Goal: Task Accomplishment & Management: Manage account settings

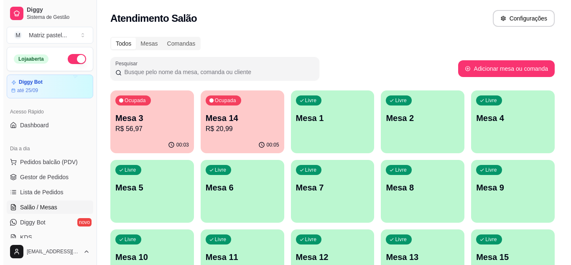
scroll to position [86, 0]
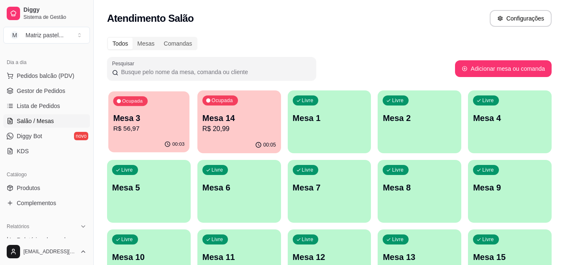
click at [178, 137] on button "Ocupada Mesa 3 R$ 56,97 00:03" at bounding box center [148, 121] width 81 height 61
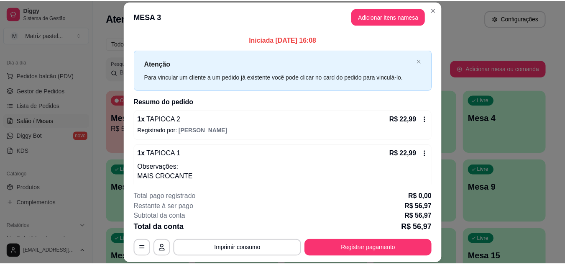
scroll to position [42, 0]
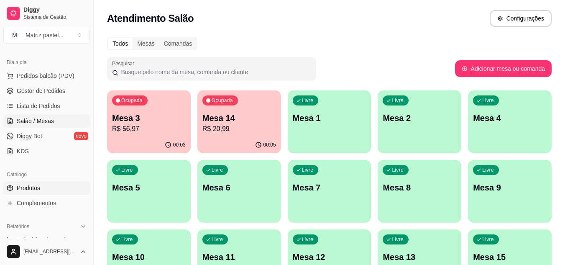
click at [45, 189] on link "Produtos" at bounding box center [46, 187] width 87 height 13
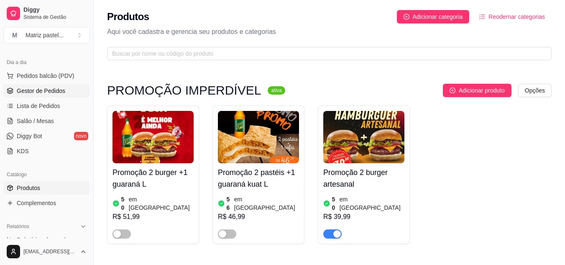
click at [49, 92] on span "Gestor de Pedidos" at bounding box center [41, 91] width 48 height 8
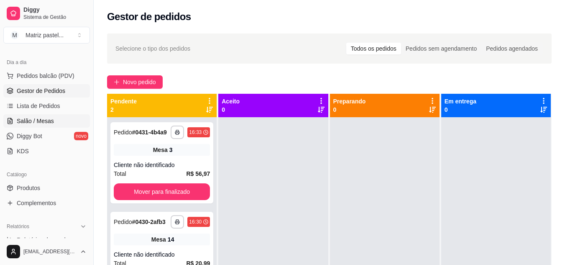
click at [40, 120] on span "Salão / Mesas" at bounding box center [35, 121] width 37 height 8
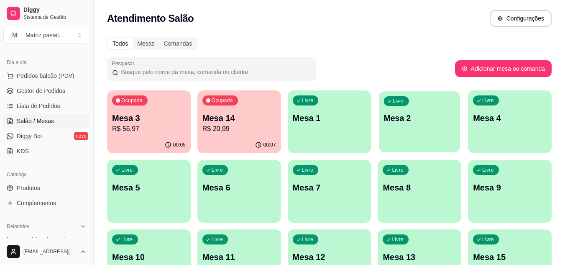
click at [417, 130] on div "Livre Mesa 2" at bounding box center [419, 116] width 81 height 51
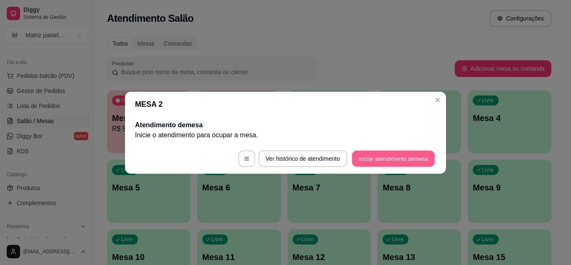
click at [386, 155] on button "Iniciar atendimento de mesa" at bounding box center [393, 158] width 83 height 16
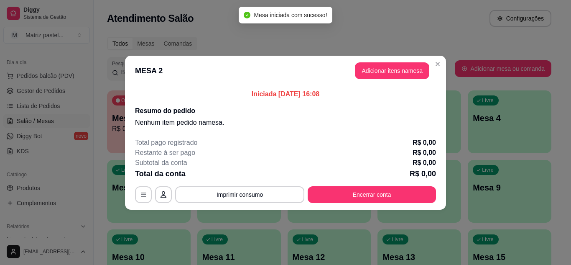
click at [390, 70] on button "Adicionar itens na mesa" at bounding box center [392, 70] width 74 height 17
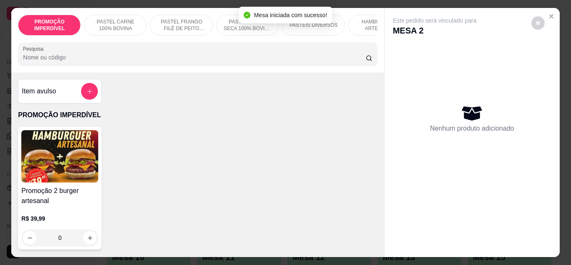
click at [138, 61] on input "Pesquisa" at bounding box center [194, 57] width 343 height 8
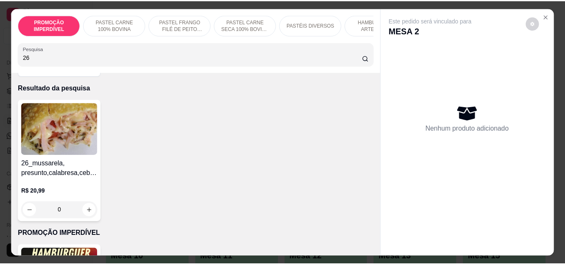
scroll to position [42, 0]
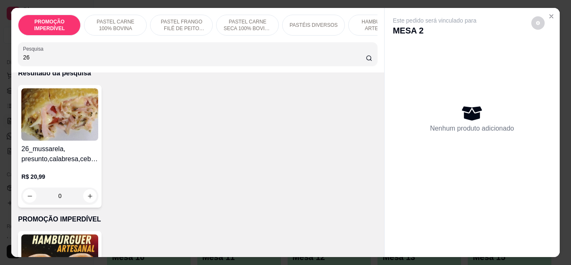
type input "26"
click at [87, 196] on div "0" at bounding box center [59, 195] width 77 height 17
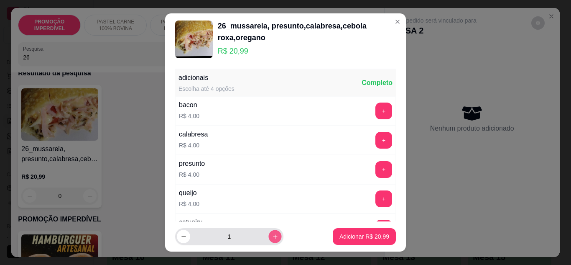
click at [268, 240] on button "increase-product-quantity" at bounding box center [274, 236] width 13 height 13
type input "2"
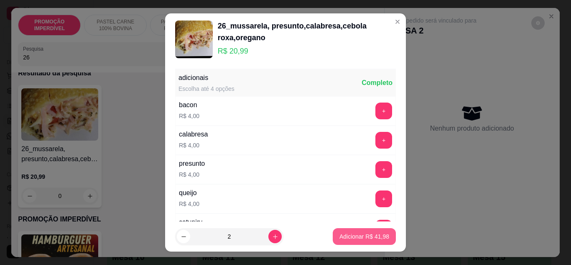
click at [333, 233] on button "Adicionar R$ 41,98" at bounding box center [364, 236] width 63 height 17
type input "2"
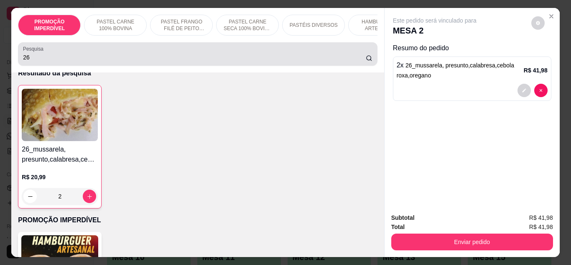
click at [128, 61] on input "26" at bounding box center [194, 57] width 343 height 8
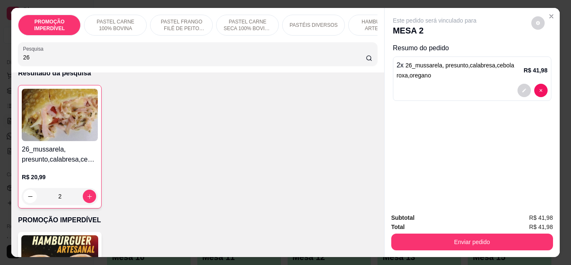
click at [128, 61] on input "26" at bounding box center [194, 57] width 343 height 8
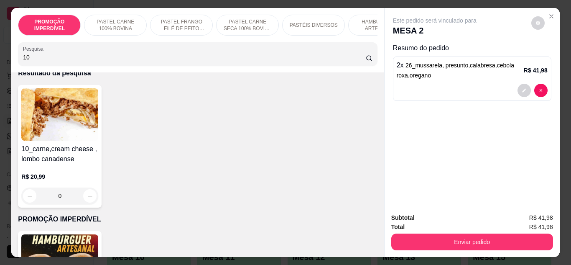
type input "10"
click at [89, 197] on div "0" at bounding box center [59, 195] width 77 height 17
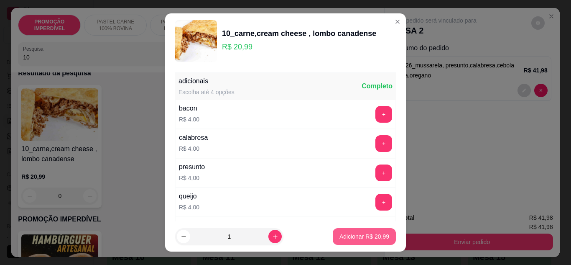
click at [339, 234] on p "Adicionar R$ 20,99" at bounding box center [364, 236] width 50 height 8
type input "1"
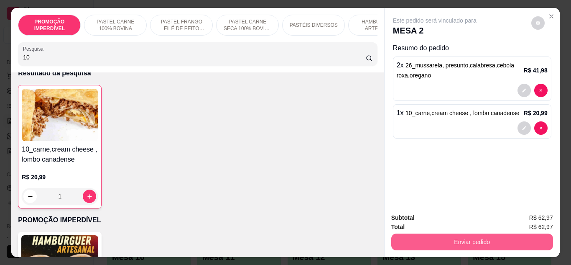
click at [451, 245] on button "Enviar pedido" at bounding box center [472, 241] width 162 height 17
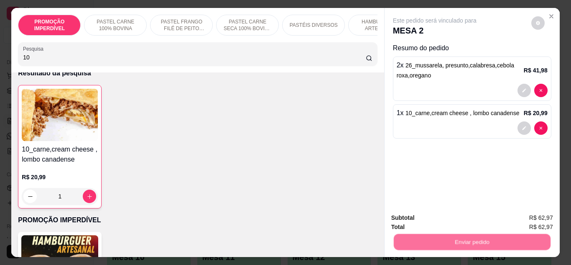
click at [445, 219] on button "Não registrar e enviar pedido" at bounding box center [444, 217] width 84 height 15
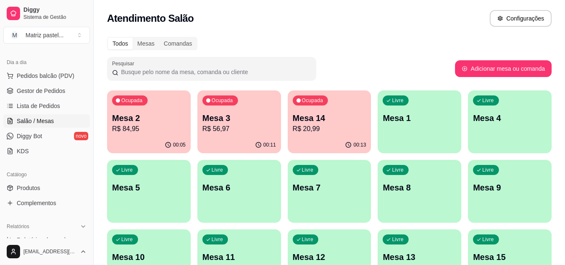
click at [306, 102] on p "Ocupada" at bounding box center [312, 100] width 21 height 7
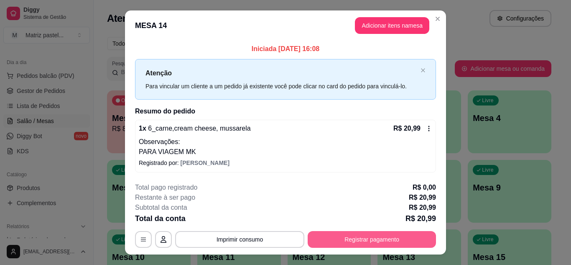
click at [358, 241] on button "Registrar pagamento" at bounding box center [372, 239] width 128 height 17
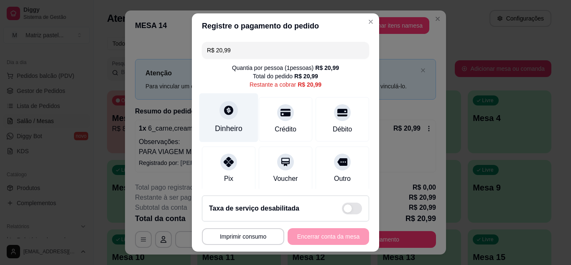
click at [226, 128] on div "Dinheiro" at bounding box center [229, 128] width 28 height 11
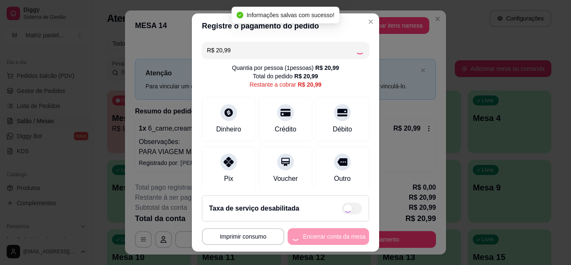
type input "R$ 0,00"
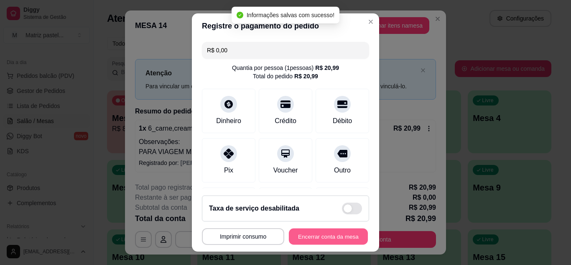
click at [336, 238] on button "Encerrar conta da mesa" at bounding box center [328, 236] width 79 height 16
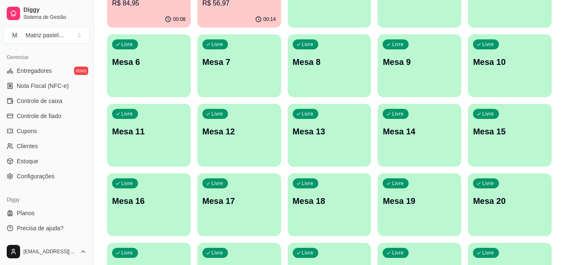
scroll to position [167, 0]
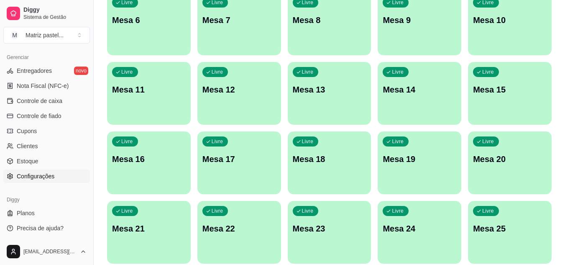
click at [35, 176] on span "Configurações" at bounding box center [36, 176] width 38 height 8
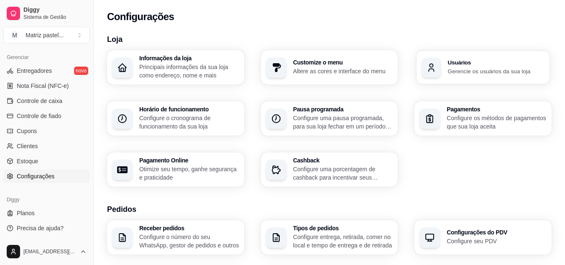
click at [489, 64] on h3 "Usuários" at bounding box center [496, 63] width 97 height 6
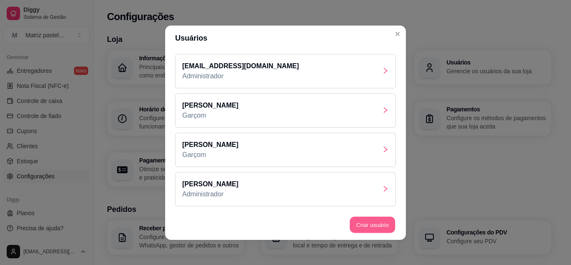
click at [387, 225] on button "Criar usuário" at bounding box center [373, 224] width 46 height 16
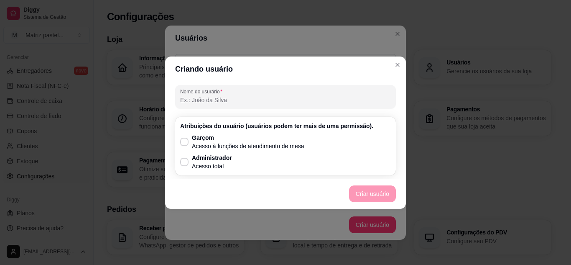
click at [227, 101] on input "Nome do usurário" at bounding box center [285, 100] width 211 height 8
type input "bia"
click at [231, 138] on p "Garçom" at bounding box center [248, 137] width 112 height 8
click at [185, 143] on input "Garçom Acesso à funções de atendimento de mesa" at bounding box center [182, 145] width 5 height 5
checkbox input "true"
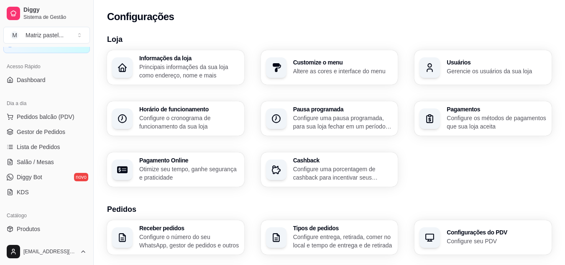
scroll to position [44, 0]
click at [38, 132] on span "Gestor de Pedidos" at bounding box center [41, 132] width 48 height 8
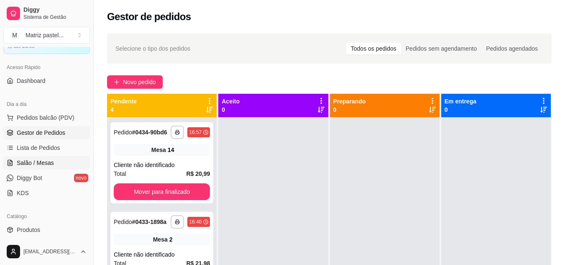
click at [41, 165] on span "Salão / Mesas" at bounding box center [35, 162] width 37 height 8
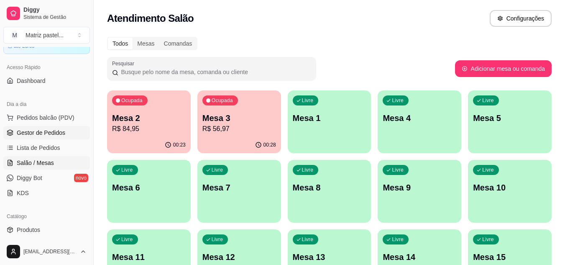
click at [36, 135] on span "Gestor de Pedidos" at bounding box center [41, 132] width 48 height 8
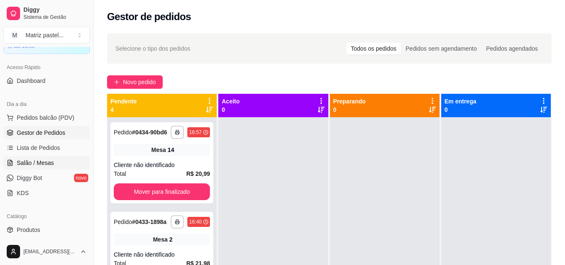
click at [38, 159] on span "Salão / Mesas" at bounding box center [35, 162] width 37 height 8
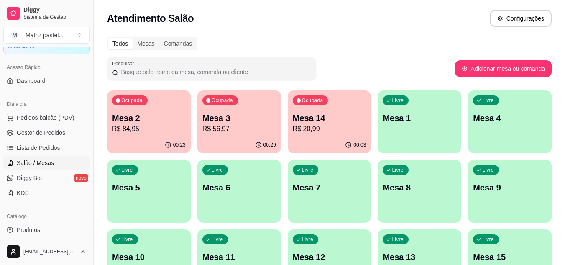
click at [346, 126] on p "R$ 20,99" at bounding box center [330, 129] width 74 height 10
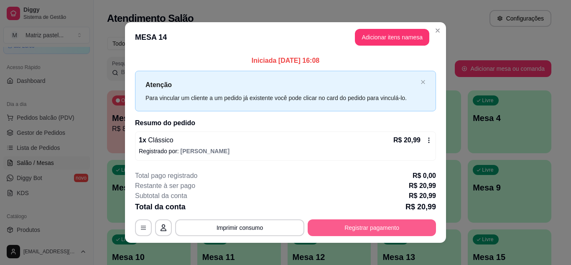
click at [393, 222] on button "Registrar pagamento" at bounding box center [372, 227] width 128 height 17
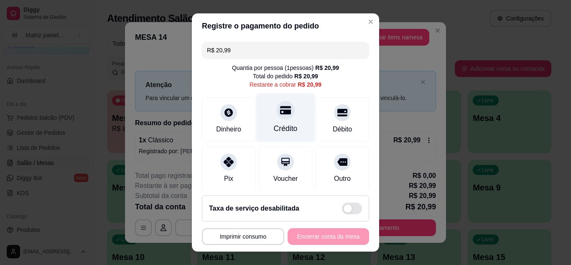
click at [278, 119] on div at bounding box center [285, 110] width 18 height 18
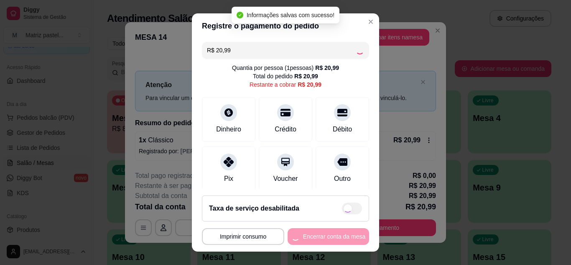
type input "R$ 0,00"
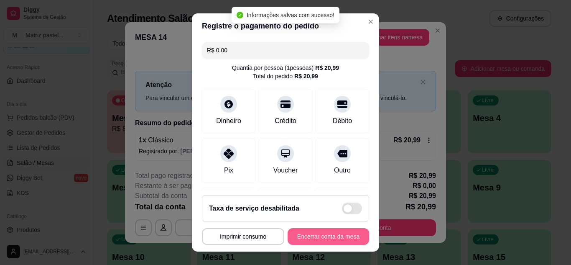
click at [319, 237] on button "Encerrar conta da mesa" at bounding box center [329, 236] width 82 height 17
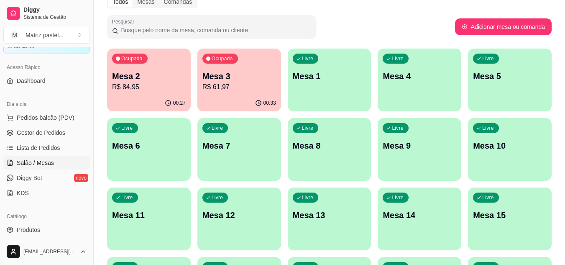
scroll to position [84, 0]
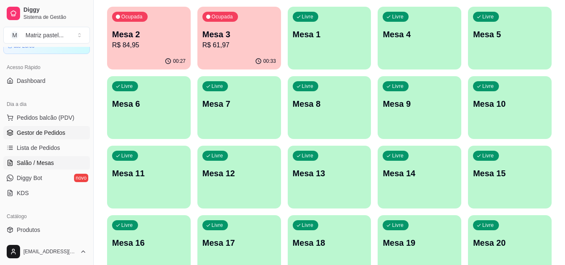
click at [74, 134] on link "Gestor de Pedidos" at bounding box center [46, 132] width 87 height 13
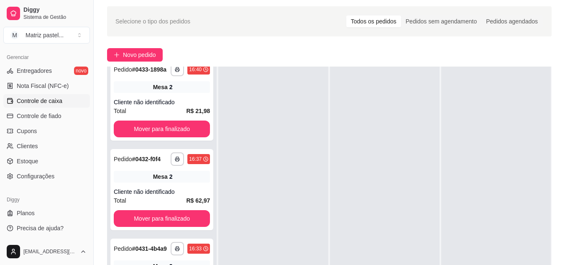
scroll to position [42, 0]
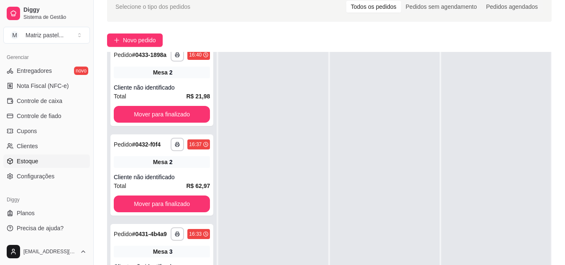
click at [36, 162] on span "Estoque" at bounding box center [27, 161] width 21 height 8
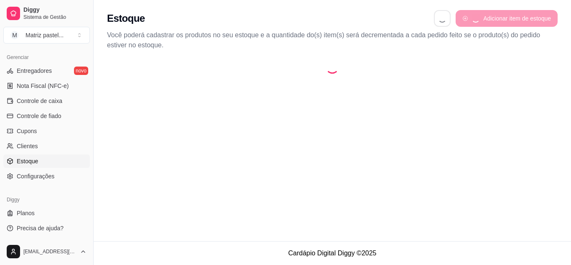
select select "QUANTITY_ORDER"
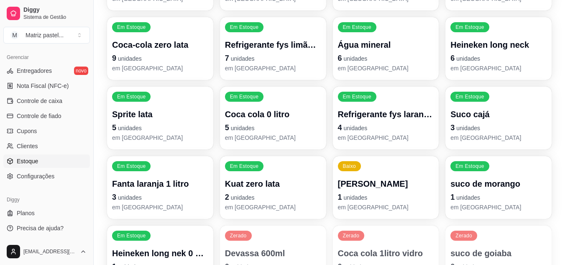
scroll to position [334, 0]
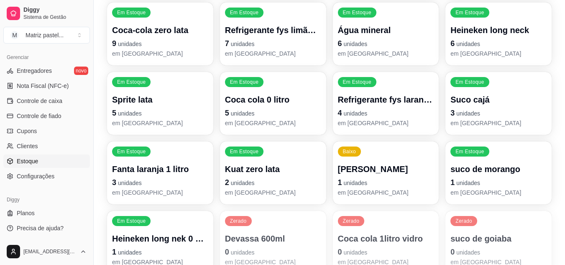
click at [171, 171] on p "Fanta laranja 1 litro" at bounding box center [160, 169] width 96 height 12
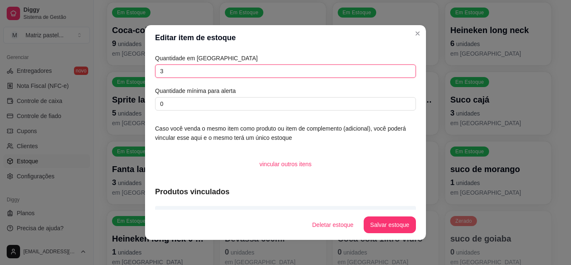
click at [186, 73] on input "3" at bounding box center [285, 70] width 261 height 13
type input "2"
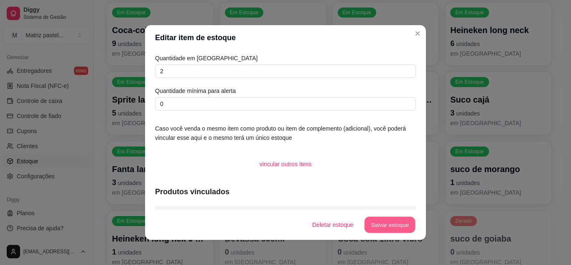
click at [382, 224] on button "Salvar estoque" at bounding box center [389, 225] width 51 height 16
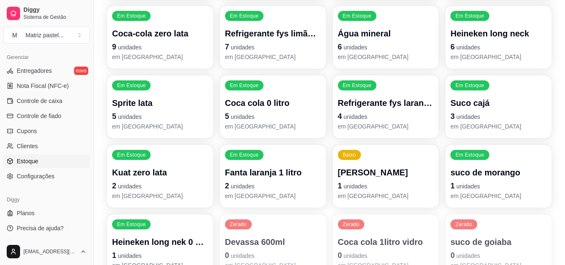
scroll to position [348, 0]
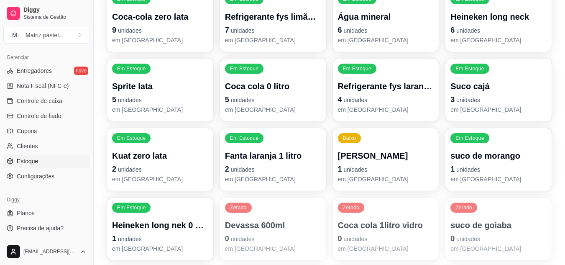
click at [504, 161] on p "suco de morango" at bounding box center [498, 156] width 96 height 12
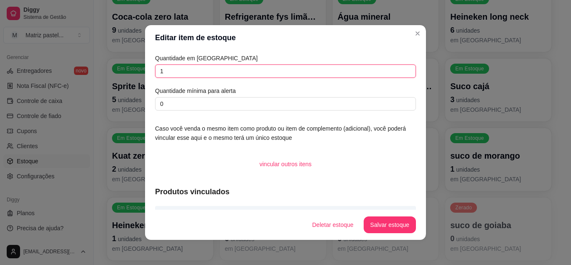
click at [296, 75] on input "1" at bounding box center [285, 70] width 261 height 13
drag, startPoint x: 295, startPoint y: 75, endPoint x: 292, endPoint y: 81, distance: 6.2
click at [293, 76] on input "1" at bounding box center [285, 70] width 261 height 13
type input "4"
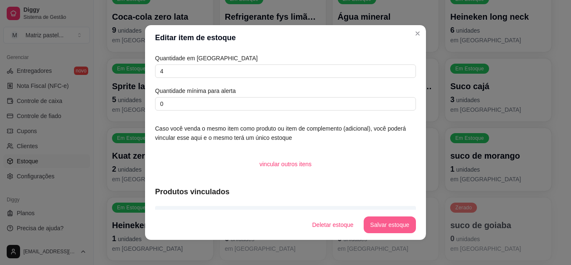
click at [367, 217] on button "Salvar estoque" at bounding box center [390, 224] width 52 height 17
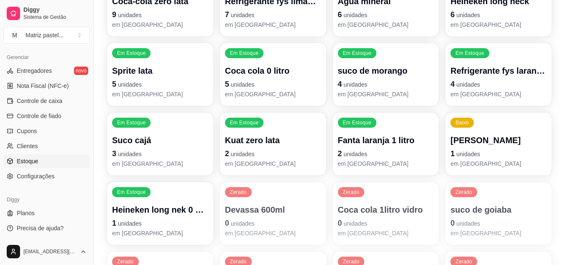
scroll to position [390, 0]
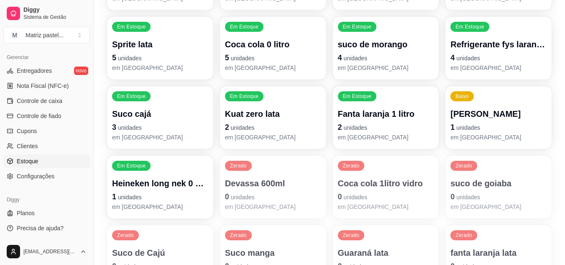
click at [477, 119] on p "[PERSON_NAME]" at bounding box center [498, 114] width 96 height 12
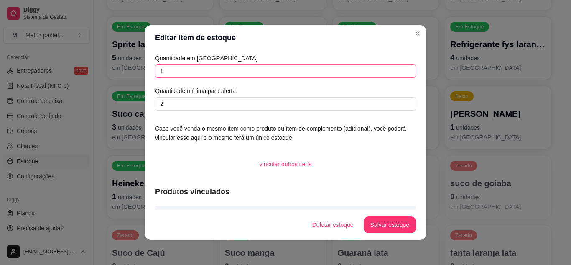
drag, startPoint x: 246, startPoint y: 79, endPoint x: 246, endPoint y: 73, distance: 5.4
click at [245, 79] on div "Quantidade em estoque 1 Quantidade mínima para alerta 2" at bounding box center [285, 82] width 261 height 57
click at [246, 72] on input "1" at bounding box center [285, 70] width 261 height 13
type input "0"
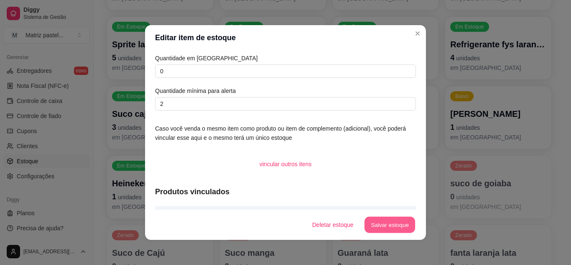
click at [384, 227] on button "Salvar estoque" at bounding box center [389, 225] width 51 height 16
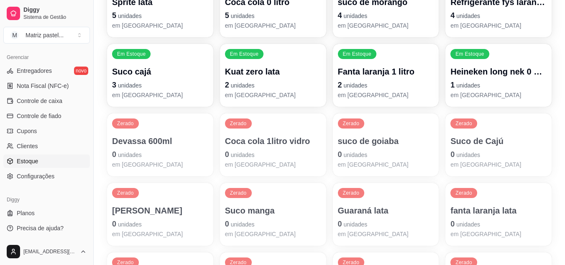
scroll to position [515, 0]
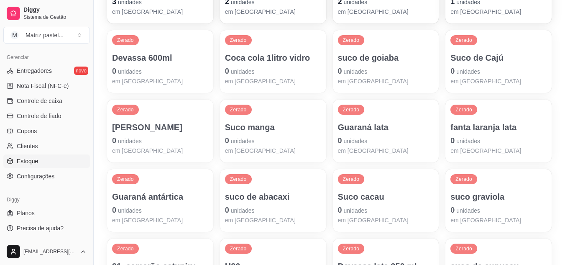
click at [265, 136] on p "0 unidades" at bounding box center [273, 141] width 96 height 12
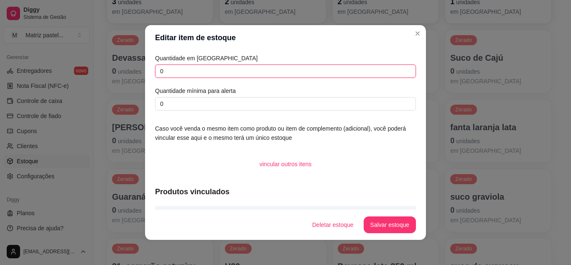
click at [196, 73] on input "0" at bounding box center [285, 70] width 261 height 13
type input "3"
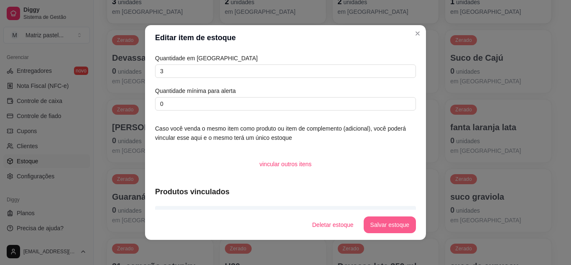
click at [389, 222] on button "Salvar estoque" at bounding box center [390, 224] width 52 height 17
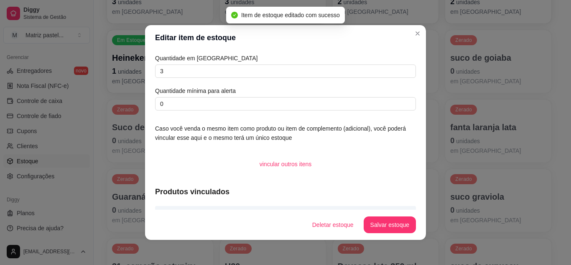
click at [410, 28] on header "Editar item de estoque" at bounding box center [285, 37] width 281 height 25
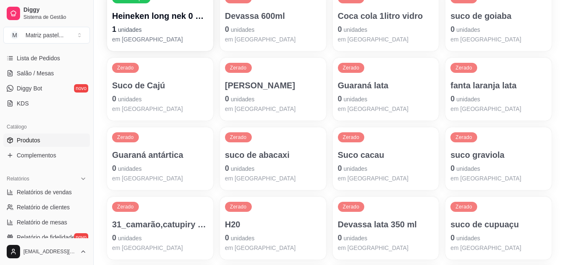
scroll to position [128, 0]
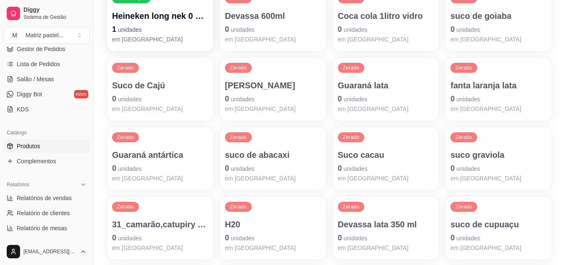
click at [36, 145] on span "Produtos" at bounding box center [28, 146] width 23 height 8
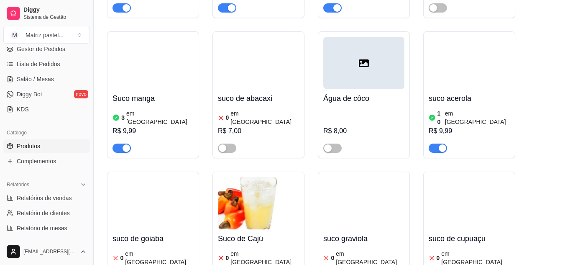
scroll to position [4952, 0]
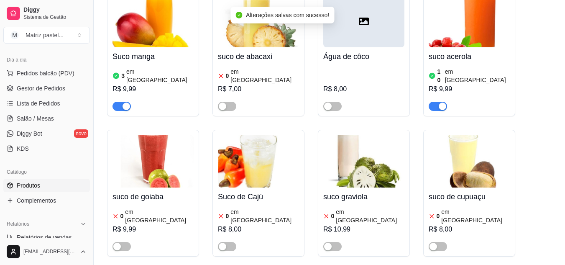
scroll to position [44, 0]
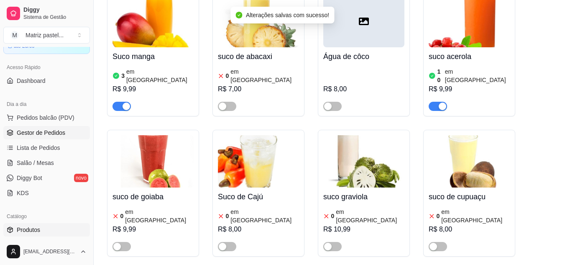
click at [36, 127] on link "Gestor de Pedidos" at bounding box center [46, 132] width 87 height 13
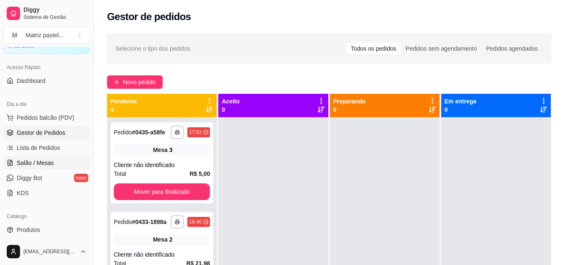
click at [42, 159] on span "Salão / Mesas" at bounding box center [35, 162] width 37 height 8
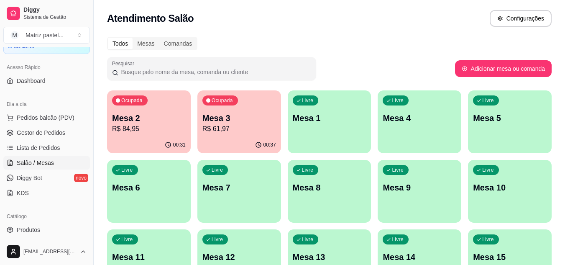
click at [118, 140] on div "00:31" at bounding box center [149, 145] width 84 height 16
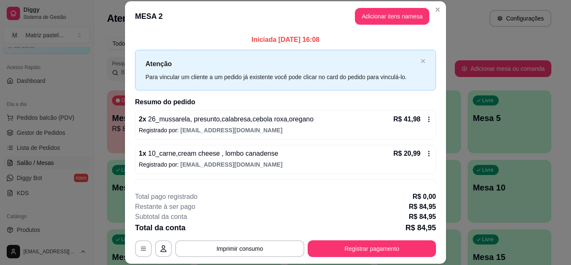
scroll to position [61, 0]
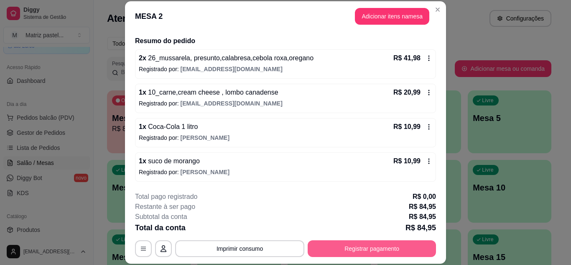
click at [340, 251] on button "Registrar pagamento" at bounding box center [372, 248] width 128 height 17
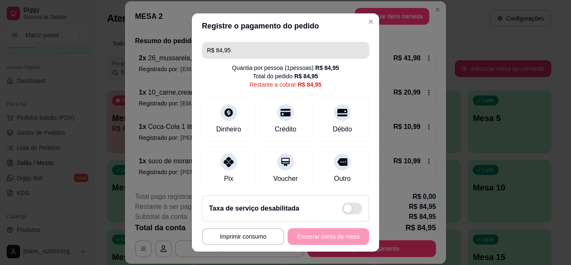
click at [250, 54] on input "R$ 84,95" at bounding box center [285, 50] width 157 height 17
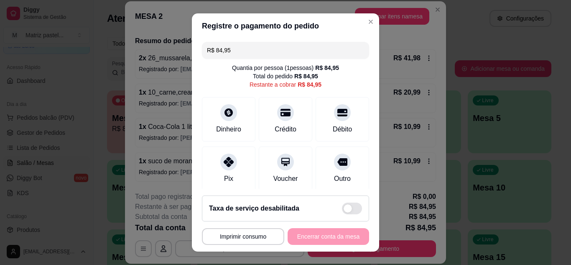
click at [250, 54] on input "R$ 84,95" at bounding box center [285, 50] width 157 height 17
click at [237, 108] on div "Dinheiro" at bounding box center [228, 117] width 59 height 49
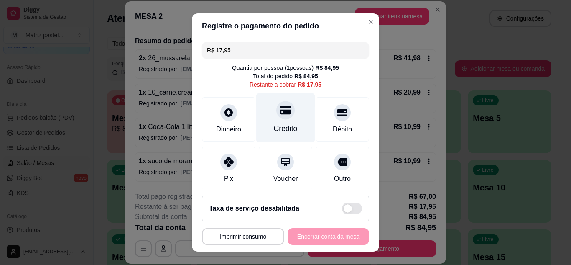
click at [280, 115] on icon at bounding box center [285, 110] width 11 height 11
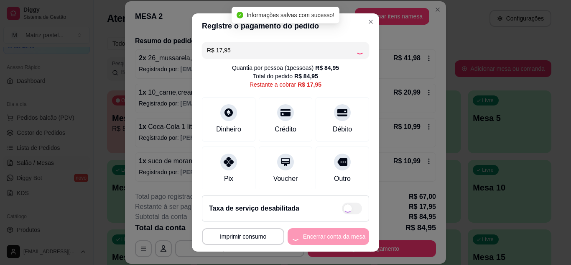
type input "R$ 0,00"
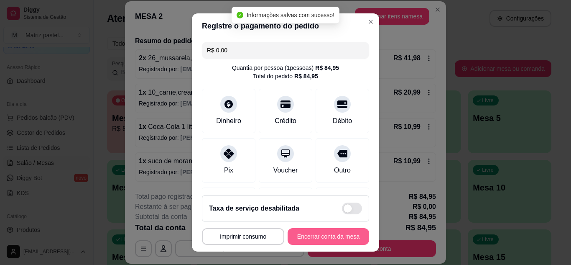
click at [329, 240] on button "Encerrar conta da mesa" at bounding box center [329, 236] width 82 height 17
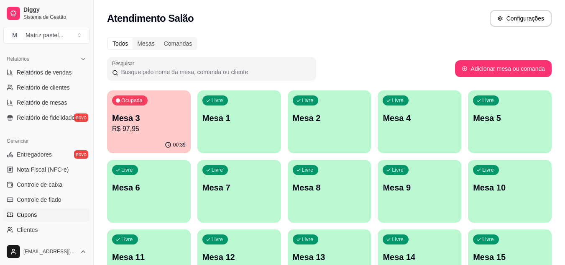
scroll to position [295, 0]
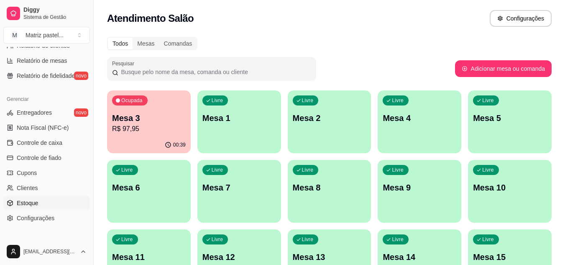
click at [31, 199] on span "Estoque" at bounding box center [27, 203] width 21 height 8
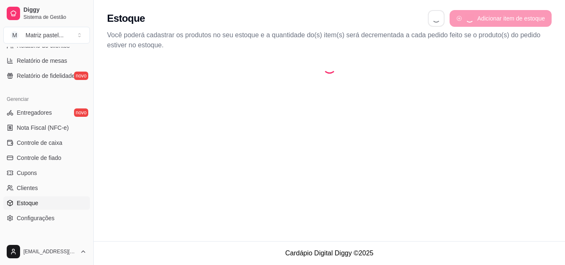
select select "QUANTITY_ORDER"
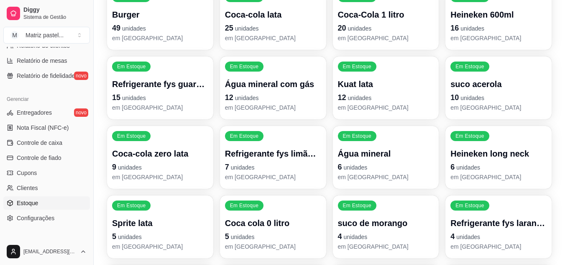
scroll to position [209, 0]
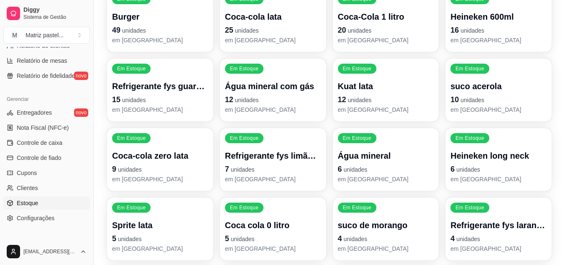
click at [181, 217] on div "Em Estoque Sprite lata 5 unidades em [GEOGRAPHIC_DATA]" at bounding box center [160, 228] width 106 height 63
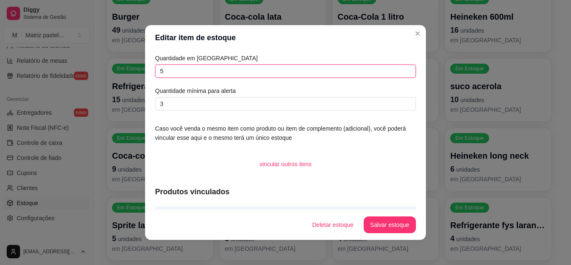
click at [179, 70] on input "5" at bounding box center [285, 70] width 261 height 13
type input "3"
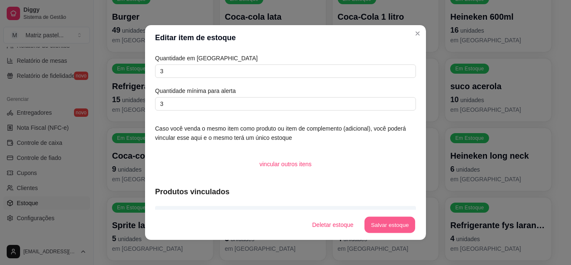
click at [384, 226] on button "Salvar estoque" at bounding box center [389, 225] width 51 height 16
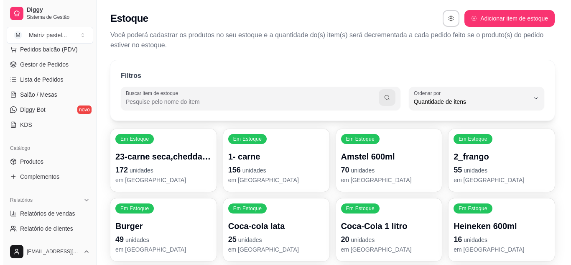
scroll to position [86, 0]
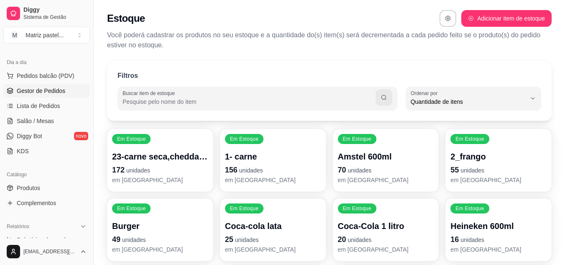
click at [27, 87] on span "Gestor de Pedidos" at bounding box center [41, 91] width 48 height 8
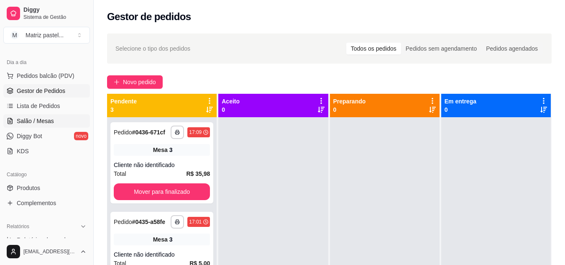
click at [52, 120] on span "Salão / Mesas" at bounding box center [35, 121] width 37 height 8
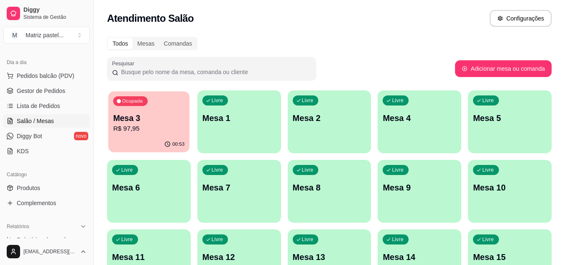
click at [182, 138] on div "00:53" at bounding box center [148, 144] width 81 height 16
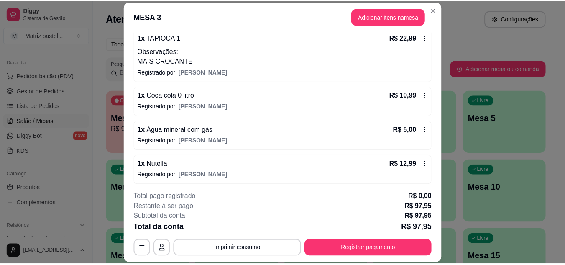
scroll to position [125, 0]
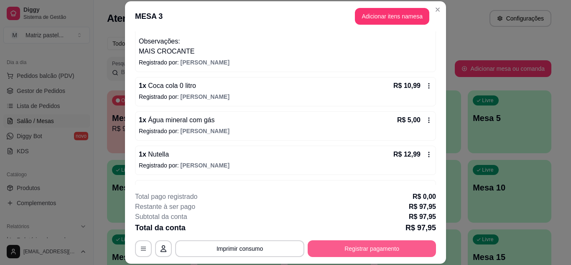
click at [340, 245] on button "Registrar pagamento" at bounding box center [372, 248] width 128 height 17
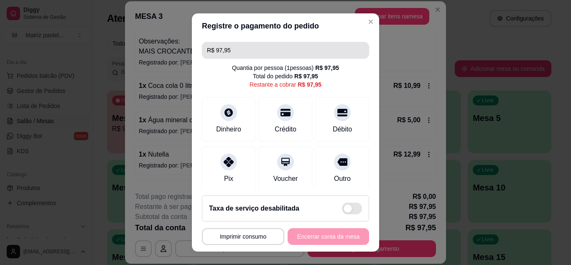
click at [265, 51] on input "R$ 97,95" at bounding box center [285, 50] width 157 height 17
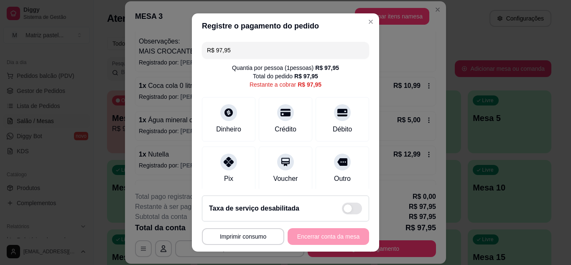
click at [265, 51] on input "R$ 97,95" at bounding box center [285, 50] width 157 height 17
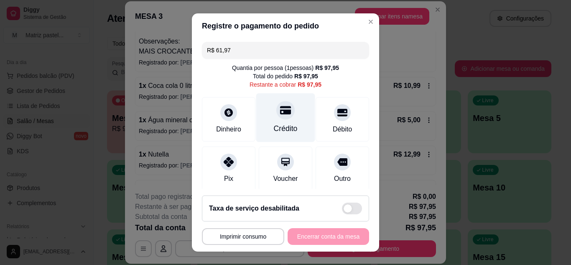
click at [289, 107] on div "Crédito" at bounding box center [285, 117] width 59 height 49
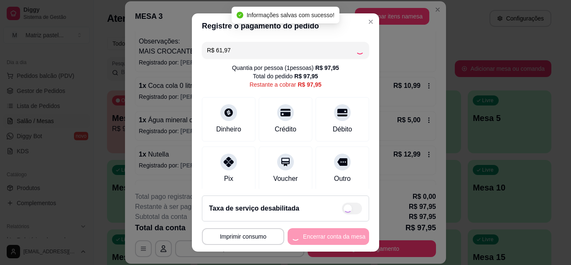
type input "R$ 35,98"
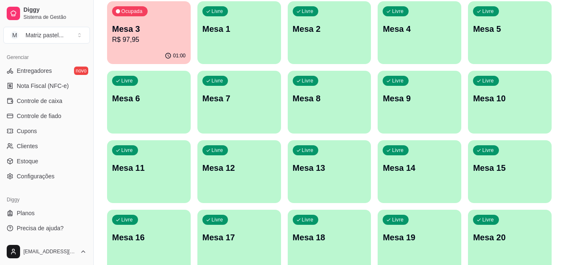
scroll to position [42, 0]
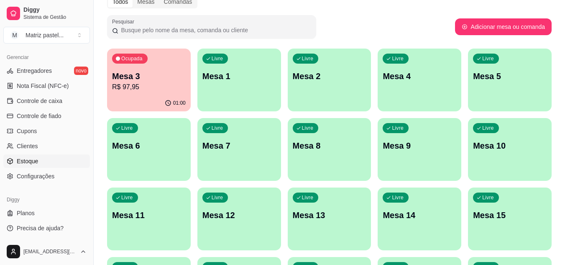
click at [28, 162] on span "Estoque" at bounding box center [27, 161] width 21 height 8
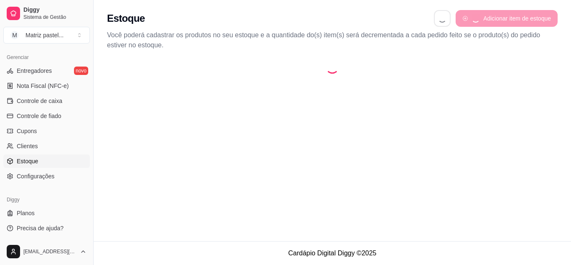
select select "QUANTITY_ORDER"
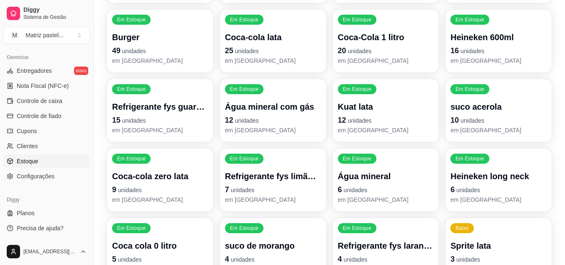
scroll to position [209, 0]
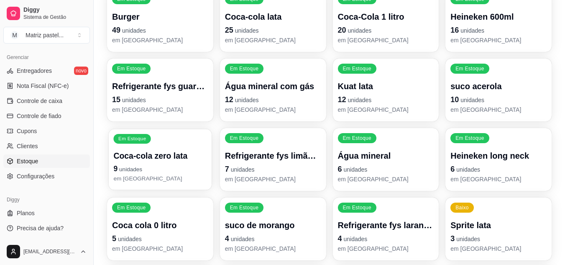
click at [130, 165] on p "9 unidades" at bounding box center [159, 168] width 93 height 11
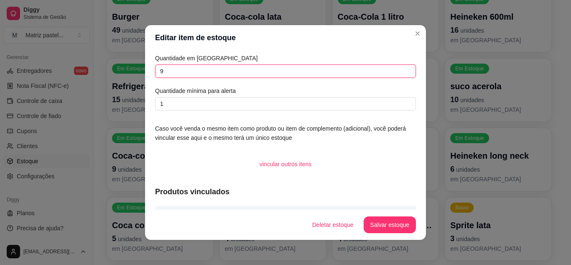
drag, startPoint x: 174, startPoint y: 72, endPoint x: 149, endPoint y: 70, distance: 25.1
click at [149, 70] on div "Quantidade em estoque 9 Quantidade mínima para alerta 1 Caso você venda o mesmo…" at bounding box center [285, 129] width 281 height 159
type input "12"
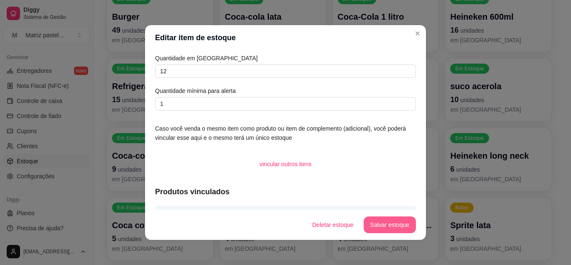
click at [398, 224] on button "Salvar estoque" at bounding box center [390, 224] width 52 height 17
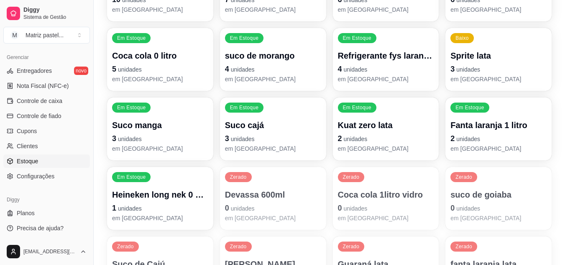
scroll to position [376, 0]
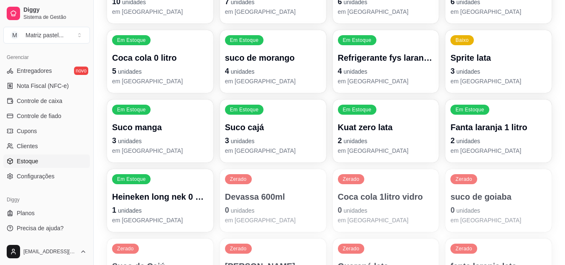
click at [165, 71] on p "5 unidades" at bounding box center [160, 71] width 96 height 12
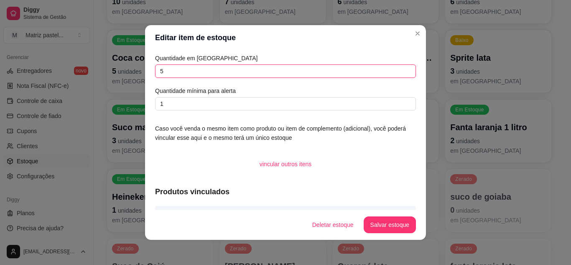
drag, startPoint x: 160, startPoint y: 70, endPoint x: 145, endPoint y: 67, distance: 14.9
click at [145, 67] on div "Quantidade em estoque 5 Quantidade mínima para alerta 1 Caso você venda o mesmo…" at bounding box center [285, 129] width 281 height 159
type input "12"
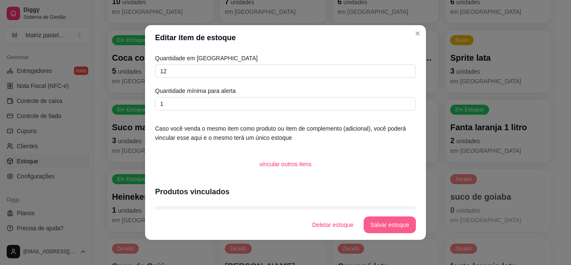
click at [372, 222] on button "Salvar estoque" at bounding box center [390, 224] width 52 height 17
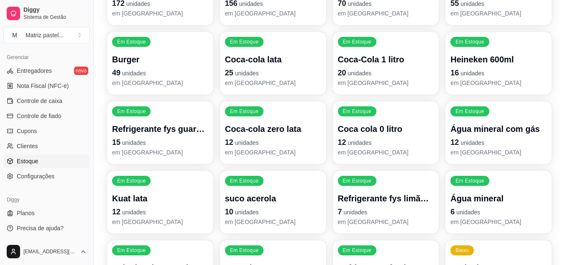
scroll to position [167, 0]
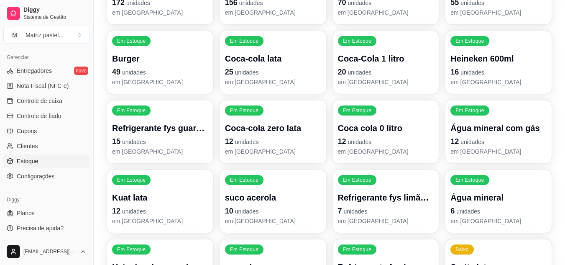
click at [264, 134] on div "Coca-cola zero lata 12 unidades em [GEOGRAPHIC_DATA]" at bounding box center [273, 138] width 96 height 33
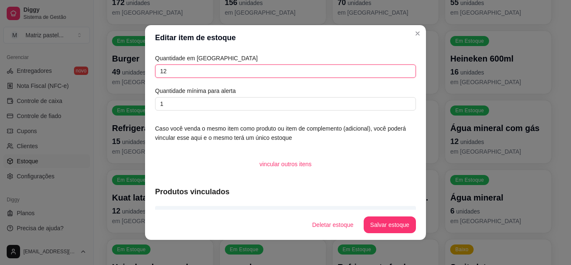
drag, startPoint x: 171, startPoint y: 68, endPoint x: 137, endPoint y: 74, distance: 35.2
click at [137, 74] on div "Editar item de estoque Quantidade em estoque 12 Quantidade mínima para alerta 1…" at bounding box center [285, 132] width 571 height 265
type input "21"
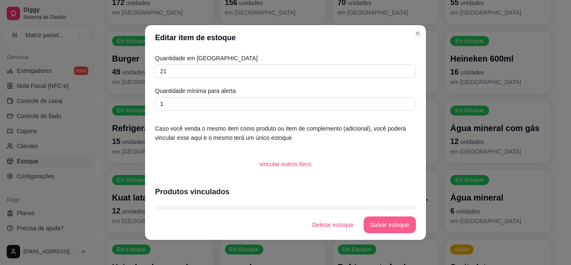
click at [385, 229] on button "Salvar estoque" at bounding box center [390, 224] width 52 height 17
click at [382, 221] on button "Salvar estoque" at bounding box center [390, 224] width 52 height 17
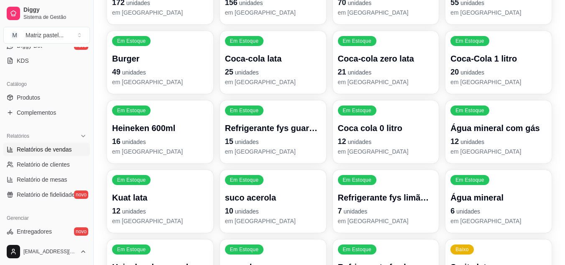
scroll to position [128, 0]
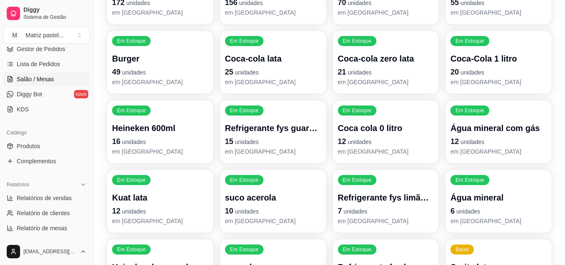
click at [47, 78] on span "Salão / Mesas" at bounding box center [35, 79] width 37 height 8
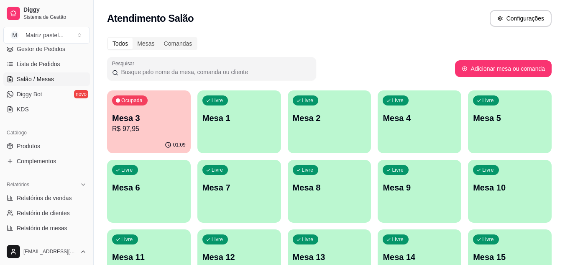
click at [159, 130] on p "R$ 97,95" at bounding box center [149, 129] width 74 height 10
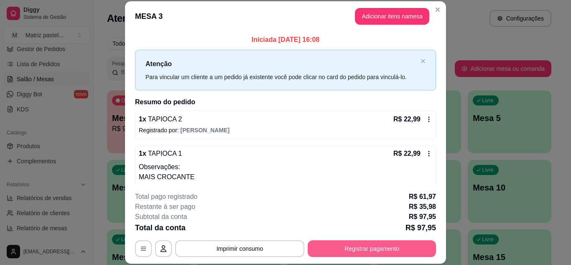
click at [339, 254] on button "Registrar pagamento" at bounding box center [372, 248] width 128 height 17
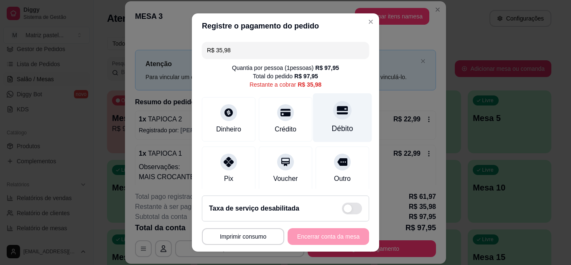
click at [344, 117] on div "Débito" at bounding box center [342, 117] width 59 height 49
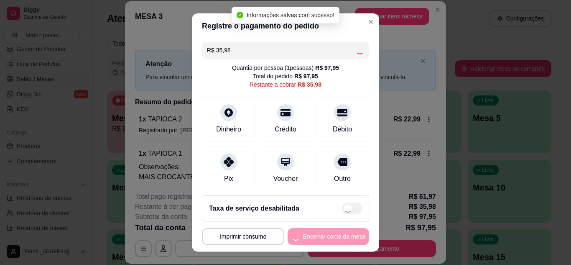
type input "R$ 0,00"
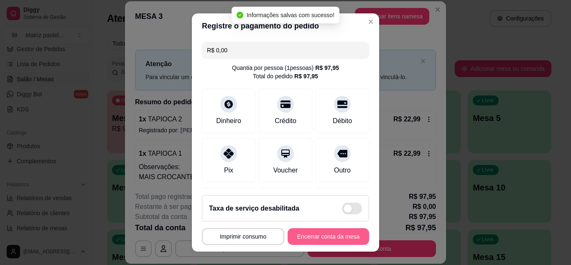
click at [318, 237] on button "Encerrar conta da mesa" at bounding box center [329, 236] width 82 height 17
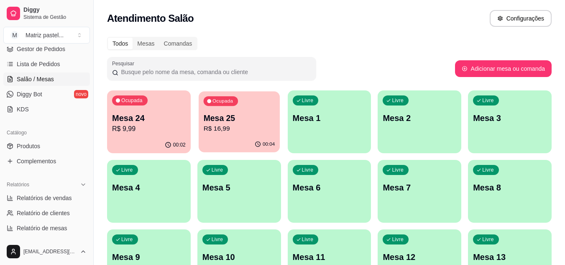
click at [224, 123] on p "Mesa 25" at bounding box center [238, 117] width 71 height 11
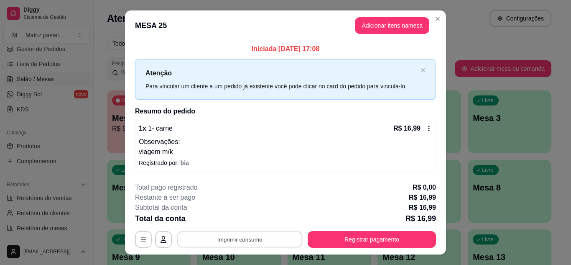
click at [206, 234] on button "Imprimir consumo" at bounding box center [239, 239] width 125 height 16
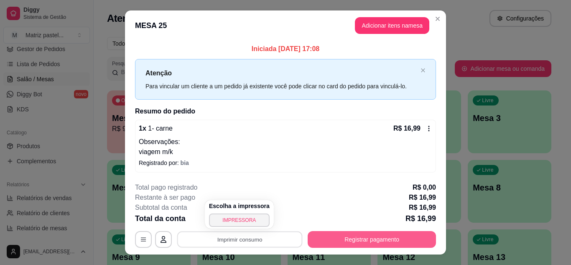
click at [326, 240] on button "Registrar pagamento" at bounding box center [372, 239] width 128 height 17
click at [332, 240] on button "Registrar pagamento" at bounding box center [372, 239] width 128 height 17
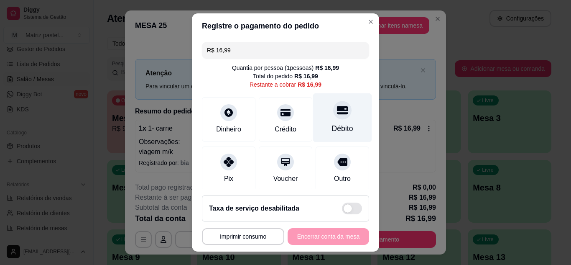
click at [336, 123] on div "Débito" at bounding box center [342, 128] width 21 height 11
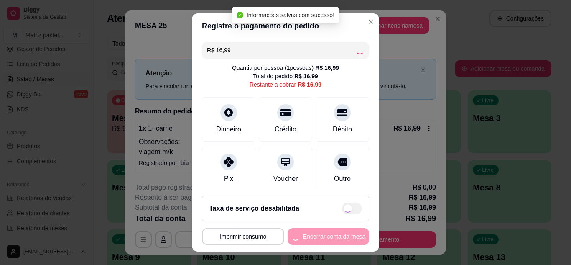
type input "R$ 0,00"
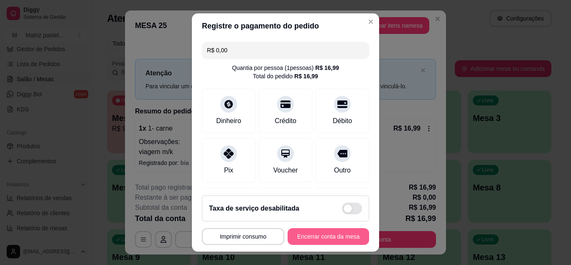
click at [326, 231] on button "Encerrar conta da mesa" at bounding box center [329, 236] width 82 height 17
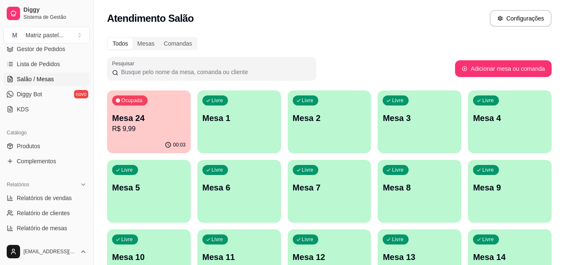
click at [161, 125] on p "R$ 9,99" at bounding box center [149, 129] width 74 height 10
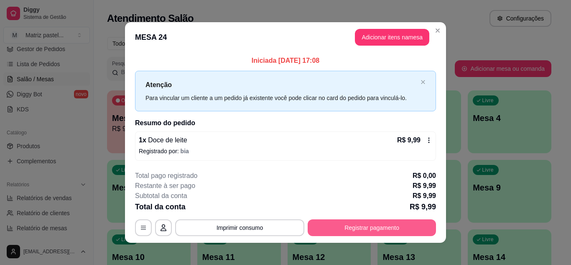
click at [326, 227] on button "Registrar pagamento" at bounding box center [372, 227] width 128 height 17
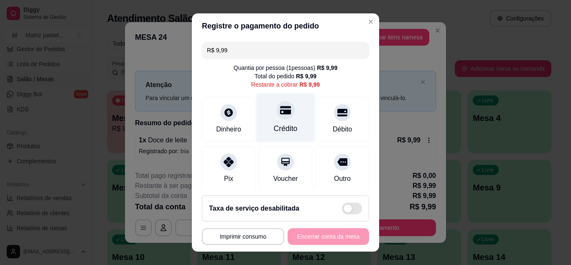
click at [275, 126] on div "Crédito" at bounding box center [286, 128] width 24 height 11
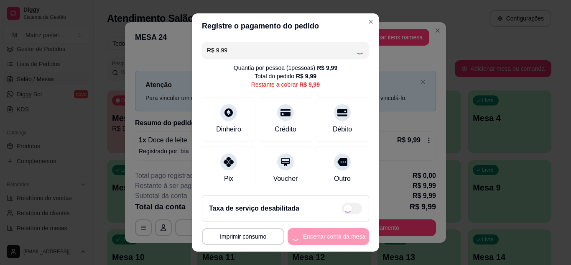
type input "R$ 0,00"
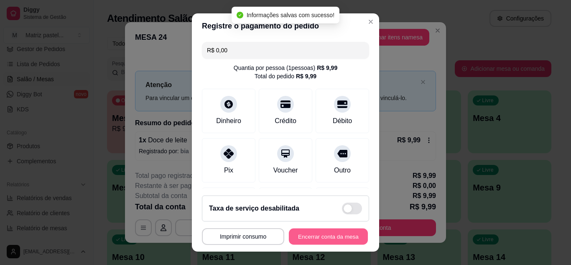
click at [334, 237] on button "Encerrar conta da mesa" at bounding box center [328, 236] width 79 height 16
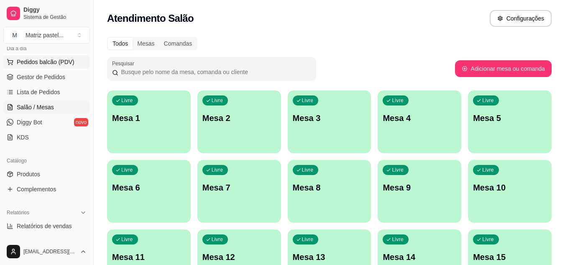
scroll to position [86, 0]
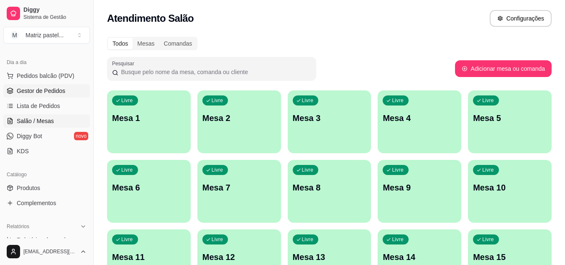
click at [24, 86] on link "Gestor de Pedidos" at bounding box center [46, 90] width 87 height 13
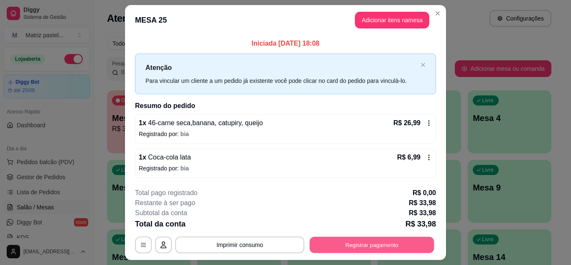
click at [328, 238] on button "Registrar pagamento" at bounding box center [372, 245] width 125 height 16
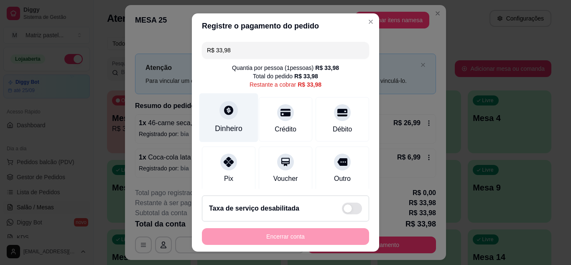
click at [232, 120] on div "Dinheiro" at bounding box center [228, 117] width 59 height 49
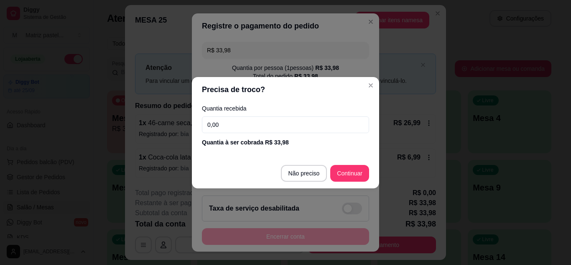
click at [219, 125] on input "0,00" at bounding box center [285, 124] width 167 height 17
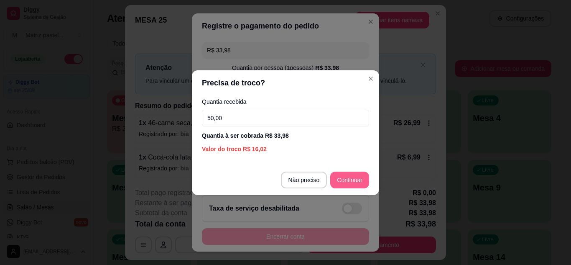
type input "50,00"
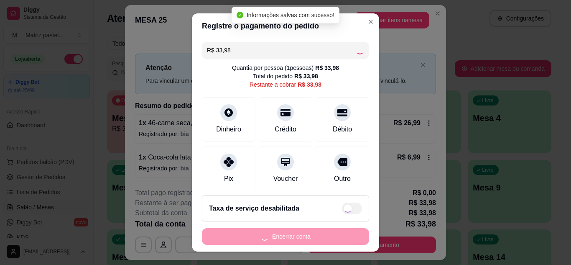
type input "R$ 0,00"
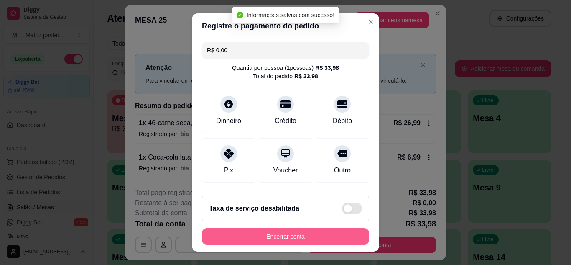
click at [294, 237] on button "Encerrar conta" at bounding box center [285, 236] width 167 height 17
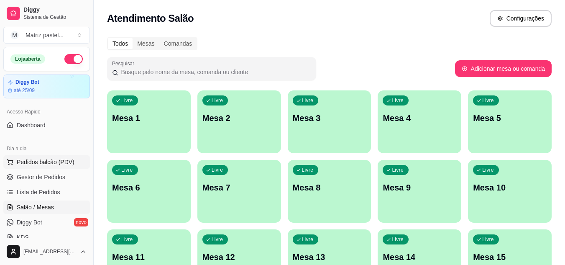
click at [56, 158] on span "Pedidos balcão (PDV)" at bounding box center [46, 162] width 58 height 8
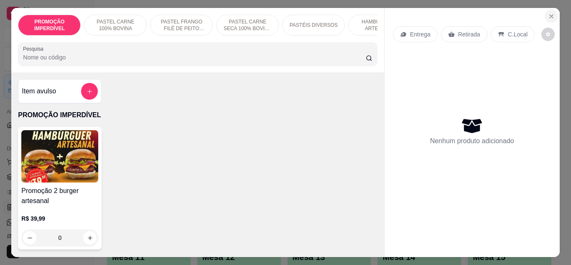
click at [548, 13] on icon "Close" at bounding box center [551, 16] width 7 height 7
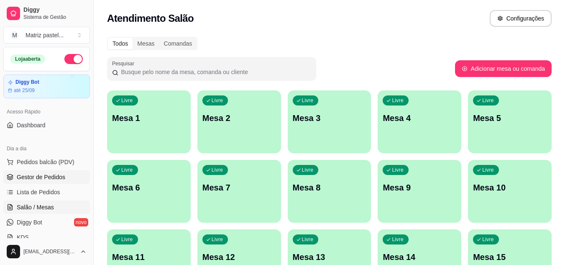
click at [37, 177] on span "Gestor de Pedidos" at bounding box center [41, 177] width 48 height 8
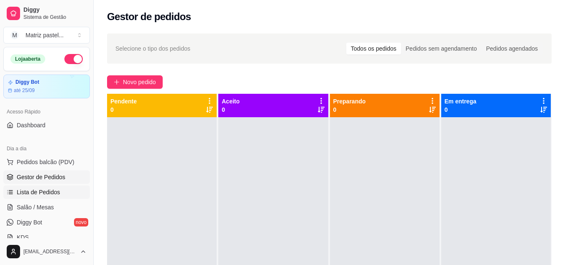
click at [38, 187] on link "Lista de Pedidos" at bounding box center [46, 191] width 87 height 13
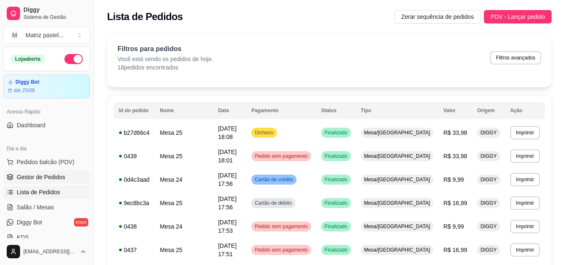
click at [42, 179] on span "Gestor de Pedidos" at bounding box center [41, 177] width 48 height 8
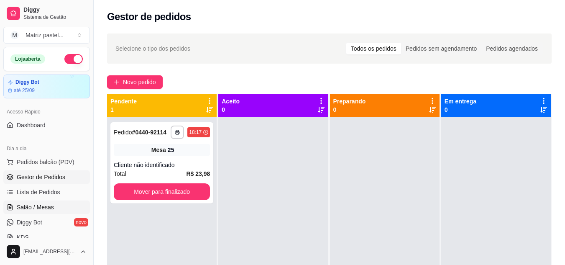
click at [51, 205] on span "Salão / Mesas" at bounding box center [35, 207] width 37 height 8
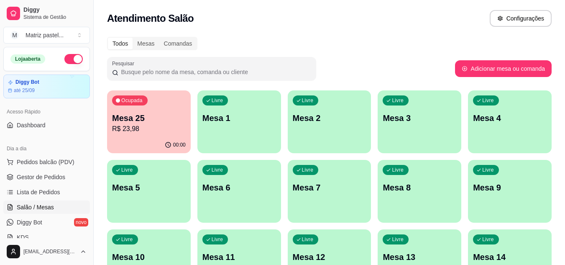
click at [156, 137] on div "00:00" at bounding box center [149, 145] width 84 height 16
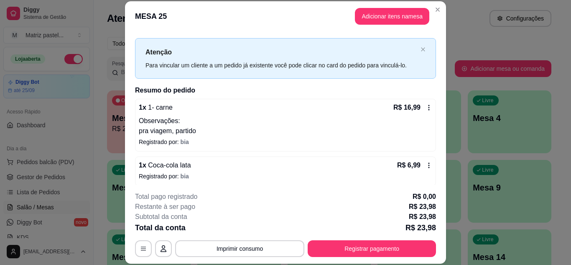
scroll to position [16, 0]
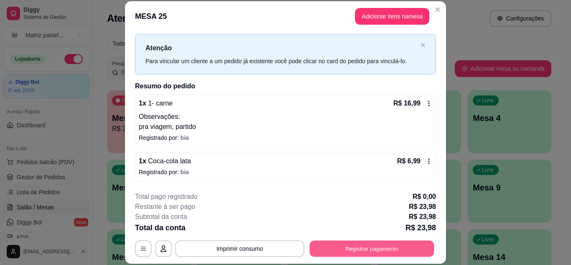
click at [310, 241] on button "Registrar pagamento" at bounding box center [372, 248] width 125 height 16
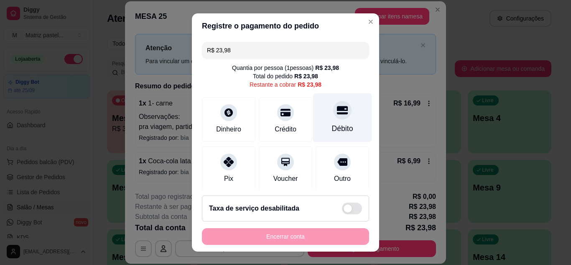
click at [333, 123] on div "Débito" at bounding box center [342, 128] width 21 height 11
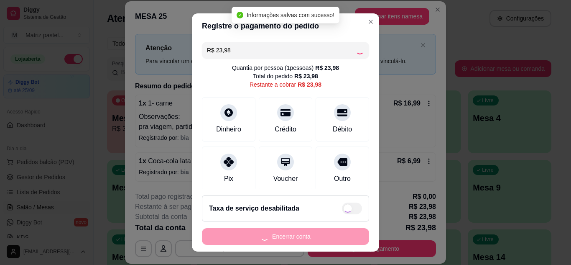
type input "R$ 0,00"
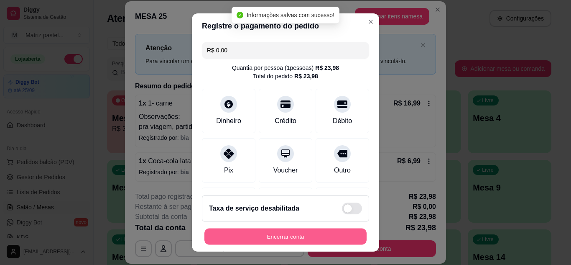
click at [331, 232] on button "Encerrar conta" at bounding box center [285, 236] width 162 height 16
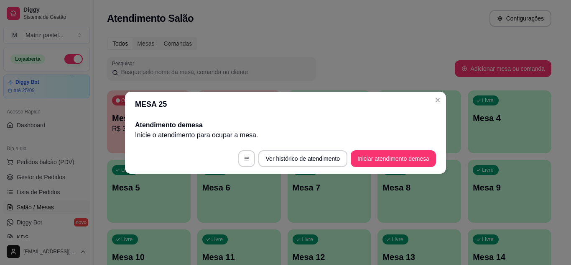
scroll to position [0, 0]
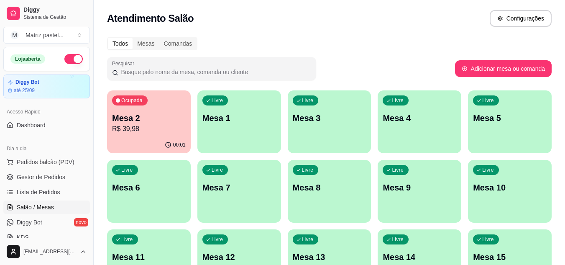
click at [178, 135] on div "Ocupada Mesa 2 R$ 39,98" at bounding box center [149, 113] width 84 height 46
click at [74, 179] on link "Gestor de Pedidos" at bounding box center [46, 176] width 87 height 13
click at [69, 181] on link "Gestor de Pedidos" at bounding box center [46, 176] width 87 height 13
click at [69, 179] on link "Gestor de Pedidos" at bounding box center [46, 176] width 87 height 13
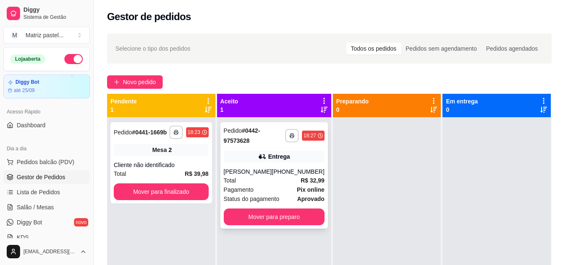
click at [239, 153] on div "Entrega" at bounding box center [274, 156] width 101 height 12
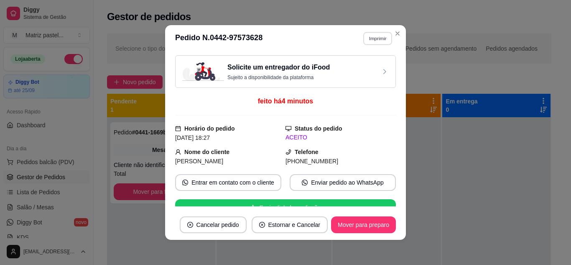
click at [368, 40] on button "Imprimir" at bounding box center [377, 38] width 29 height 13
click at [353, 66] on button "IMPRESSORA" at bounding box center [359, 67] width 59 height 13
click at [378, 37] on button "Imprimir" at bounding box center [377, 38] width 29 height 13
click at [357, 68] on button "IMPRESSORA" at bounding box center [359, 67] width 59 height 13
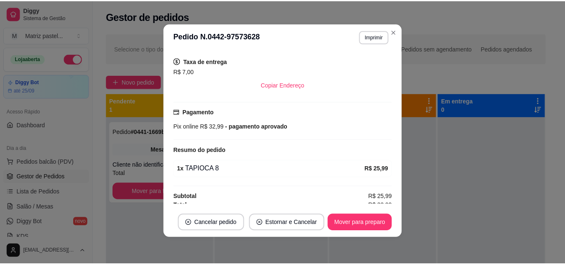
scroll to position [215, 0]
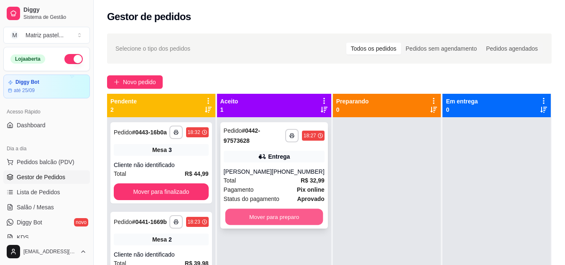
click at [283, 216] on button "Mover para preparo" at bounding box center [274, 217] width 98 height 16
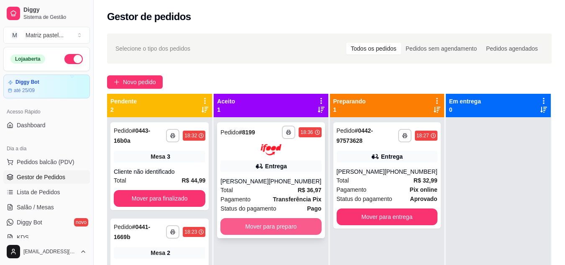
click at [250, 218] on button "Mover para preparo" at bounding box center [270, 226] width 101 height 17
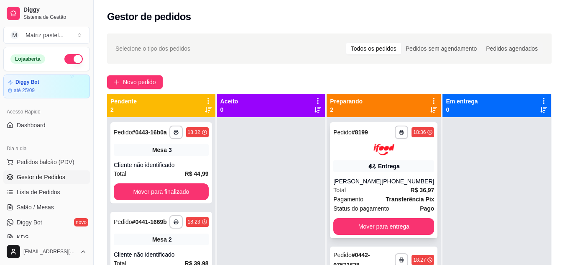
click at [381, 177] on div "odilon araujo" at bounding box center [357, 181] width 48 height 8
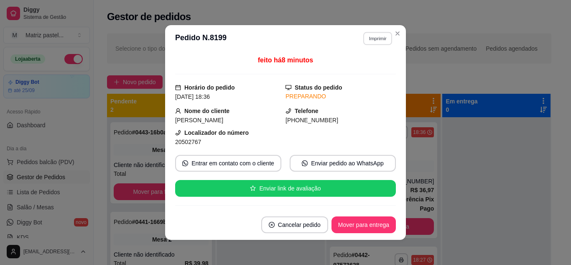
click at [369, 40] on button "Imprimir" at bounding box center [377, 38] width 29 height 13
click at [365, 66] on button "IMPRESSORA" at bounding box center [359, 67] width 59 height 13
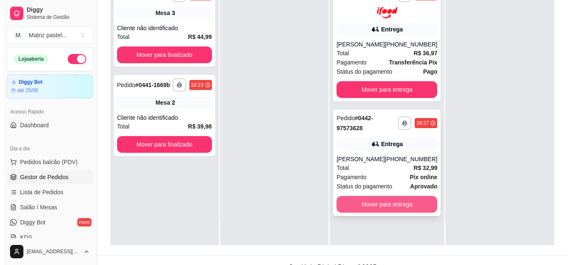
scroll to position [125, 0]
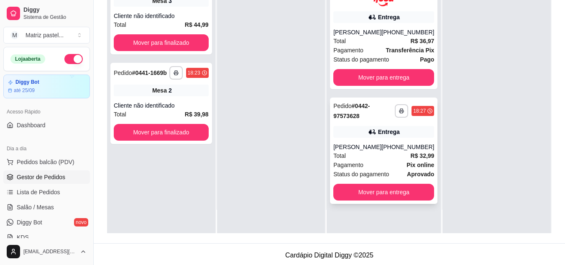
click at [366, 157] on div "Total R$ 32,99" at bounding box center [383, 155] width 101 height 9
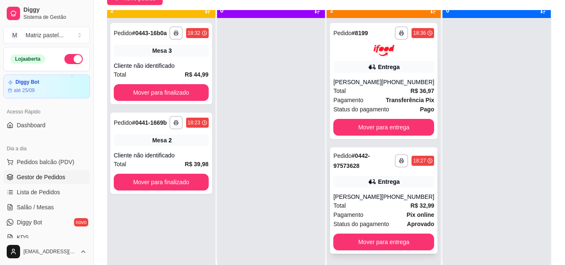
scroll to position [23, 0]
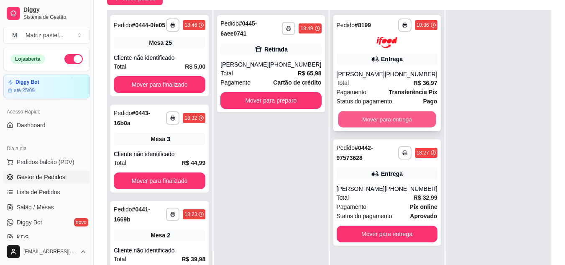
click at [369, 122] on button "Mover para entrega" at bounding box center [387, 119] width 98 height 16
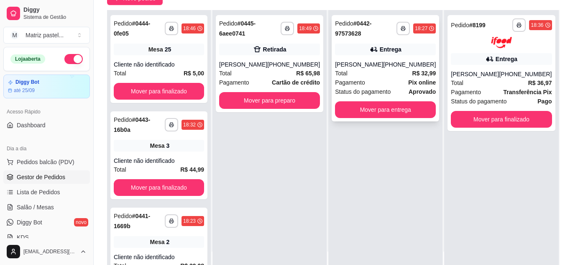
click at [356, 229] on div "**********" at bounding box center [385, 142] width 114 height 265
click at [383, 118] on div "**********" at bounding box center [384, 68] width 107 height 106
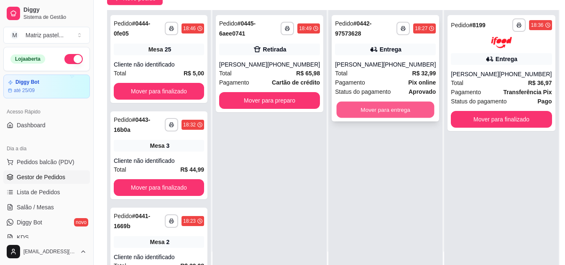
click at [418, 117] on button "Mover para entrega" at bounding box center [385, 110] width 98 height 16
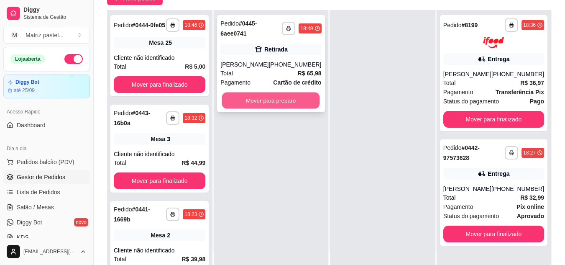
click at [283, 97] on button "Mover para preparo" at bounding box center [271, 100] width 98 height 16
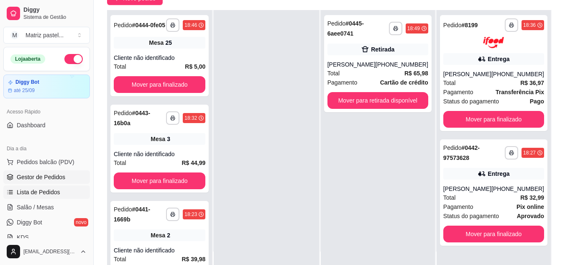
click at [33, 187] on link "Lista de Pedidos" at bounding box center [46, 191] width 87 height 13
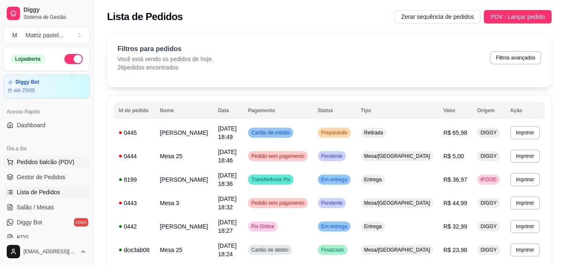
click at [46, 160] on span "Pedidos balcão (PDV)" at bounding box center [46, 162] width 58 height 8
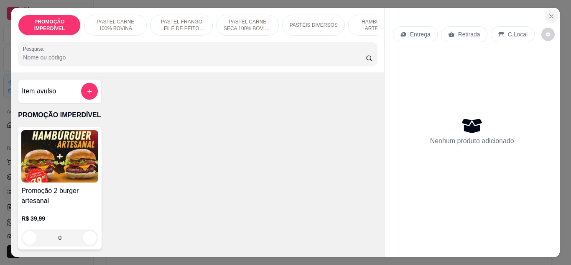
click at [548, 13] on icon "Close" at bounding box center [551, 16] width 7 height 7
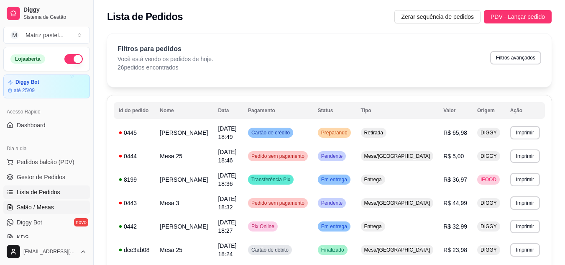
click at [62, 203] on link "Salão / Mesas" at bounding box center [46, 206] width 87 height 13
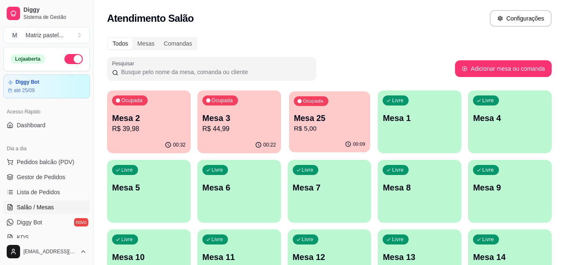
click at [305, 111] on div "Ocupada Mesa 25 R$ 5,00" at bounding box center [329, 113] width 81 height 45
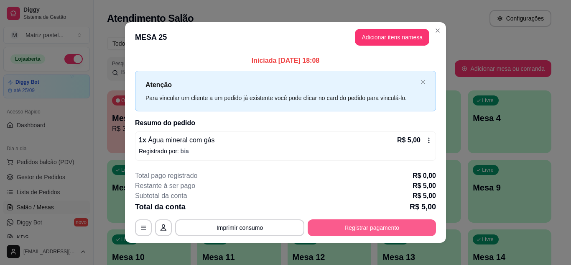
click at [337, 220] on button "Registrar pagamento" at bounding box center [372, 227] width 128 height 17
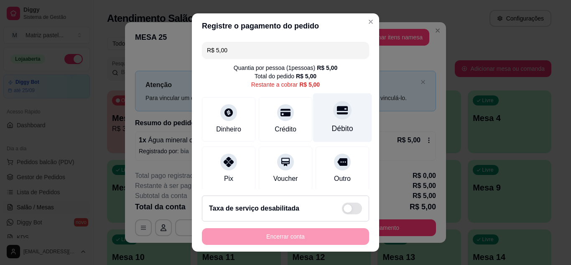
click at [321, 122] on div "Débito" at bounding box center [342, 117] width 59 height 49
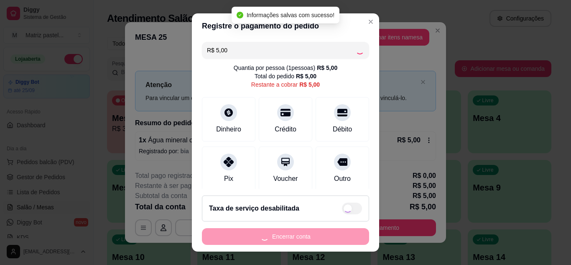
type input "R$ 0,00"
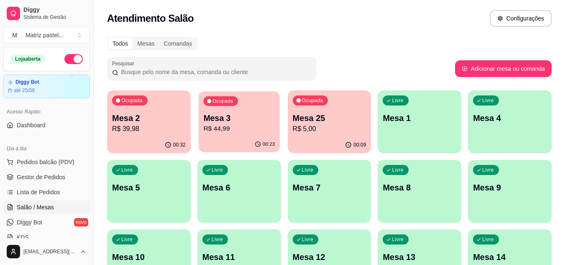
click at [256, 130] on p "R$ 44,99" at bounding box center [238, 129] width 71 height 10
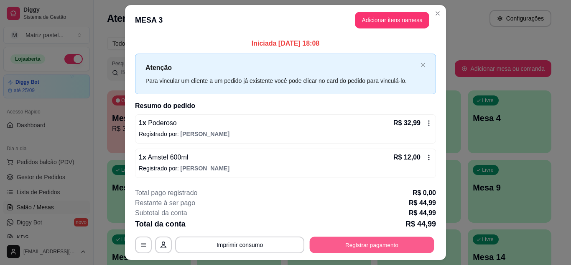
click at [355, 242] on button "Registrar pagamento" at bounding box center [372, 245] width 125 height 16
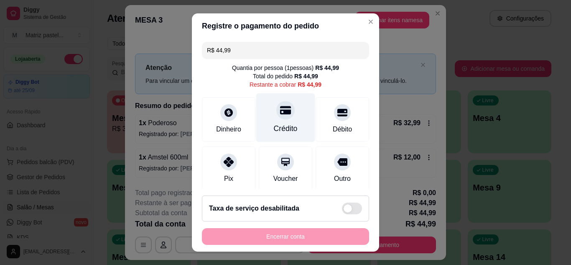
click at [292, 127] on div "Crédito" at bounding box center [285, 117] width 59 height 49
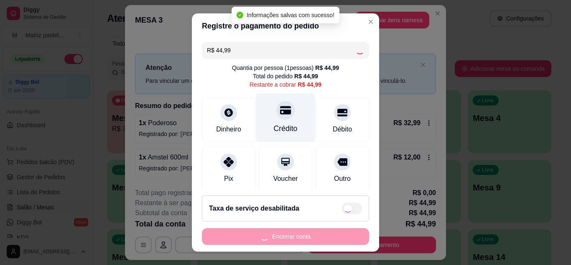
type input "R$ 0,00"
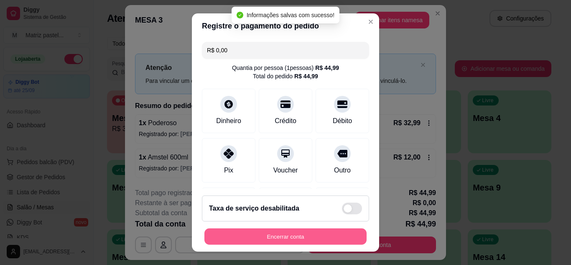
click at [285, 240] on button "Encerrar conta" at bounding box center [285, 236] width 162 height 16
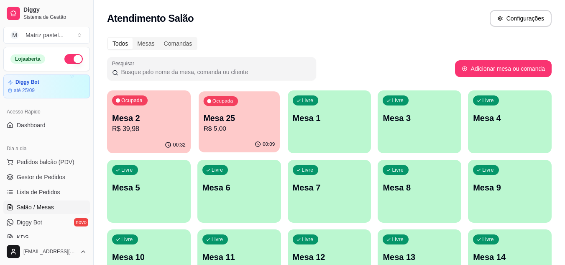
click at [273, 138] on div "00:09" at bounding box center [239, 144] width 81 height 16
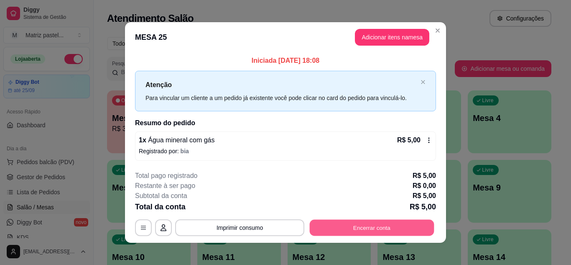
click at [363, 226] on button "Encerrar conta" at bounding box center [372, 227] width 125 height 16
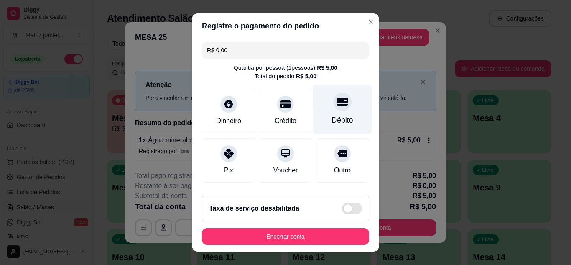
click at [332, 117] on div "Débito" at bounding box center [342, 120] width 21 height 11
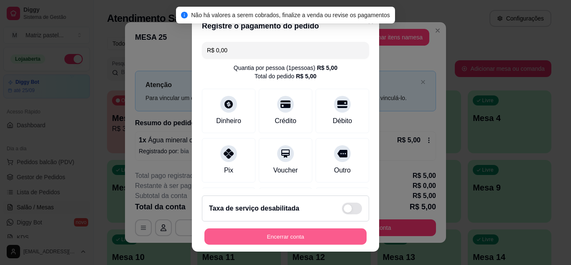
click at [308, 235] on button "Encerrar conta" at bounding box center [285, 236] width 162 height 16
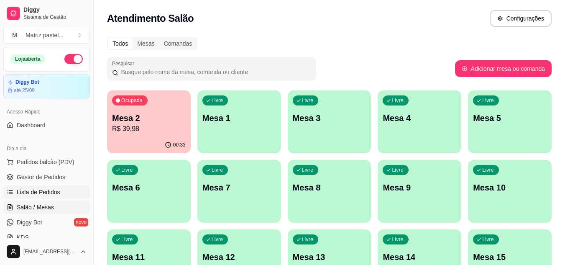
click at [50, 189] on span "Lista de Pedidos" at bounding box center [38, 192] width 43 height 8
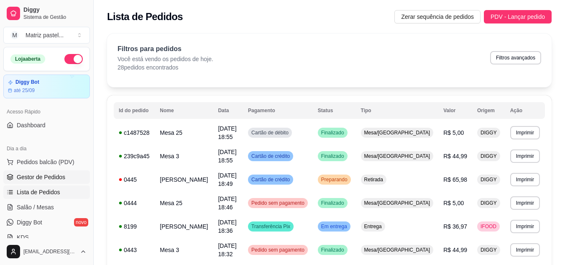
click at [60, 175] on span "Gestor de Pedidos" at bounding box center [41, 177] width 48 height 8
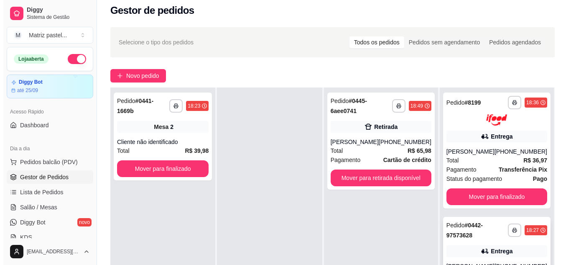
scroll to position [125, 0]
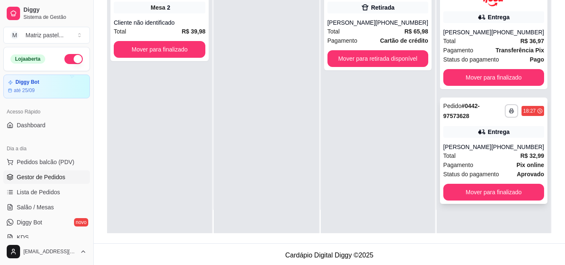
click at [495, 153] on div "Total R$ 32,99" at bounding box center [493, 155] width 101 height 9
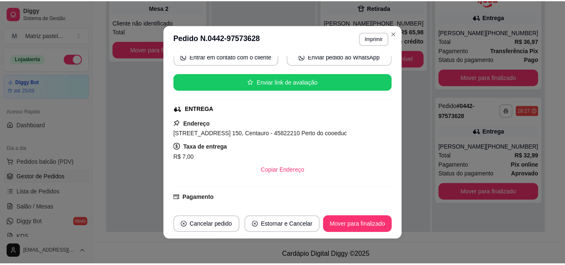
scroll to position [167, 0]
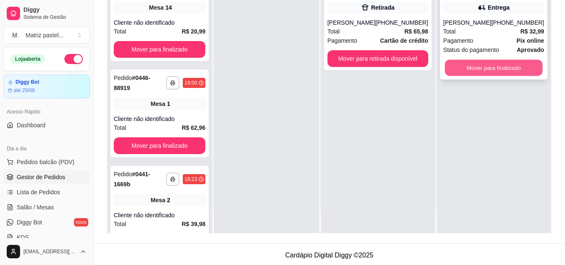
click at [523, 70] on button "Mover para finalizado" at bounding box center [493, 68] width 98 height 16
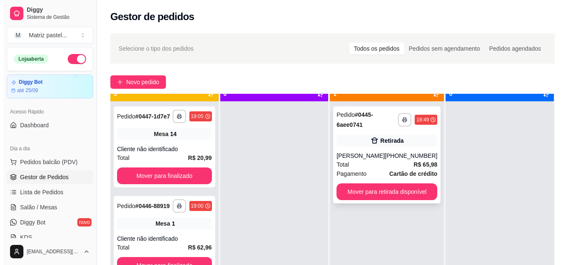
scroll to position [23, 0]
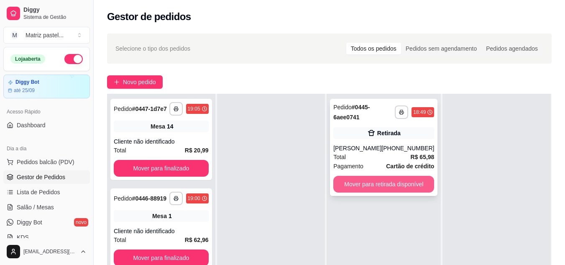
click at [398, 184] on button "Mover para retirada disponível" at bounding box center [383, 184] width 101 height 17
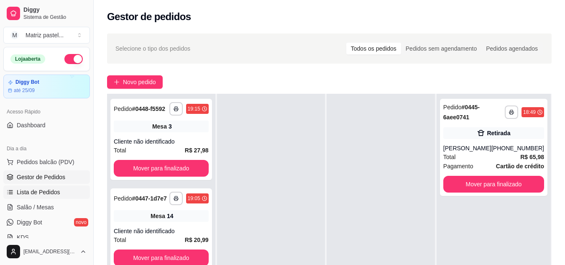
click at [26, 195] on span "Lista de Pedidos" at bounding box center [38, 192] width 43 height 8
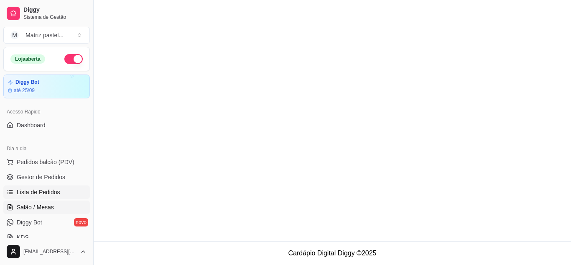
click at [35, 206] on span "Salão / Mesas" at bounding box center [35, 207] width 37 height 8
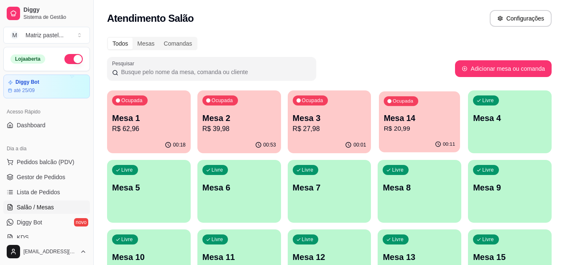
click at [406, 145] on div "00:11" at bounding box center [419, 144] width 81 height 16
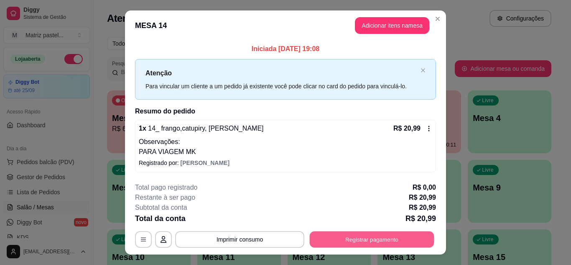
click at [353, 239] on button "Registrar pagamento" at bounding box center [372, 239] width 125 height 16
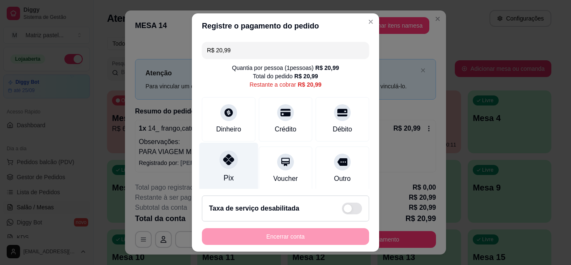
click at [220, 153] on div at bounding box center [228, 159] width 18 height 18
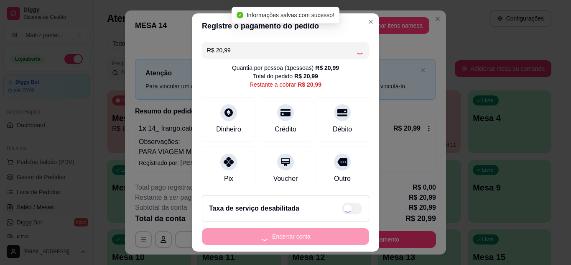
type input "R$ 0,00"
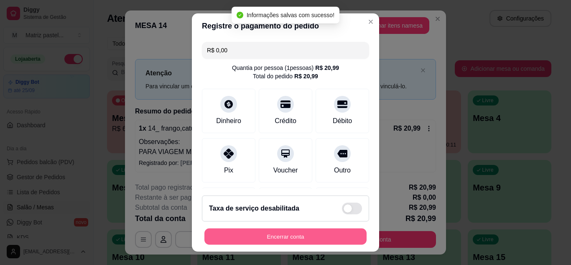
click at [271, 231] on button "Encerrar conta" at bounding box center [285, 236] width 162 height 16
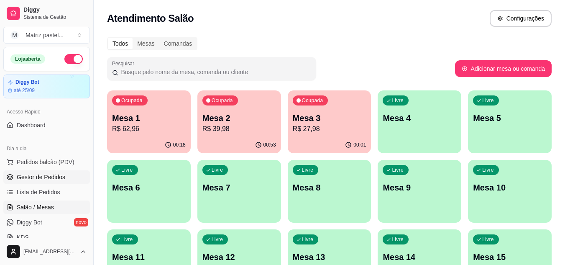
click at [23, 177] on span "Gestor de Pedidos" at bounding box center [41, 177] width 48 height 8
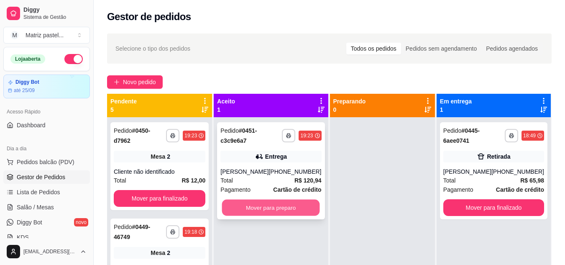
click at [285, 204] on button "Mover para preparo" at bounding box center [271, 207] width 98 height 16
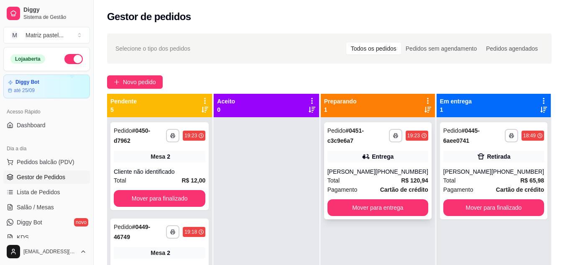
click at [369, 158] on icon at bounding box center [366, 156] width 6 height 5
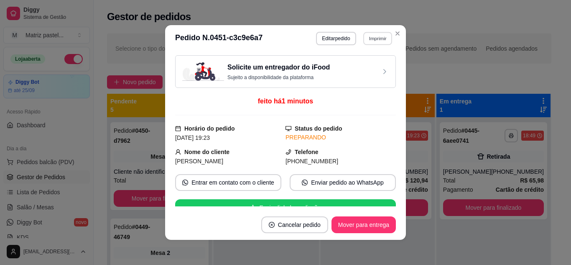
click at [370, 37] on button "Imprimir" at bounding box center [377, 38] width 29 height 13
click at [368, 64] on button "IMPRESSORA" at bounding box center [359, 67] width 59 height 13
click at [374, 30] on header "**********" at bounding box center [285, 38] width 241 height 27
click at [374, 35] on button "Imprimir" at bounding box center [378, 38] width 30 height 13
click at [362, 69] on button "IMPRESSORA" at bounding box center [359, 67] width 61 height 13
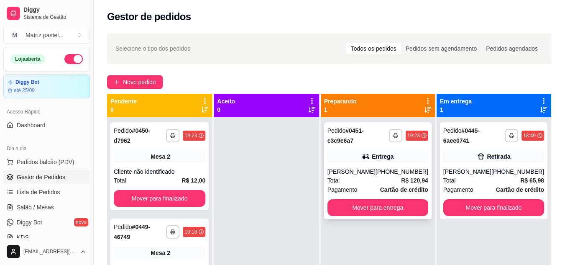
click at [388, 167] on div "(27) 99916-0190" at bounding box center [401, 171] width 53 height 8
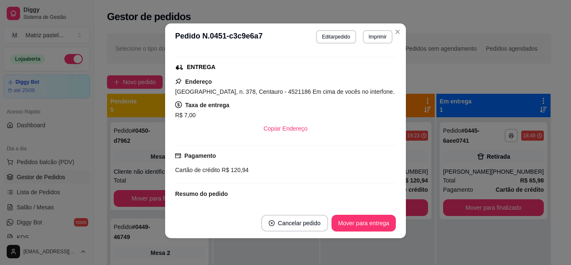
scroll to position [125, 0]
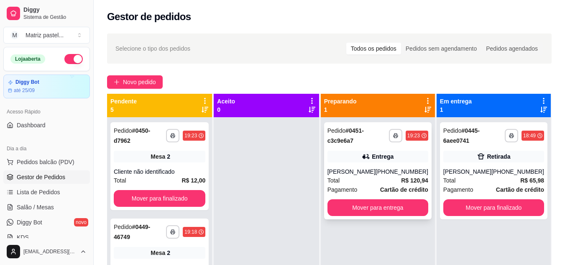
click at [375, 172] on div "Evelyn Barreto" at bounding box center [351, 171] width 48 height 8
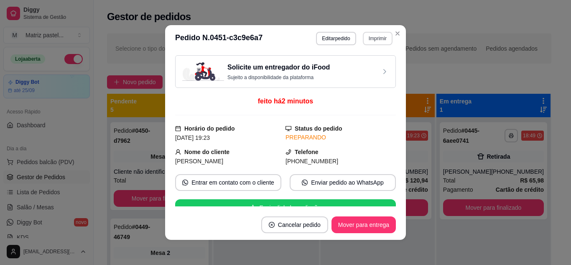
click at [372, 38] on button "Imprimir" at bounding box center [378, 38] width 30 height 13
click at [367, 66] on button "IMPRESSORA" at bounding box center [359, 67] width 59 height 13
click at [408, 36] on div "**********" at bounding box center [285, 132] width 571 height 265
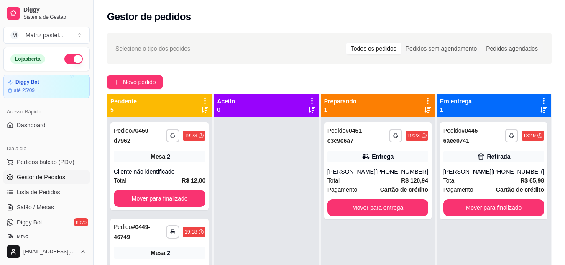
drag, startPoint x: 36, startPoint y: 161, endPoint x: 41, endPoint y: 146, distance: 16.3
click at [36, 161] on span "Pedidos balcão (PDV)" at bounding box center [46, 162] width 58 height 8
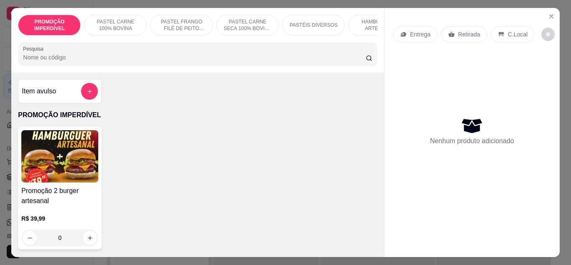
click at [293, 16] on div "PASTÉIS DIVERSOS" at bounding box center [313, 25] width 63 height 21
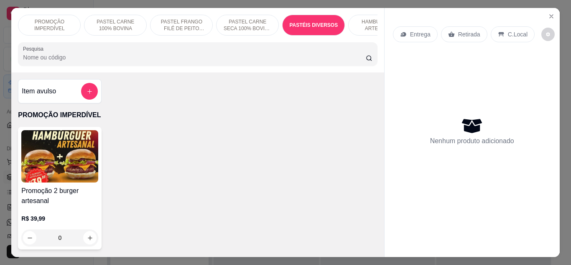
scroll to position [22, 0]
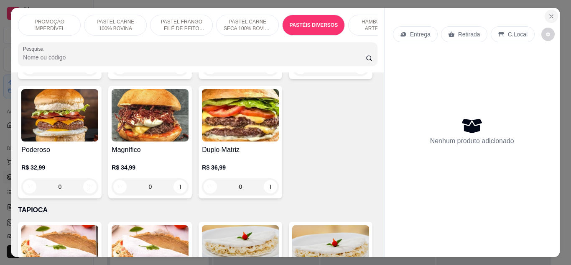
click at [550, 15] on icon "Close" at bounding box center [551, 16] width 3 height 3
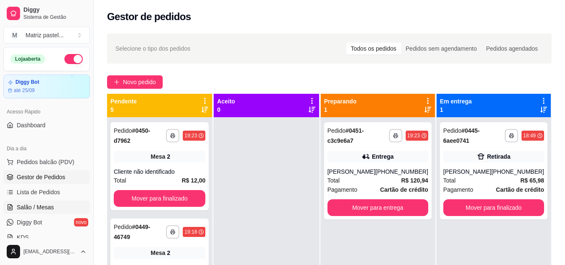
click at [32, 205] on span "Salão / Mesas" at bounding box center [35, 207] width 37 height 8
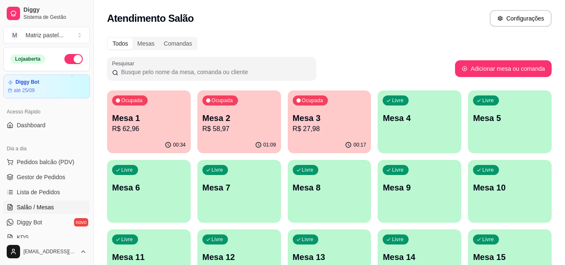
click at [148, 135] on div "Ocupada Mesa 1 R$ 62,96" at bounding box center [149, 113] width 84 height 46
click at [143, 126] on p "R$ 62,96" at bounding box center [148, 129] width 71 height 10
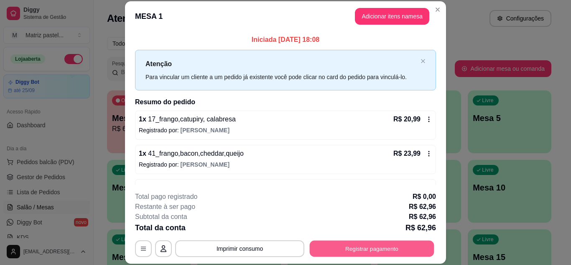
click at [355, 248] on button "Registrar pagamento" at bounding box center [372, 248] width 125 height 16
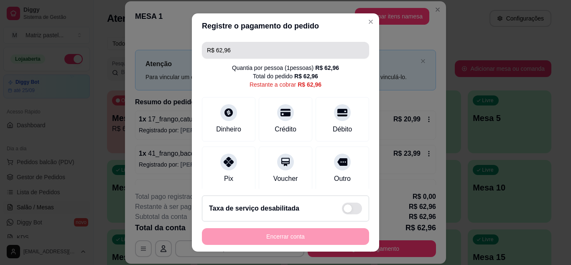
click at [299, 57] on input "R$ 62,96" at bounding box center [285, 50] width 157 height 17
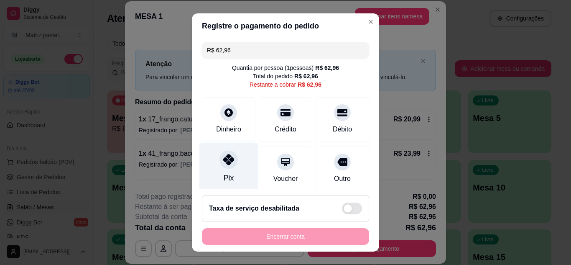
click at [227, 169] on div "Pix" at bounding box center [228, 166] width 59 height 49
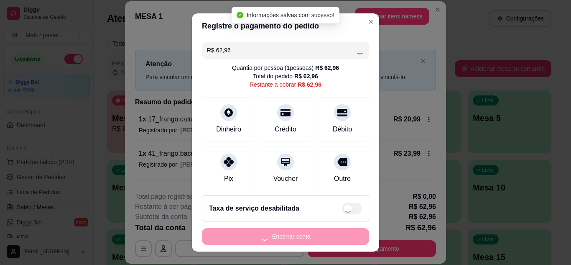
type input "R$ 0,00"
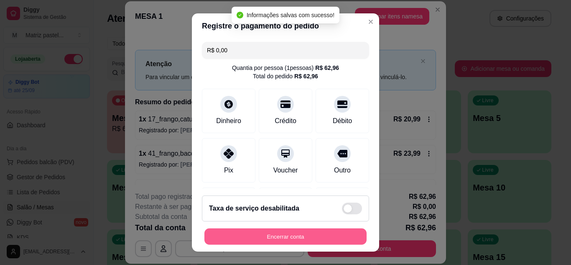
click at [306, 234] on button "Encerrar conta" at bounding box center [285, 236] width 162 height 16
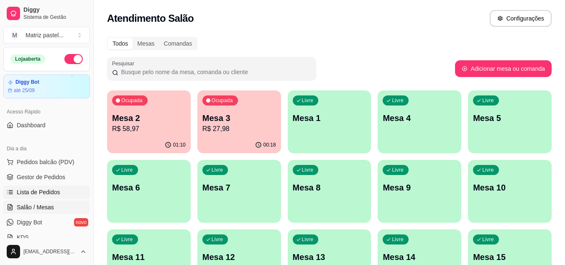
click at [42, 190] on span "Lista de Pedidos" at bounding box center [38, 192] width 43 height 8
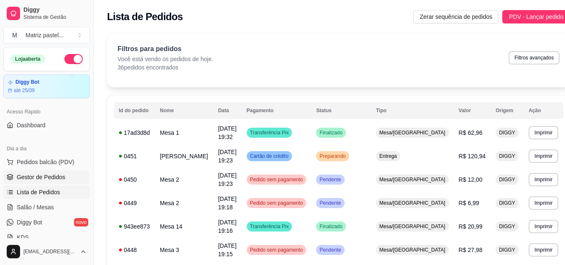
click at [53, 174] on span "Gestor de Pedidos" at bounding box center [41, 177] width 48 height 8
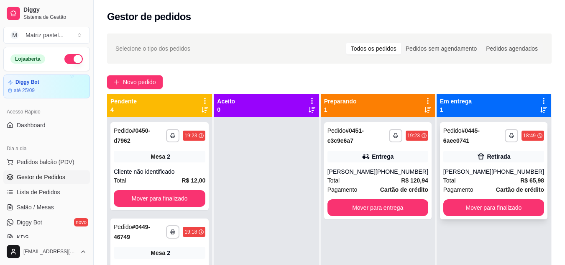
click at [468, 181] on div "Total R$ 65,98" at bounding box center [493, 180] width 101 height 9
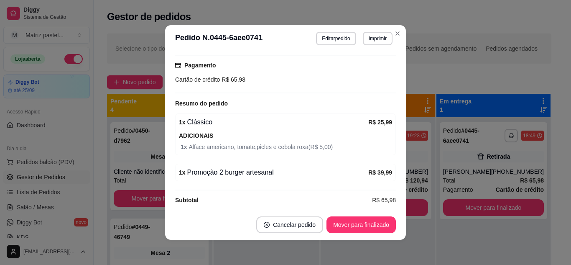
scroll to position [159, 0]
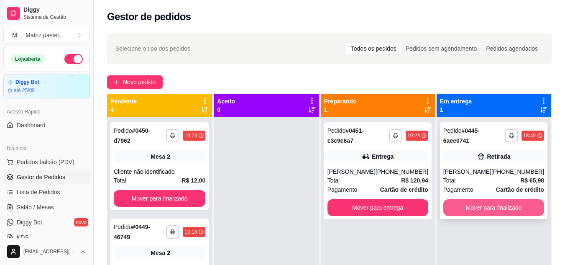
click at [486, 208] on button "Mover para finalizado" at bounding box center [493, 207] width 101 height 17
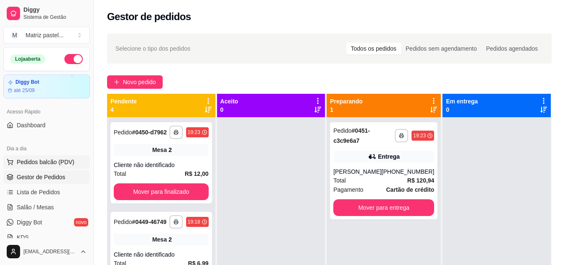
click at [69, 166] on button "Pedidos balcão (PDV)" at bounding box center [46, 161] width 87 height 13
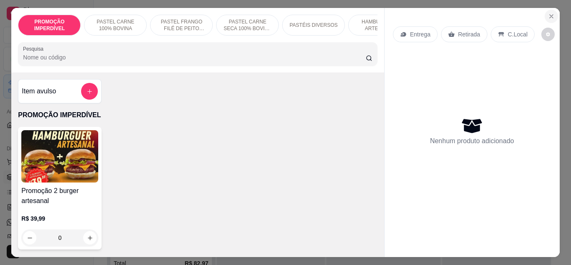
click at [548, 13] on icon "Close" at bounding box center [551, 16] width 7 height 7
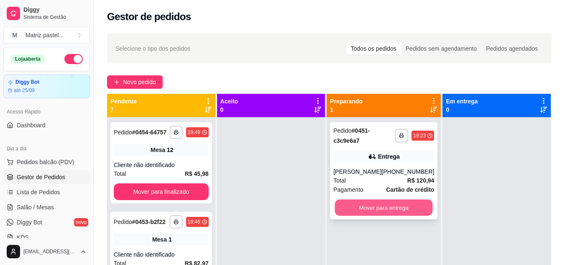
click at [411, 206] on button "Mover para entrega" at bounding box center [384, 207] width 98 height 16
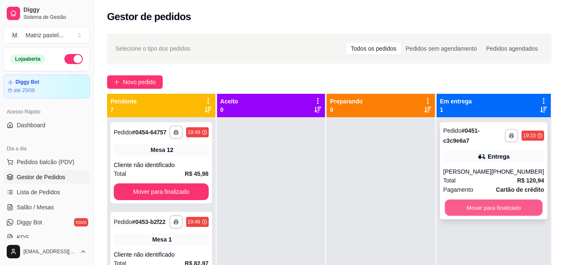
click at [478, 204] on button "Mover para finalizado" at bounding box center [493, 207] width 98 height 16
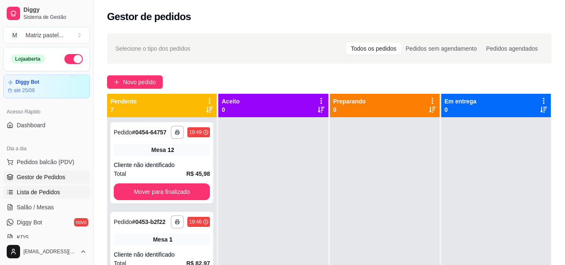
click at [48, 191] on span "Lista de Pedidos" at bounding box center [38, 192] width 43 height 8
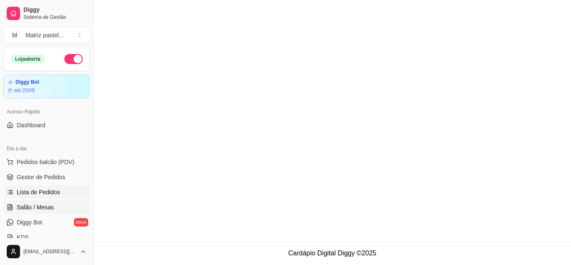
click at [44, 205] on span "Salão / Mesas" at bounding box center [35, 207] width 37 height 8
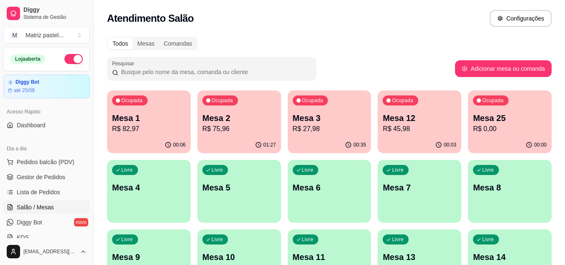
click at [331, 137] on div "00:35" at bounding box center [330, 145] width 84 height 16
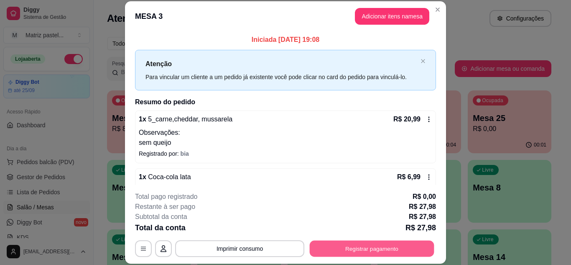
click at [326, 251] on button "Registrar pagamento" at bounding box center [372, 248] width 125 height 16
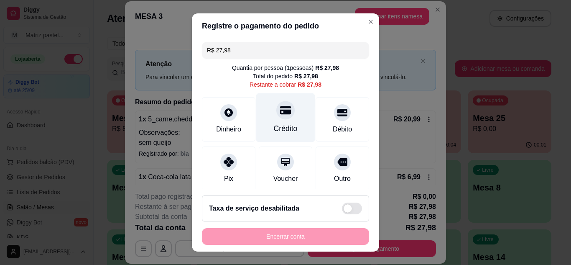
drag, startPoint x: 273, startPoint y: 121, endPoint x: 283, endPoint y: 129, distance: 11.9
click at [274, 122] on div "Crédito" at bounding box center [285, 117] width 59 height 49
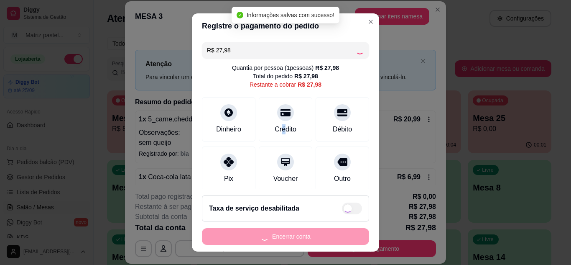
type input "R$ 0,00"
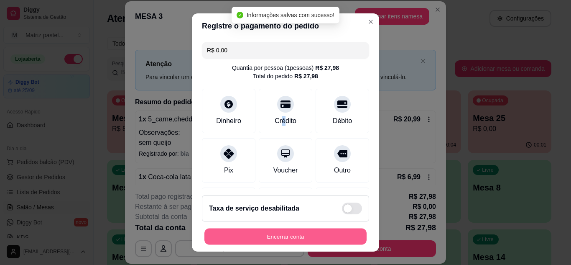
click at [326, 236] on button "Encerrar conta" at bounding box center [285, 236] width 162 height 16
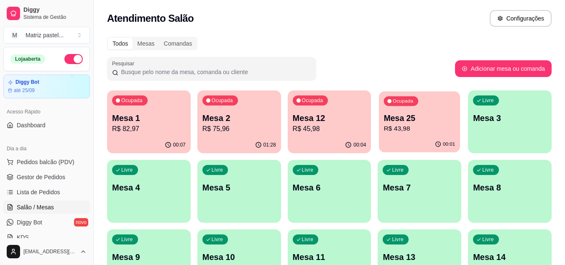
click at [442, 144] on div "00:01" at bounding box center [445, 144] width 20 height 7
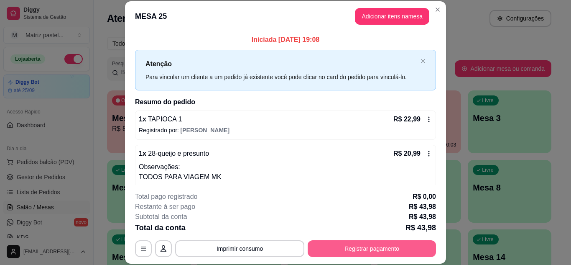
click at [325, 250] on button "Registrar pagamento" at bounding box center [372, 248] width 128 height 17
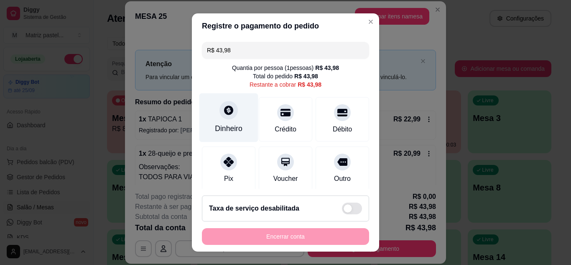
click at [226, 116] on div at bounding box center [228, 110] width 18 height 18
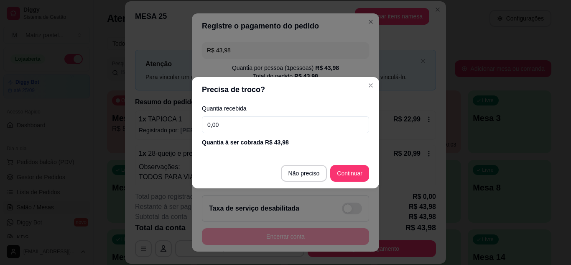
click at [271, 131] on input "0,00" at bounding box center [285, 124] width 167 height 17
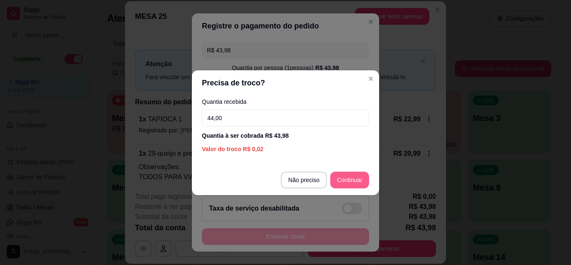
type input "44,00"
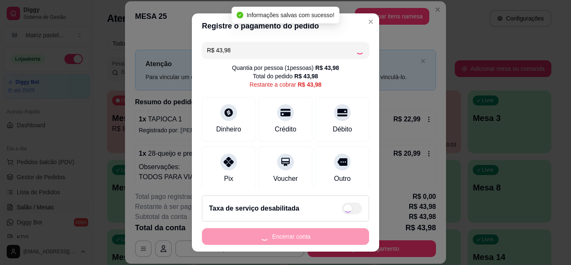
type input "R$ 0,00"
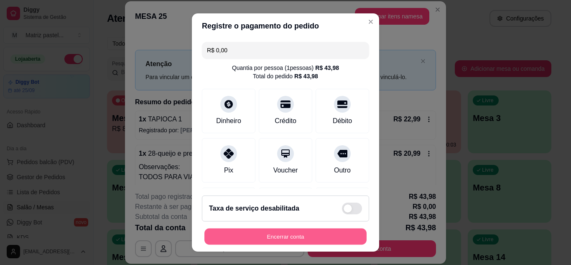
click at [329, 237] on button "Encerrar conta" at bounding box center [285, 236] width 162 height 16
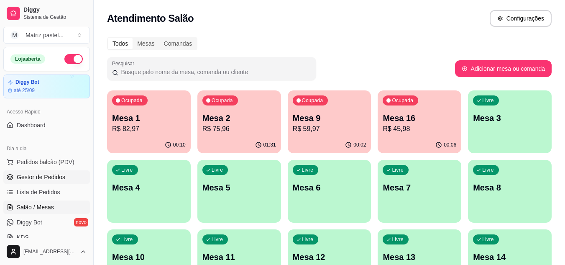
click at [61, 177] on span "Gestor de Pedidos" at bounding box center [41, 177] width 48 height 8
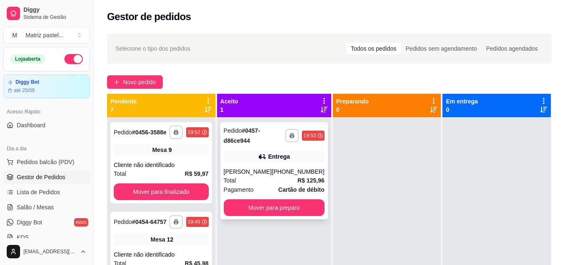
click at [288, 175] on div "(73) 98142-0508" at bounding box center [298, 171] width 53 height 8
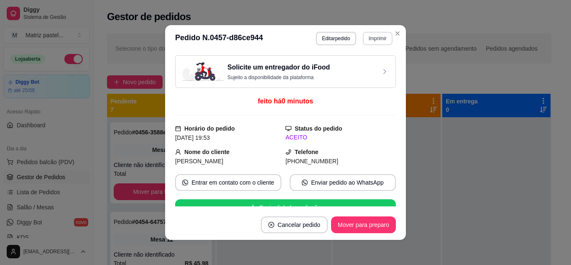
click at [373, 41] on button "Imprimir" at bounding box center [378, 38] width 30 height 13
click at [370, 65] on button "IMPRESSORA" at bounding box center [359, 67] width 61 height 13
click at [360, 226] on button "Mover para preparo" at bounding box center [363, 224] width 65 height 17
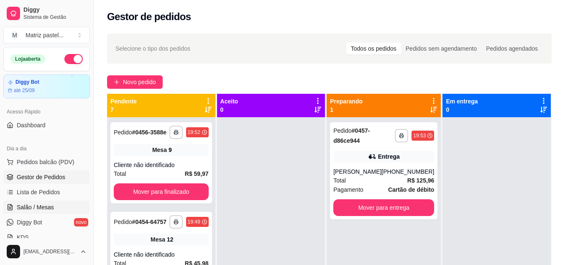
click at [33, 210] on span "Salão / Mesas" at bounding box center [35, 207] width 37 height 8
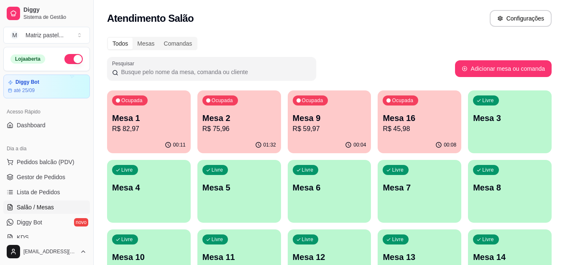
click at [56, 184] on ul "Pedidos balcão (PDV) Gestor de Pedidos Lista de Pedidos Salão / Mesas Diggy Bot…" at bounding box center [46, 199] width 87 height 89
click at [408, 139] on div "00:08" at bounding box center [419, 145] width 84 height 16
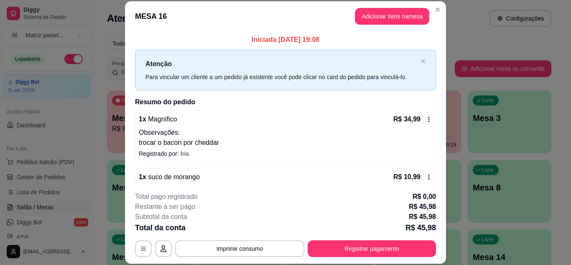
scroll to position [16, 0]
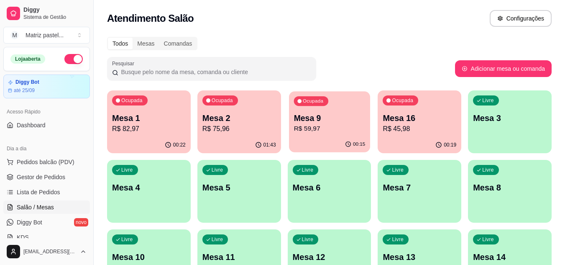
click at [297, 132] on p "R$ 59,97" at bounding box center [328, 129] width 71 height 10
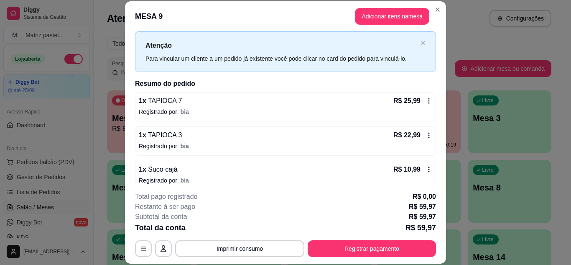
scroll to position [27, 0]
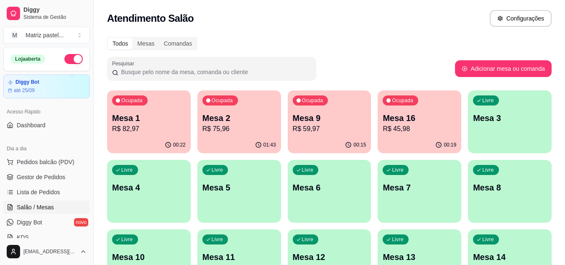
click at [240, 147] on div "01:43" at bounding box center [239, 145] width 84 height 16
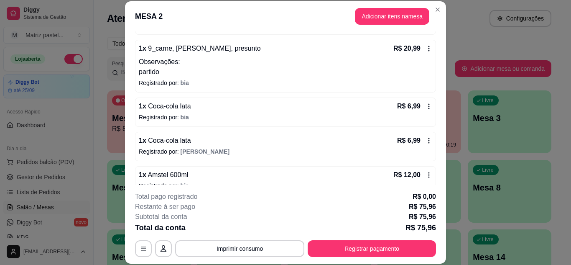
scroll to position [176, 0]
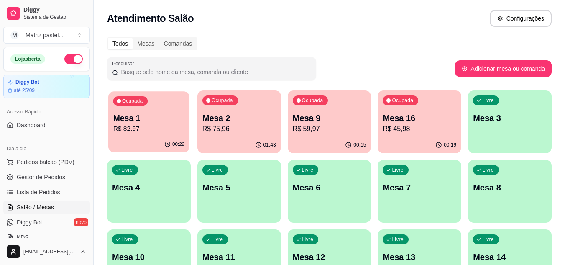
click at [149, 132] on p "R$ 82,97" at bounding box center [148, 129] width 71 height 10
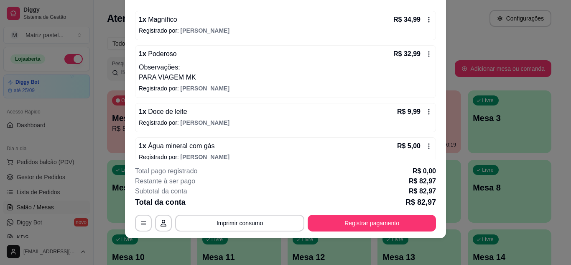
scroll to position [84, 0]
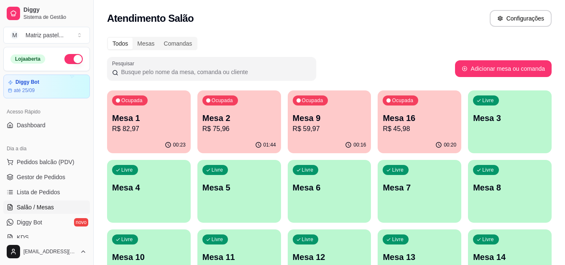
click at [412, 144] on div "00:20" at bounding box center [419, 145] width 84 height 16
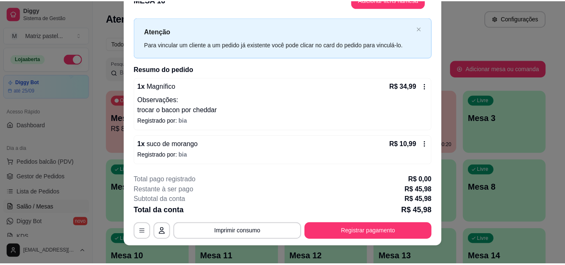
scroll to position [25, 0]
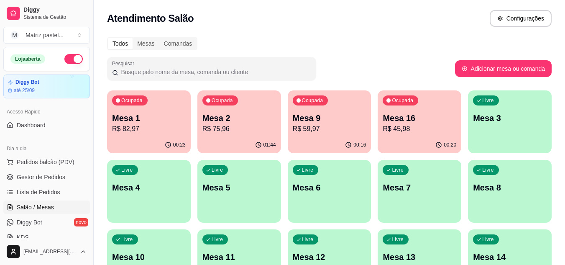
click at [118, 119] on p "Mesa 1" at bounding box center [149, 118] width 74 height 12
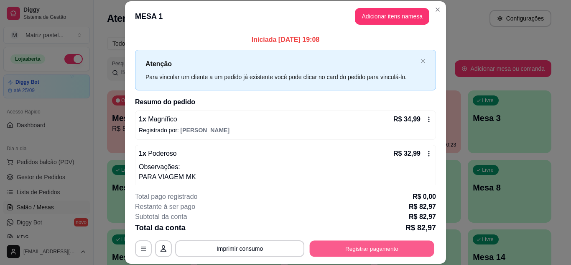
click at [321, 247] on button "Registrar pagamento" at bounding box center [372, 248] width 125 height 16
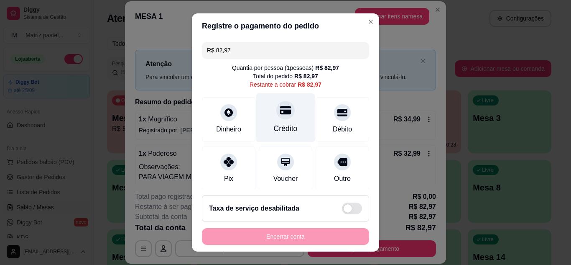
click at [285, 130] on div "Crédito" at bounding box center [286, 128] width 24 height 11
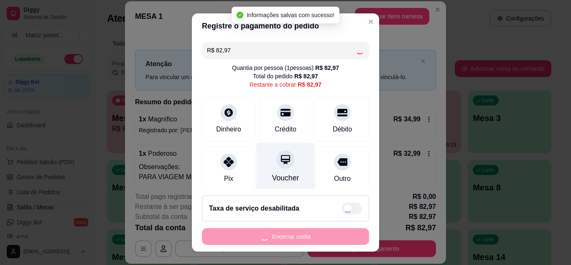
type input "R$ 0,00"
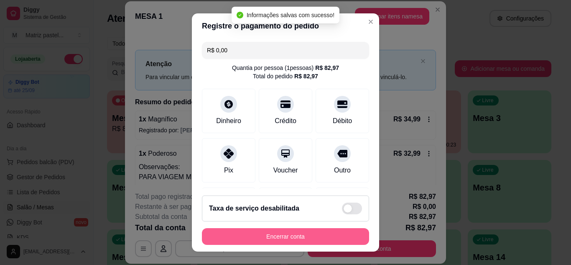
click at [318, 235] on button "Encerrar conta" at bounding box center [285, 236] width 167 height 17
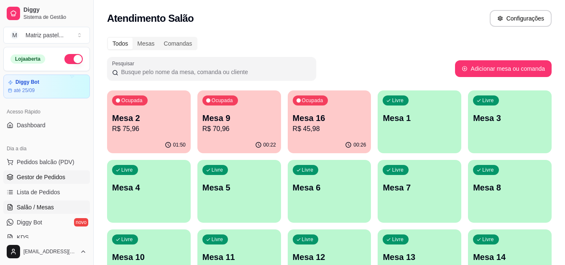
click at [46, 176] on span "Gestor de Pedidos" at bounding box center [41, 177] width 48 height 8
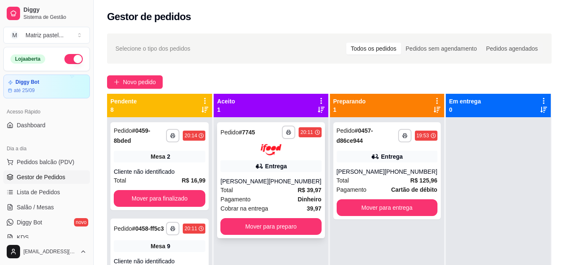
click at [269, 191] on div "Total R$ 39,97" at bounding box center [270, 189] width 101 height 9
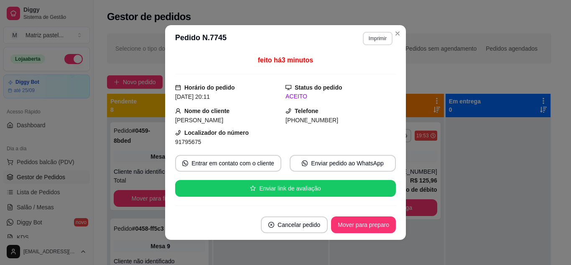
click at [363, 37] on button "Imprimir" at bounding box center [378, 38] width 30 height 13
click at [343, 66] on button "IMPRESSORA" at bounding box center [359, 67] width 61 height 13
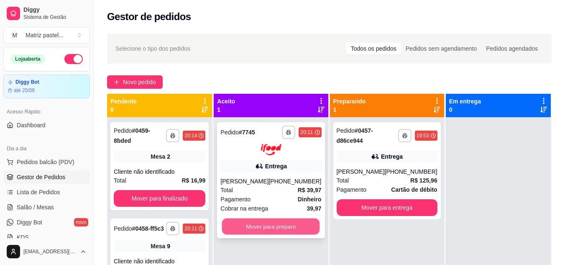
click at [255, 222] on button "Mover para preparo" at bounding box center [271, 226] width 98 height 16
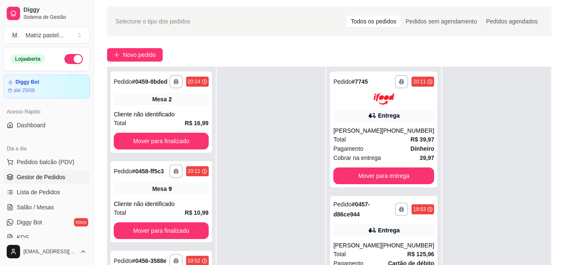
scroll to position [42, 0]
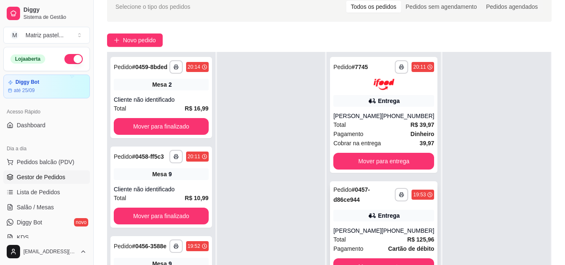
click at [387, 206] on div "**********" at bounding box center [383, 229] width 107 height 97
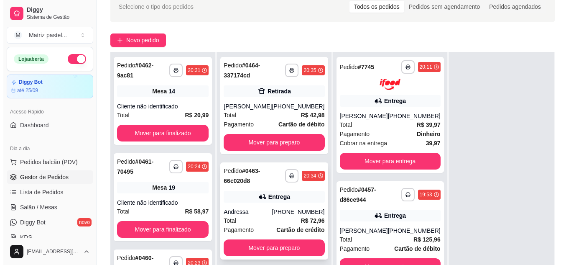
scroll to position [84, 0]
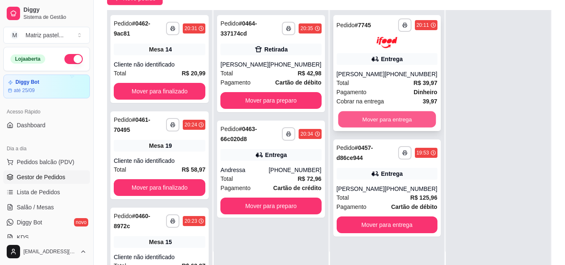
click at [363, 124] on button "Mover para entrega" at bounding box center [387, 119] width 98 height 16
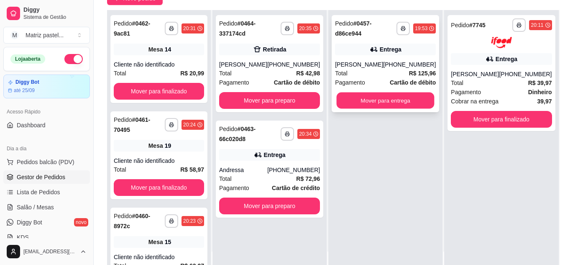
click at [359, 223] on div "**********" at bounding box center [385, 142] width 114 height 265
click at [395, 67] on div "(73) 98142-0508" at bounding box center [409, 64] width 53 height 8
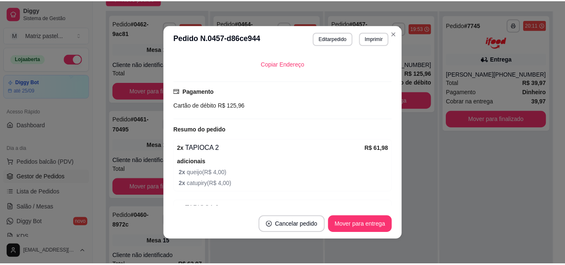
scroll to position [212, 0]
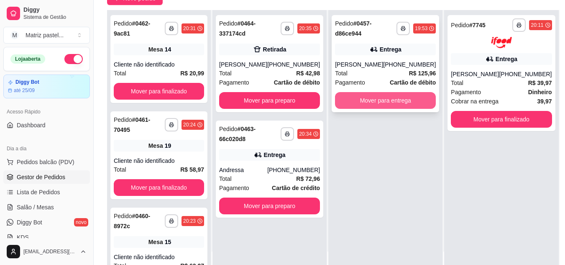
click at [418, 99] on button "Mover para entrega" at bounding box center [385, 100] width 101 height 17
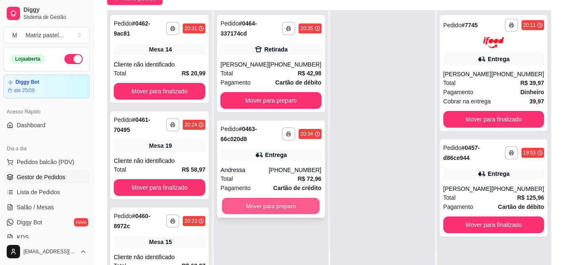
click at [285, 204] on button "Mover para preparo" at bounding box center [271, 206] width 98 height 16
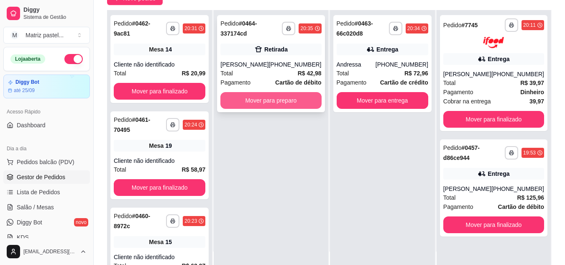
click at [305, 96] on button "Mover para preparo" at bounding box center [270, 100] width 101 height 17
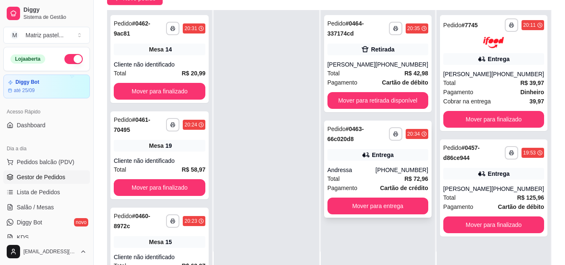
click at [370, 153] on icon at bounding box center [366, 154] width 8 height 8
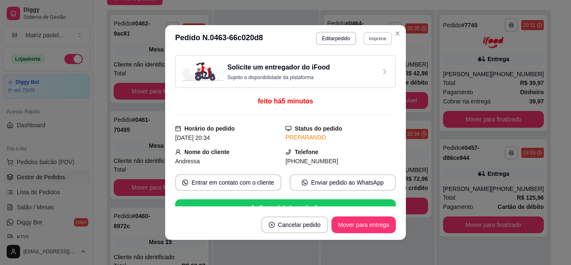
click at [368, 43] on button "Imprimir" at bounding box center [377, 38] width 29 height 13
click at [361, 69] on button "IMPRESSORA" at bounding box center [359, 67] width 61 height 13
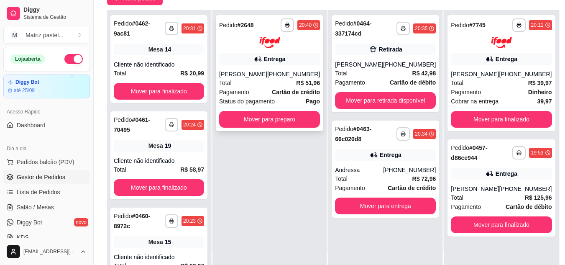
click at [259, 82] on div "Total R$ 51,96" at bounding box center [269, 82] width 101 height 9
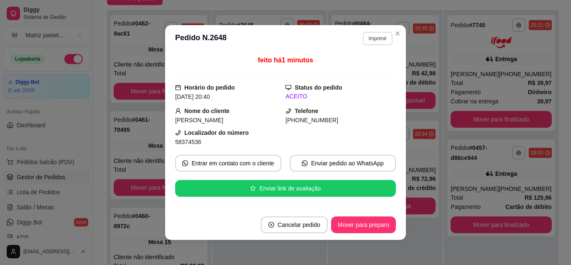
click at [377, 41] on button "Imprimir" at bounding box center [378, 38] width 30 height 13
click at [359, 65] on button "IMPRESSORA" at bounding box center [359, 67] width 59 height 13
click at [376, 211] on footer "Cancelar pedido Mover para preparo" at bounding box center [285, 224] width 241 height 30
click at [336, 222] on button "Mover para preparo" at bounding box center [363, 225] width 63 height 16
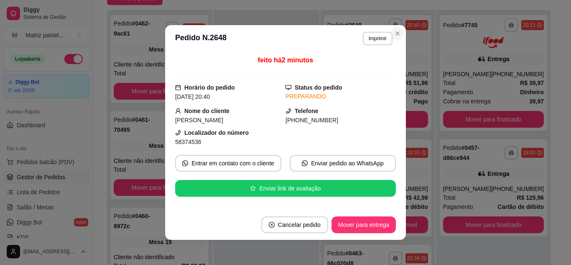
click at [377, 44] on section "**********" at bounding box center [285, 132] width 241 height 214
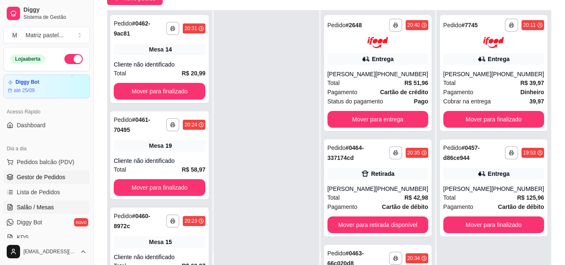
click at [43, 206] on span "Salão / Mesas" at bounding box center [35, 207] width 37 height 8
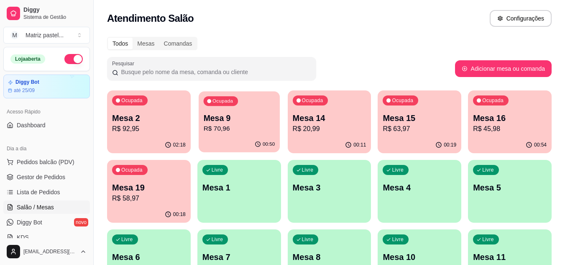
click at [228, 119] on p "Mesa 9" at bounding box center [238, 117] width 71 height 11
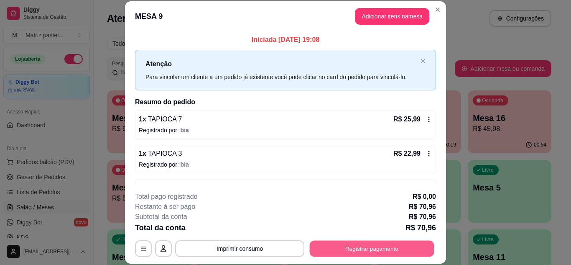
click at [354, 242] on button "Registrar pagamento" at bounding box center [372, 248] width 125 height 16
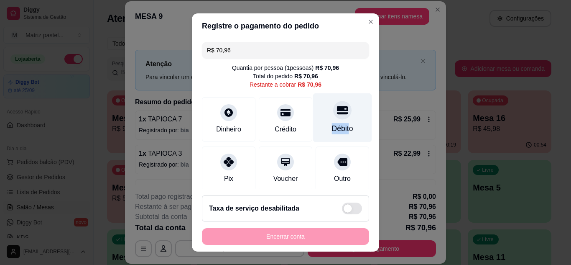
click at [335, 121] on div "Débito" at bounding box center [342, 117] width 59 height 49
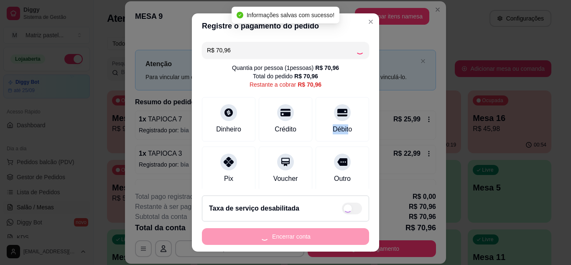
type input "R$ 0,00"
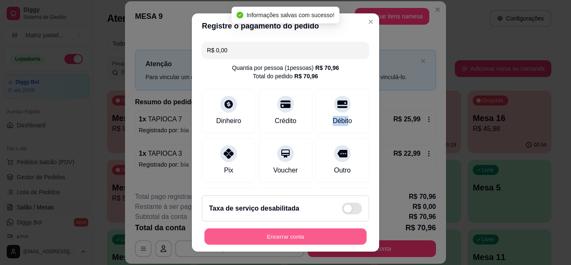
click at [336, 238] on button "Encerrar conta" at bounding box center [285, 236] width 162 height 16
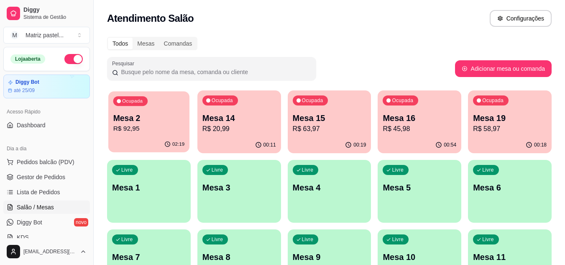
click at [163, 127] on p "R$ 92,95" at bounding box center [148, 129] width 71 height 10
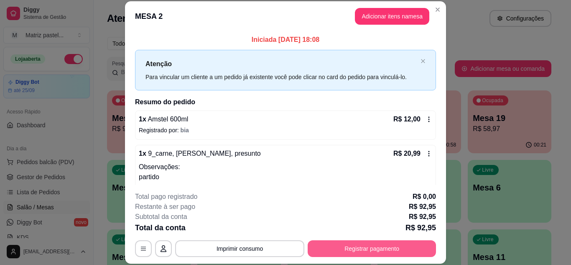
click at [316, 251] on button "Registrar pagamento" at bounding box center [372, 248] width 128 height 17
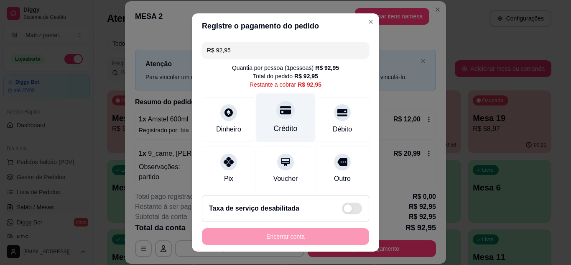
click at [263, 125] on div "Crédito" at bounding box center [285, 117] width 59 height 49
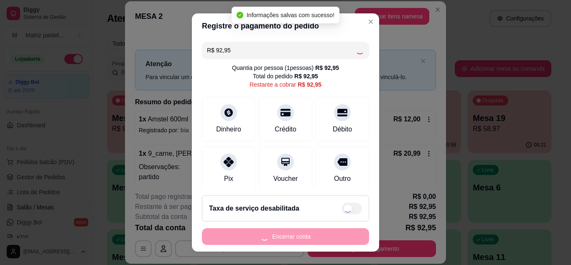
type input "R$ 0,00"
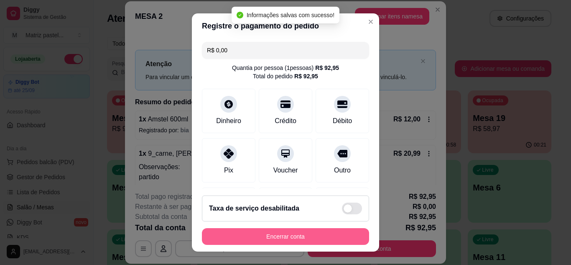
click at [297, 247] on footer "Taxa de serviço desabilitada Encerrar conta" at bounding box center [285, 220] width 187 height 63
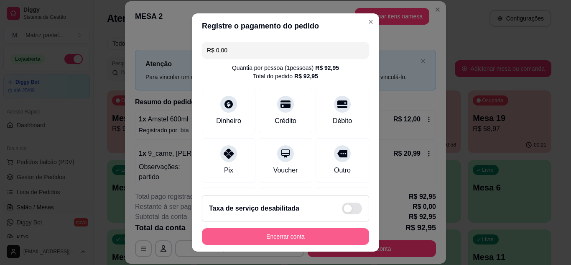
click at [315, 236] on button "Encerrar conta" at bounding box center [285, 236] width 167 height 17
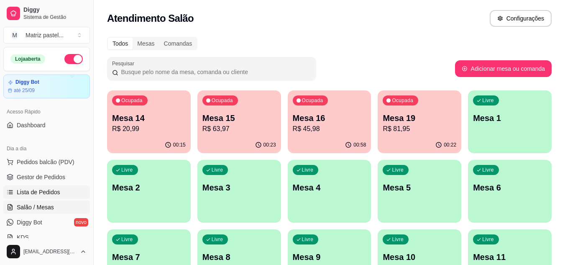
click at [38, 194] on span "Lista de Pedidos" at bounding box center [38, 192] width 43 height 8
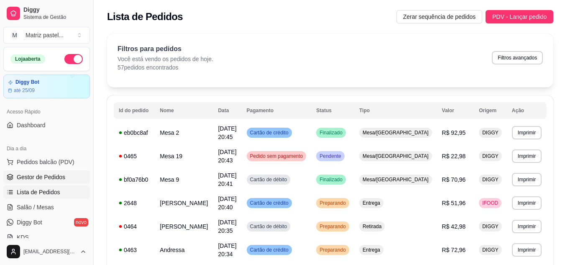
click at [61, 174] on span "Gestor de Pedidos" at bounding box center [41, 177] width 48 height 8
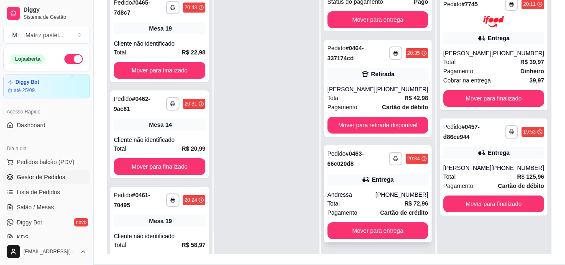
scroll to position [127, 0]
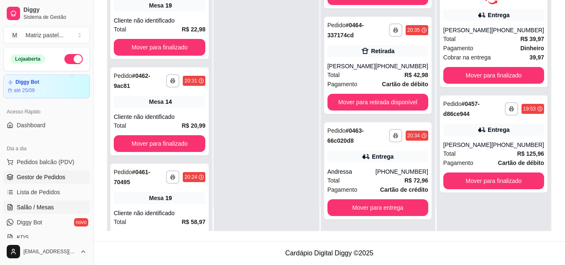
click at [57, 206] on link "Salão / Mesas" at bounding box center [46, 206] width 87 height 13
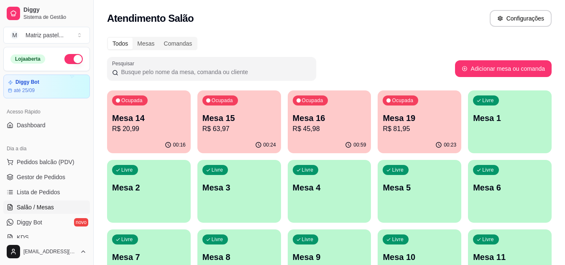
click at [224, 137] on div "00:24" at bounding box center [239, 145] width 84 height 16
click at [174, 137] on div "00:16" at bounding box center [149, 145] width 84 height 16
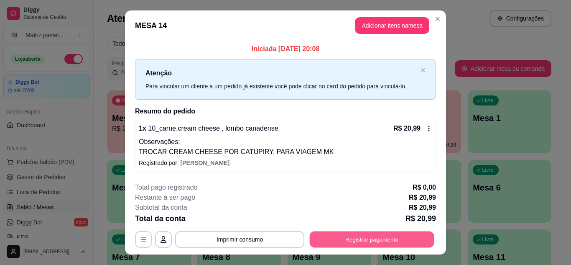
click at [367, 239] on button "Registrar pagamento" at bounding box center [372, 239] width 125 height 16
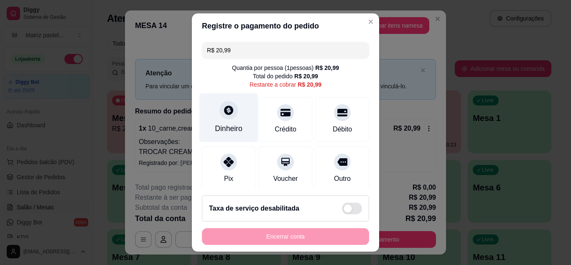
click at [232, 132] on div "Dinheiro" at bounding box center [229, 128] width 28 height 11
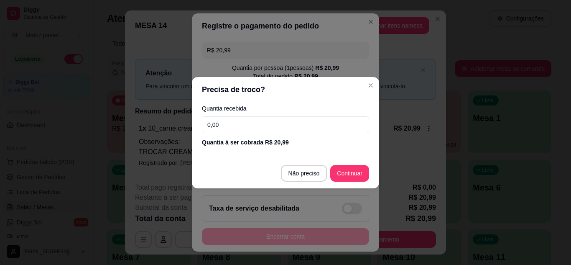
click at [237, 122] on input "0,00" at bounding box center [285, 124] width 167 height 17
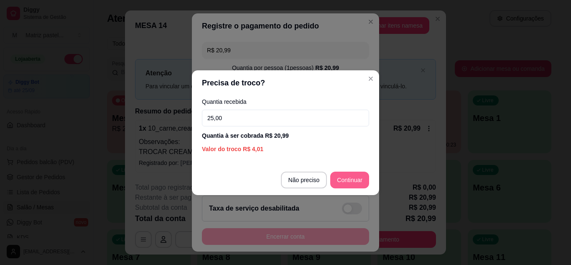
type input "25,00"
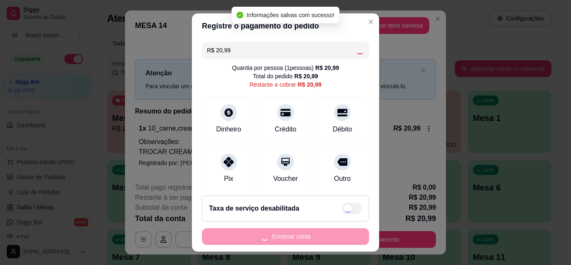
type input "R$ 0,00"
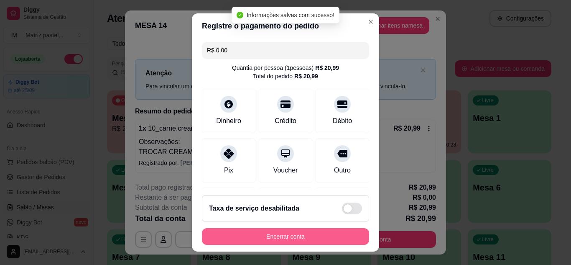
click at [331, 234] on button "Encerrar conta" at bounding box center [285, 236] width 167 height 17
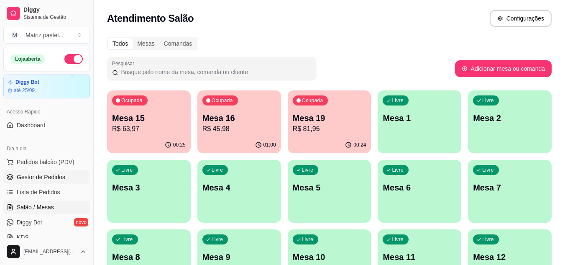
click at [26, 172] on link "Gestor de Pedidos" at bounding box center [46, 176] width 87 height 13
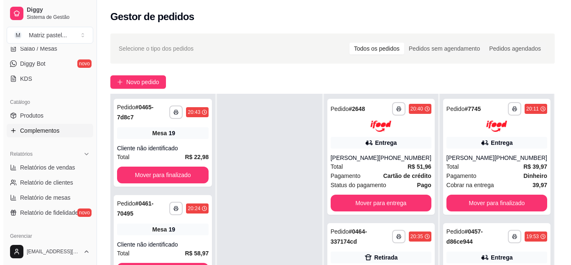
scroll to position [42, 0]
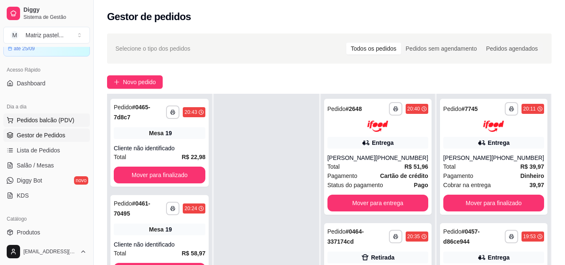
click at [52, 120] on span "Pedidos balcão (PDV)" at bounding box center [46, 120] width 58 height 8
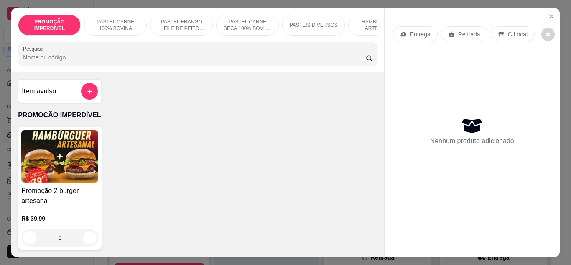
click at [183, 19] on p "PASTEL FRANGO FILÉ DE PEITO DESFIADO" at bounding box center [181, 24] width 48 height 13
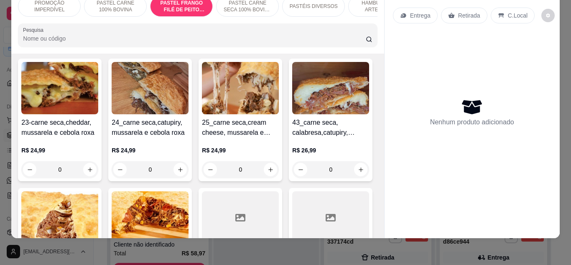
scroll to position [1264, 0]
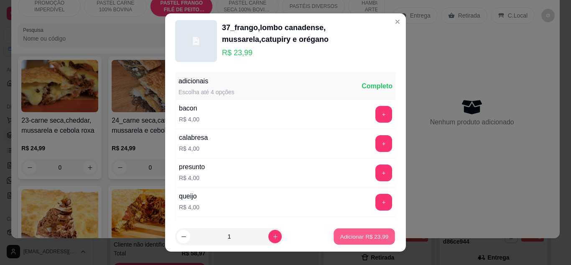
click at [337, 232] on button "Adicionar R$ 23,99" at bounding box center [364, 236] width 61 height 16
type input "1"
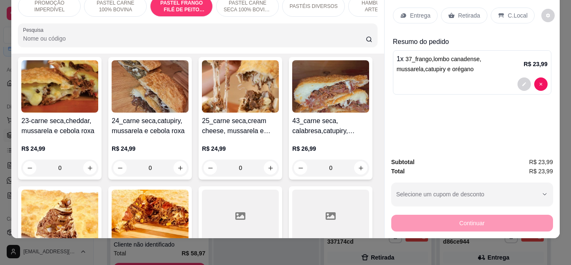
click at [468, 11] on p "Retirada" at bounding box center [469, 15] width 22 height 8
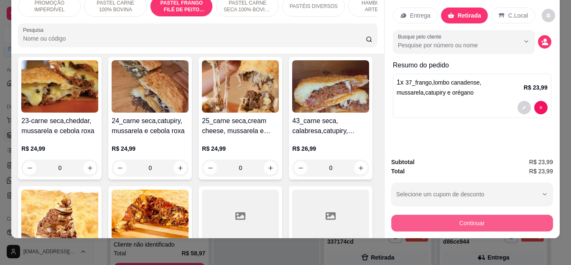
click at [463, 216] on button "Continuar" at bounding box center [472, 222] width 162 height 17
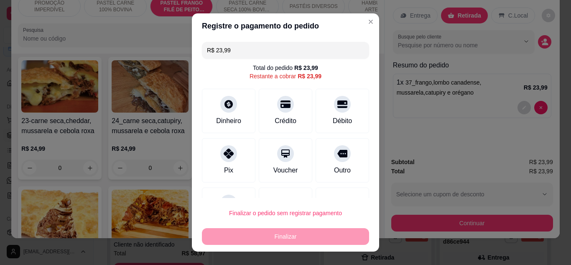
scroll to position [37, 0]
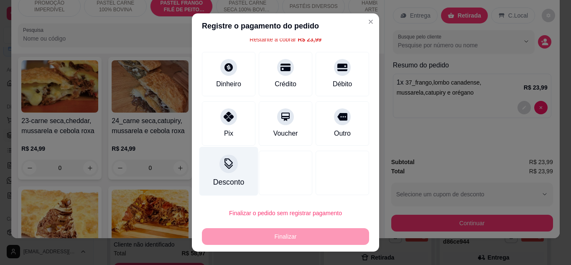
click at [225, 162] on icon at bounding box center [228, 163] width 11 height 11
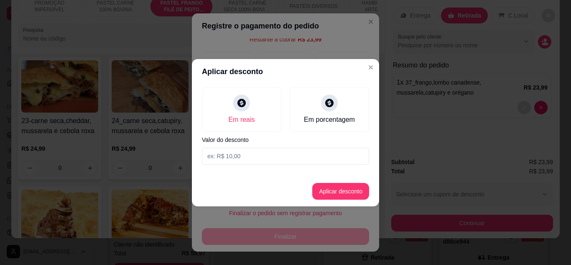
drag, startPoint x: 252, startPoint y: 150, endPoint x: 251, endPoint y: 157, distance: 7.2
click at [251, 157] on input at bounding box center [285, 156] width 167 height 17
type input "23,98"
click at [332, 189] on button "Aplicar desconto" at bounding box center [340, 191] width 57 height 17
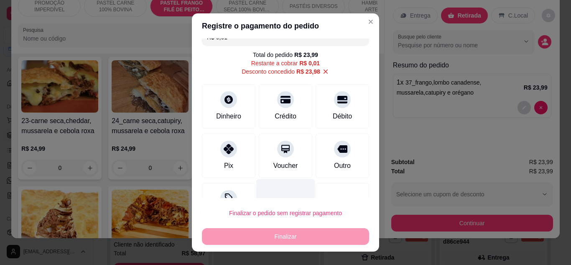
scroll to position [0, 0]
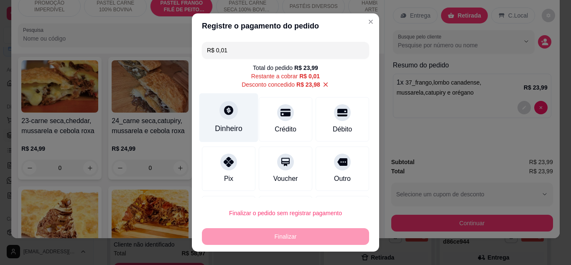
click at [210, 119] on div "Dinheiro" at bounding box center [228, 117] width 59 height 49
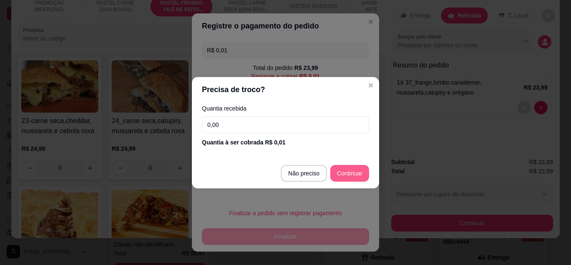
type input "R$ 0,00"
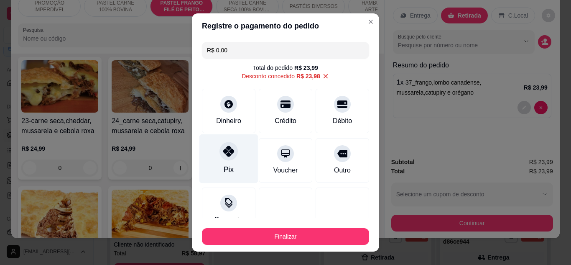
click at [223, 153] on icon at bounding box center [228, 150] width 11 height 11
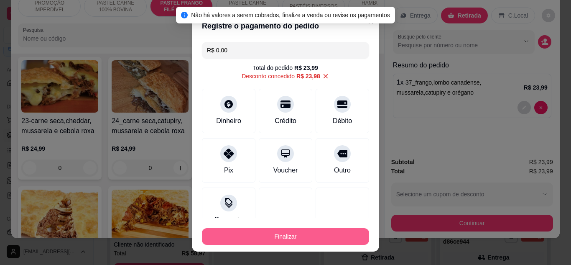
click at [349, 239] on button "Finalizar" at bounding box center [285, 236] width 167 height 17
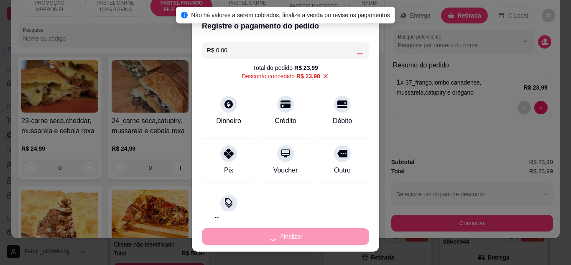
type input "0"
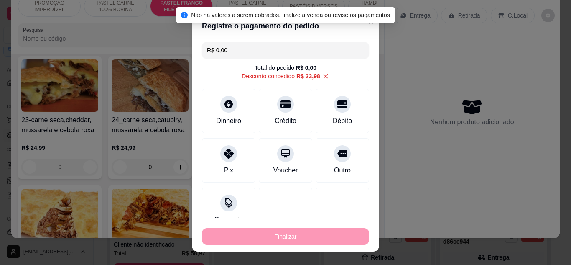
type input "-R$ 23,99"
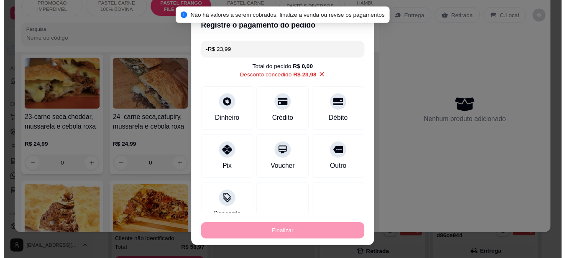
scroll to position [1264, 0]
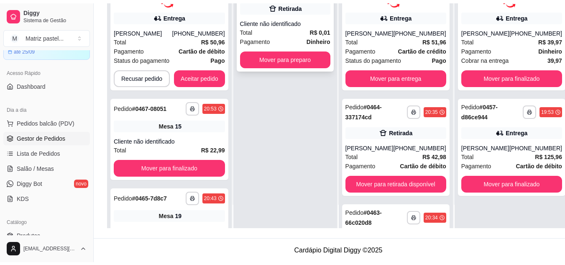
scroll to position [127, 0]
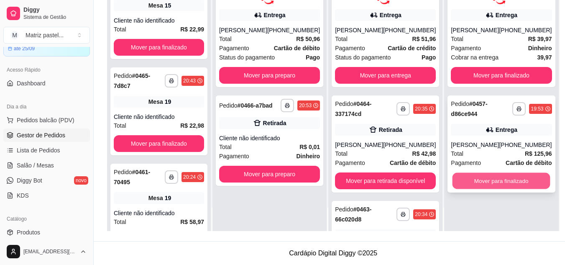
click at [484, 186] on button "Mover para finalizado" at bounding box center [501, 180] width 98 height 16
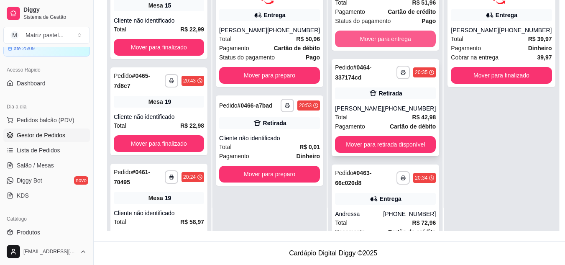
scroll to position [79, 0]
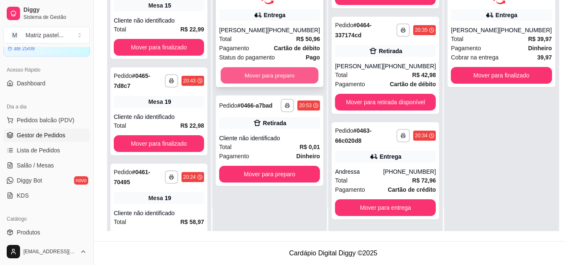
click at [294, 75] on button "Mover para preparo" at bounding box center [270, 75] width 98 height 16
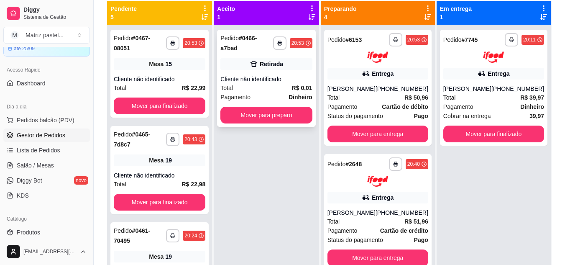
scroll to position [0, 0]
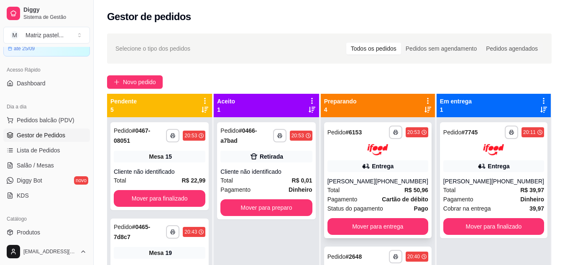
click at [378, 173] on div "**********" at bounding box center [377, 180] width 107 height 116
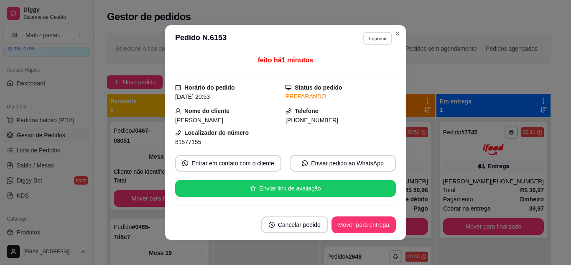
click at [363, 38] on button "Imprimir" at bounding box center [377, 38] width 29 height 13
click at [356, 64] on button "IMPRESSORA" at bounding box center [359, 67] width 61 height 13
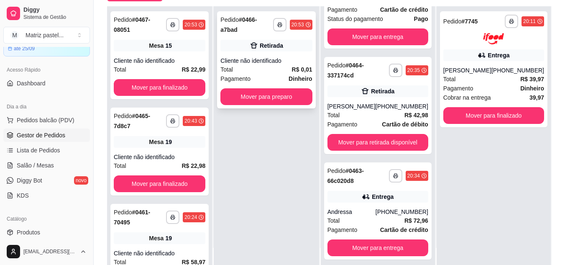
scroll to position [125, 0]
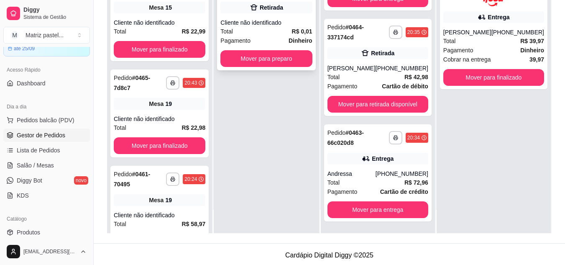
click at [272, 27] on div "Total R$ 0,01" at bounding box center [266, 31] width 92 height 9
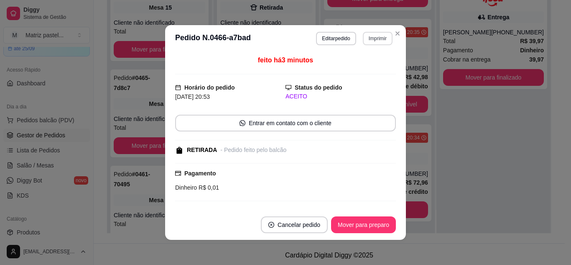
click at [371, 41] on button "Imprimir" at bounding box center [378, 38] width 30 height 13
click at [358, 65] on button "IMPRESSORA" at bounding box center [359, 67] width 59 height 13
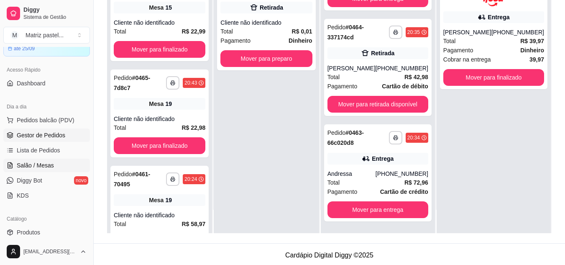
click at [33, 166] on span "Salão / Mesas" at bounding box center [35, 165] width 37 height 8
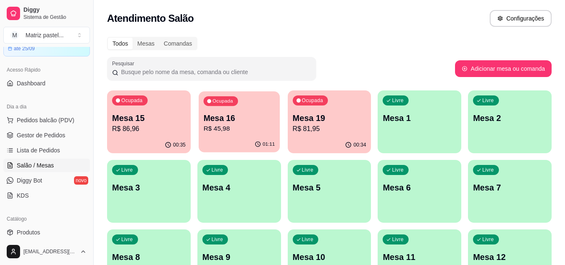
click at [238, 131] on p "R$ 45,98" at bounding box center [238, 129] width 71 height 10
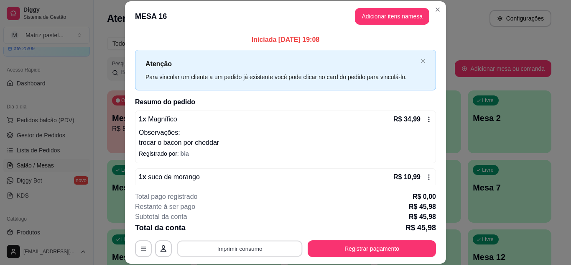
click at [232, 247] on button "Imprimir consumo" at bounding box center [239, 248] width 125 height 16
click at [225, 227] on button "IMPRESSORA" at bounding box center [239, 228] width 59 height 13
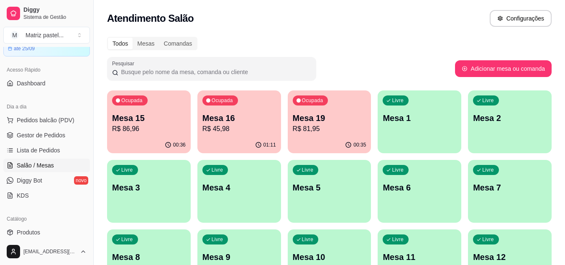
click at [220, 121] on p "Mesa 16" at bounding box center [239, 118] width 74 height 12
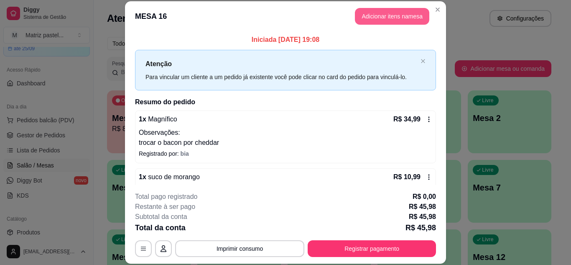
click at [363, 16] on button "Adicionar itens na mesa" at bounding box center [392, 16] width 74 height 17
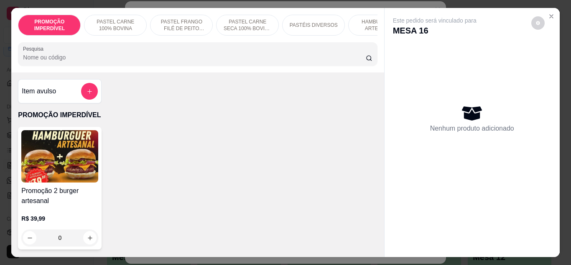
click at [357, 20] on p "HAMBÚRGUER ARTESANAL" at bounding box center [379, 24] width 48 height 13
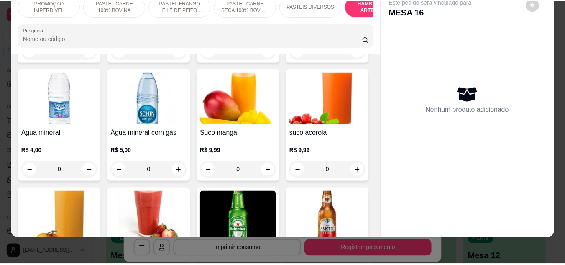
scroll to position [2930, 0]
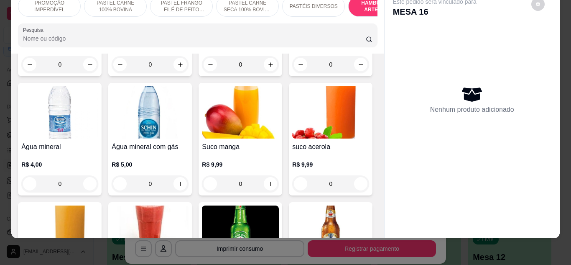
type input "1"
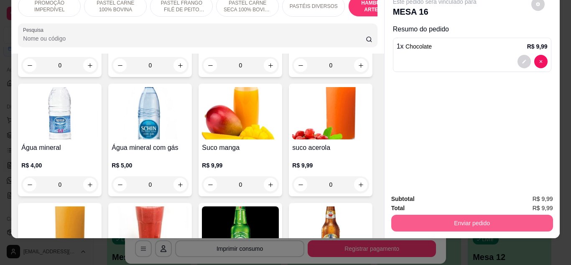
click at [404, 214] on button "Enviar pedido" at bounding box center [472, 222] width 162 height 17
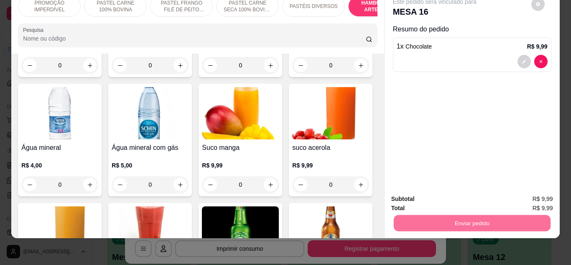
click at [449, 191] on button "Não registrar e enviar pedido" at bounding box center [444, 196] width 87 height 16
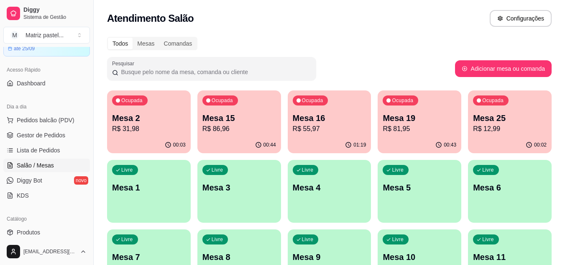
click at [404, 127] on p "R$ 81,95" at bounding box center [419, 129] width 74 height 10
click at [524, 124] on p "R$ 12,99" at bounding box center [510, 129] width 74 height 10
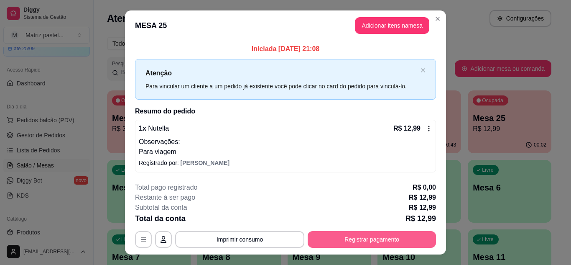
click at [356, 234] on button "Registrar pagamento" at bounding box center [372, 239] width 128 height 17
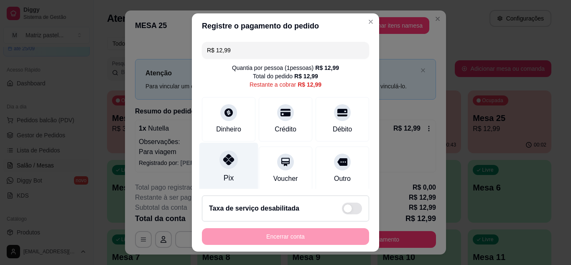
click at [223, 163] on icon at bounding box center [228, 159] width 11 height 11
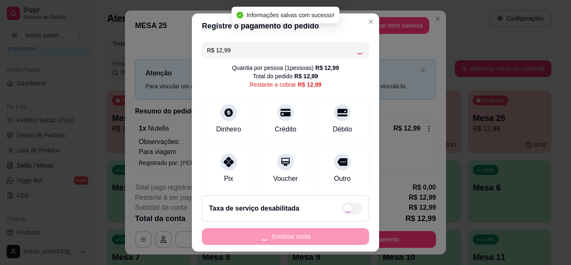
type input "R$ 0,00"
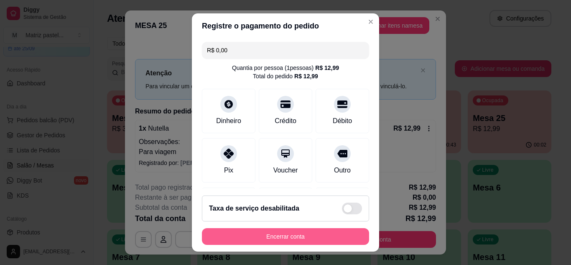
click at [248, 236] on button "Encerrar conta" at bounding box center [285, 236] width 167 height 17
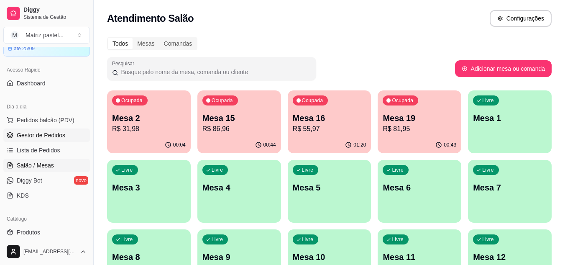
click at [36, 141] on link "Gestor de Pedidos" at bounding box center [46, 134] width 87 height 13
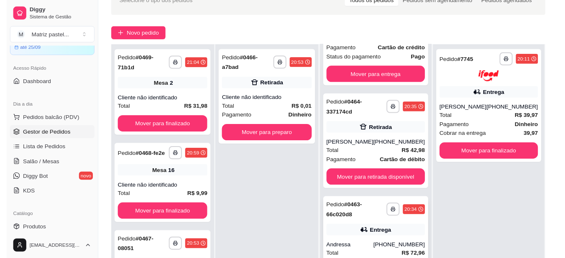
scroll to position [125, 0]
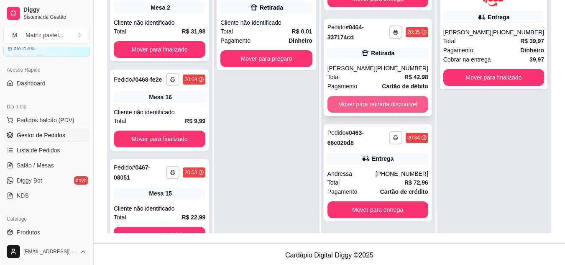
click at [380, 103] on button "Mover para retirada disponível" at bounding box center [377, 104] width 101 height 17
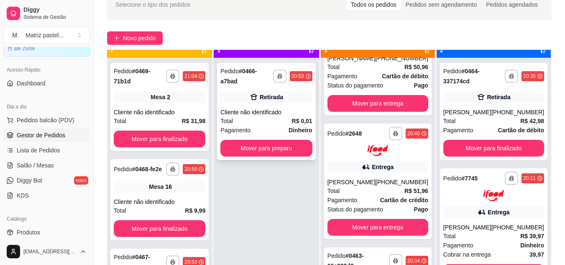
scroll to position [23, 0]
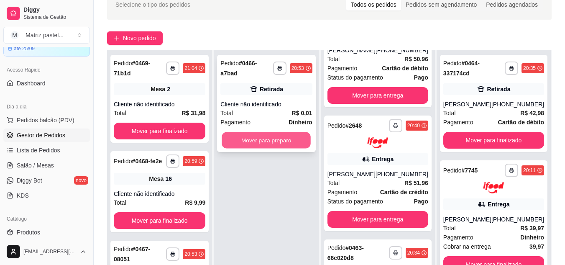
click at [280, 132] on button "Mover para preparo" at bounding box center [266, 140] width 89 height 16
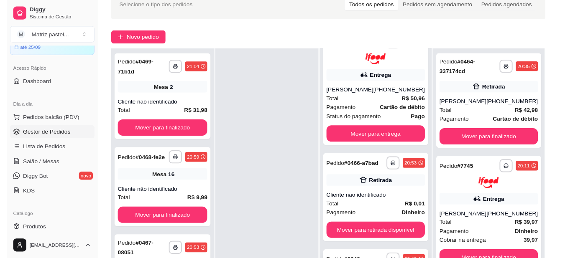
scroll to position [147, 0]
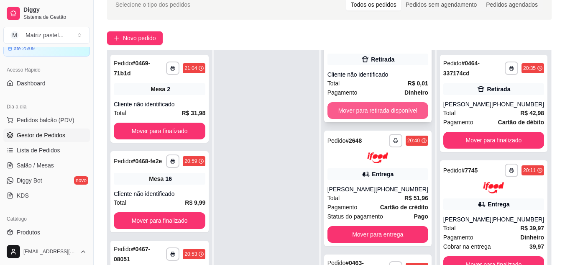
click at [371, 118] on button "Mover para retirada disponível" at bounding box center [377, 110] width 101 height 17
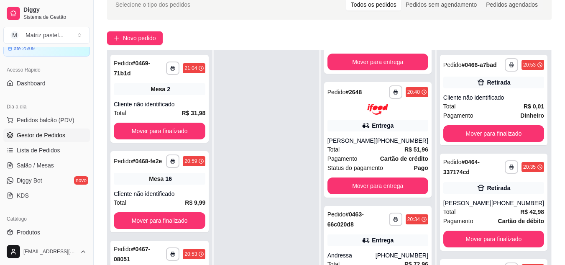
scroll to position [59, 0]
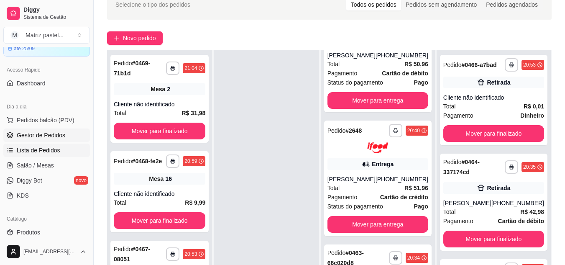
click at [40, 144] on link "Lista de Pedidos" at bounding box center [46, 149] width 87 height 13
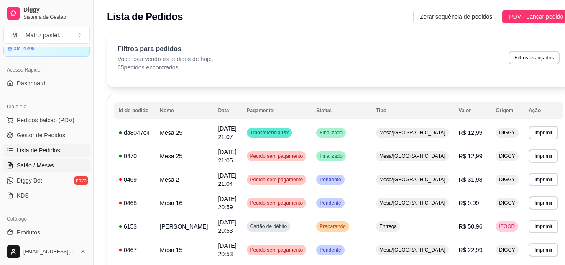
click at [37, 167] on span "Salão / Mesas" at bounding box center [35, 165] width 37 height 8
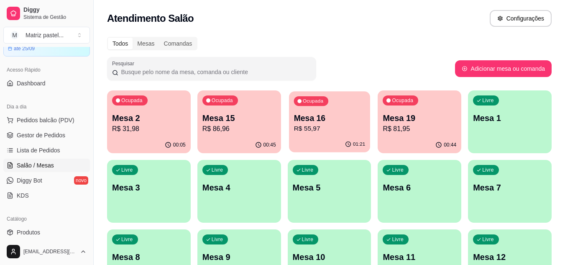
click at [334, 143] on div "01:21" at bounding box center [329, 144] width 81 height 16
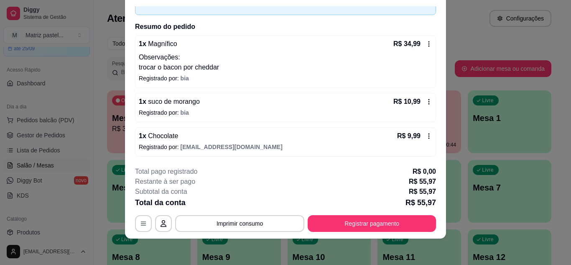
scroll to position [25, 0]
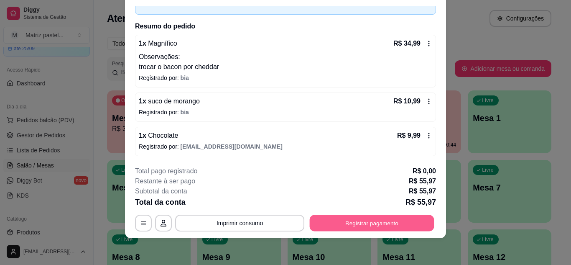
click at [331, 223] on button "Registrar pagamento" at bounding box center [372, 222] width 125 height 16
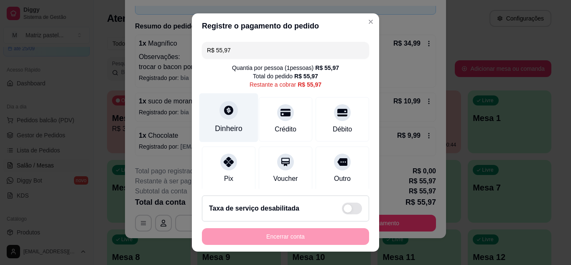
click at [227, 119] on div "Dinheiro" at bounding box center [228, 117] width 59 height 49
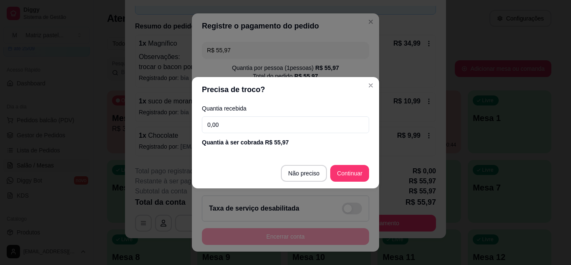
click at [247, 122] on input "0,00" at bounding box center [285, 124] width 167 height 17
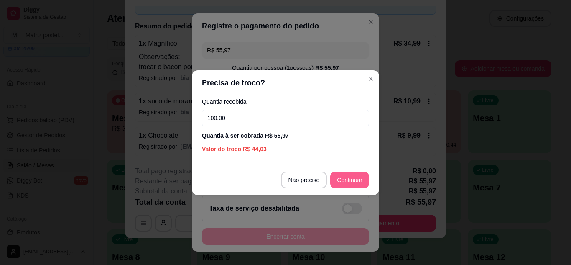
type input "100,00"
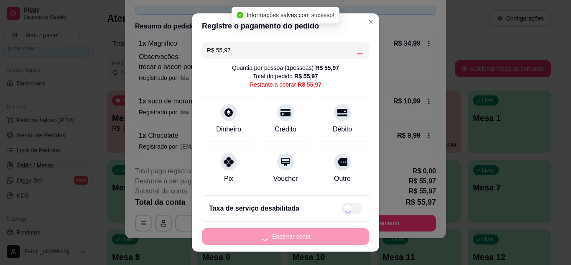
type input "R$ 0,00"
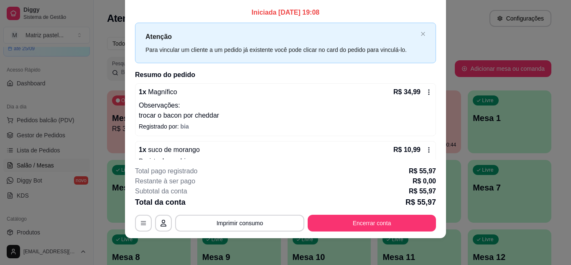
scroll to position [0, 0]
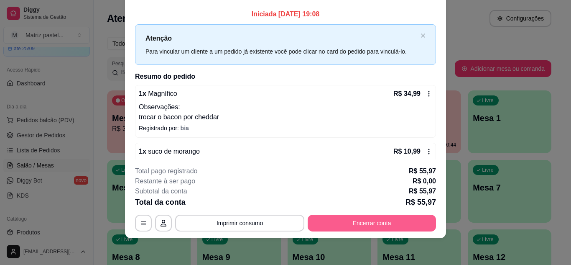
click at [333, 222] on button "Encerrar conta" at bounding box center [372, 222] width 128 height 17
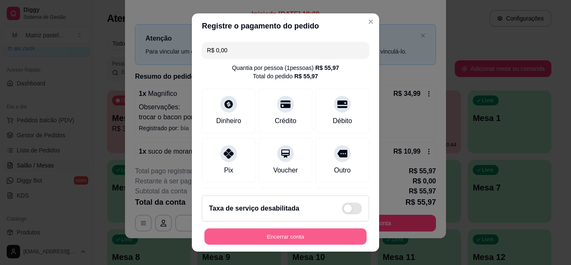
click at [282, 237] on button "Encerrar conta" at bounding box center [285, 236] width 162 height 16
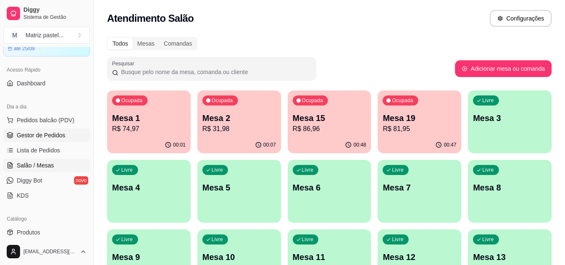
drag, startPoint x: 57, startPoint y: 132, endPoint x: 62, endPoint y: 135, distance: 6.0
click at [57, 132] on span "Gestor de Pedidos" at bounding box center [41, 135] width 48 height 8
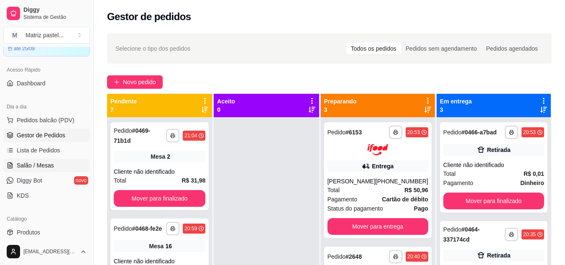
click at [50, 164] on span "Salão / Mesas" at bounding box center [35, 165] width 37 height 8
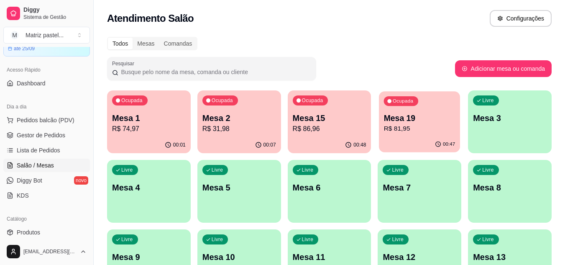
click at [389, 124] on p "R$ 81,95" at bounding box center [419, 129] width 71 height 10
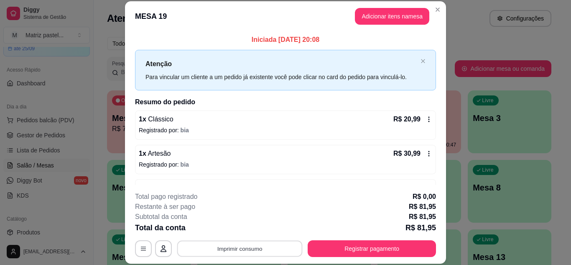
click at [283, 245] on button "Imprimir consumo" at bounding box center [239, 248] width 125 height 16
click at [258, 231] on button "IMPRESSORA" at bounding box center [239, 228] width 59 height 13
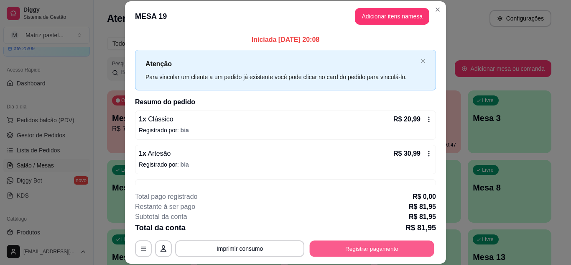
click at [395, 250] on button "Registrar pagamento" at bounding box center [372, 248] width 125 height 16
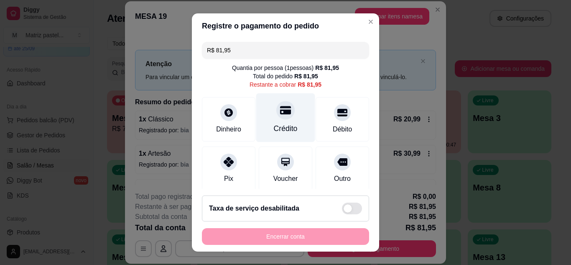
click at [280, 115] on icon at bounding box center [285, 110] width 11 height 11
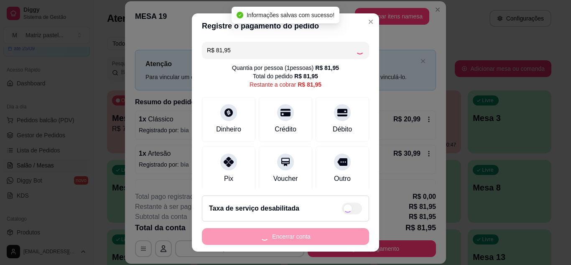
type input "R$ 0,00"
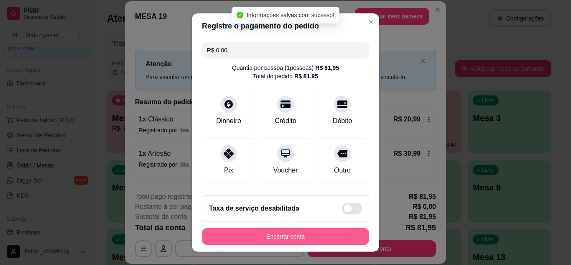
click at [274, 236] on button "Encerrar conta" at bounding box center [285, 236] width 167 height 17
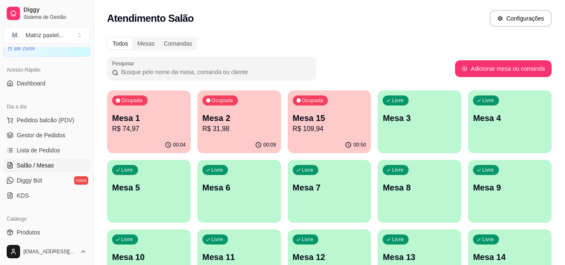
click at [235, 126] on p "R$ 31,98" at bounding box center [239, 129] width 74 height 10
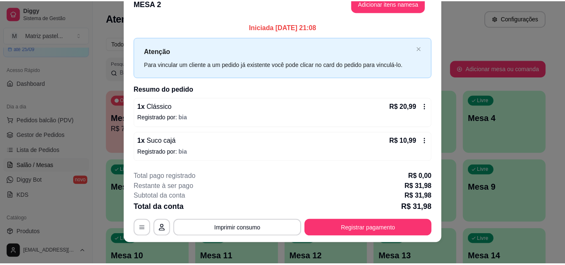
scroll to position [22, 0]
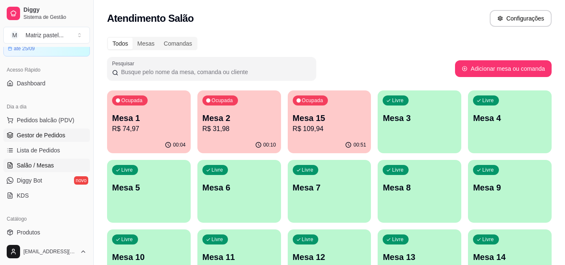
click at [56, 129] on link "Gestor de Pedidos" at bounding box center [46, 134] width 87 height 13
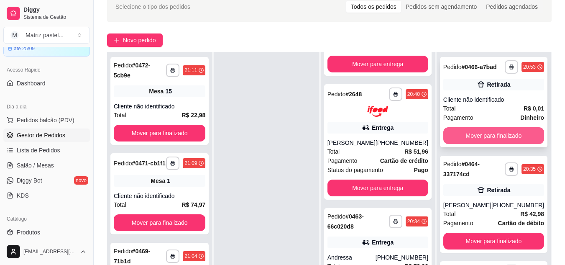
click at [519, 144] on button "Mover para finalizado" at bounding box center [493, 135] width 101 height 17
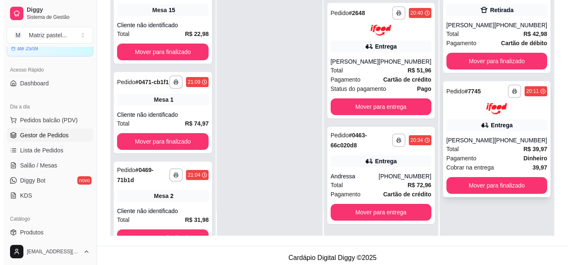
scroll to position [127, 0]
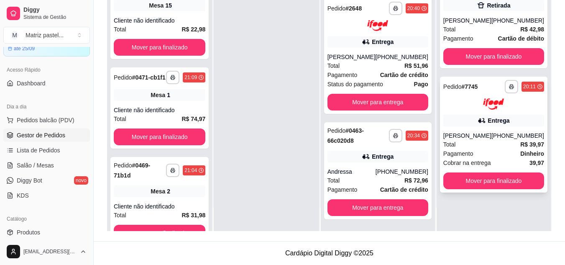
click at [498, 146] on div "Total R$ 39,97" at bounding box center [493, 144] width 101 height 9
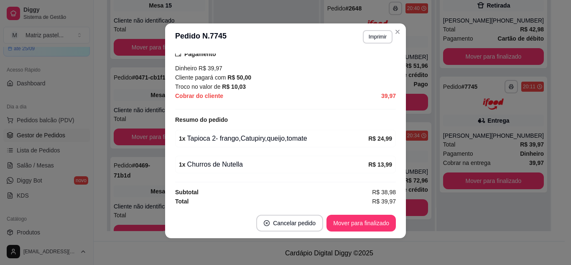
scroll to position [249, 0]
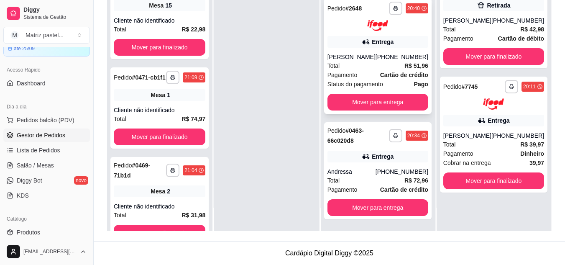
click at [390, 66] on div "Total R$ 51,96" at bounding box center [377, 65] width 101 height 9
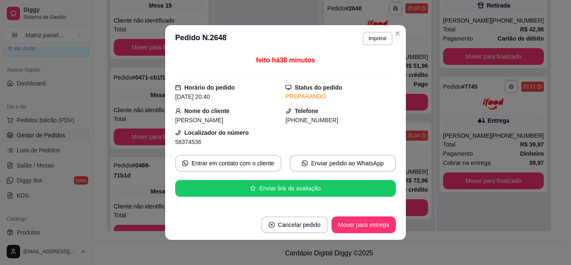
scroll to position [125, 0]
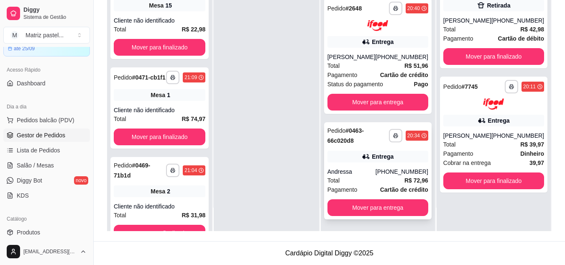
click at [373, 138] on div "Pedido # 0463-66c020d8" at bounding box center [357, 135] width 61 height 20
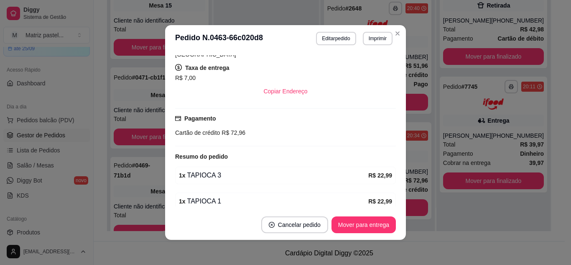
scroll to position [267, 0]
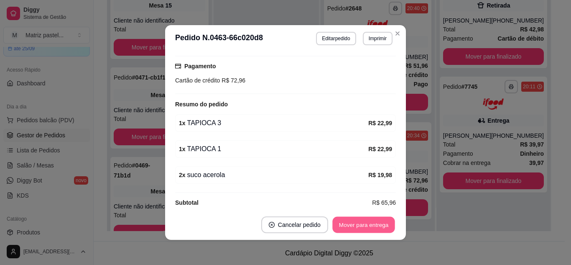
click at [365, 218] on button "Mover para entrega" at bounding box center [363, 225] width 63 height 16
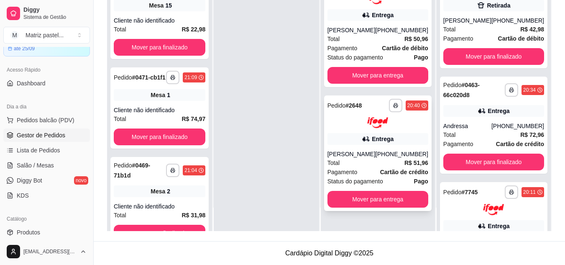
click at [398, 161] on div "Total R$ 51,96" at bounding box center [377, 162] width 101 height 9
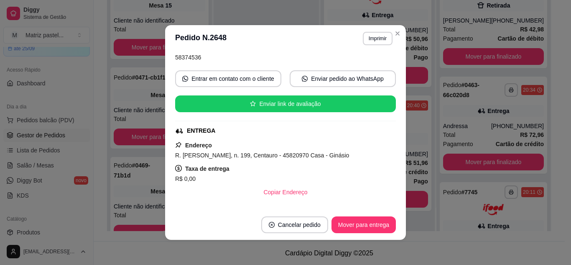
scroll to position [84, 0]
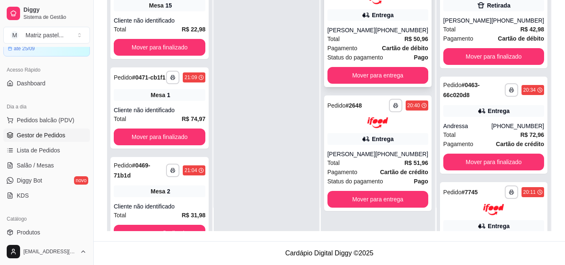
click at [375, 39] on div "Total R$ 50,96" at bounding box center [377, 38] width 101 height 9
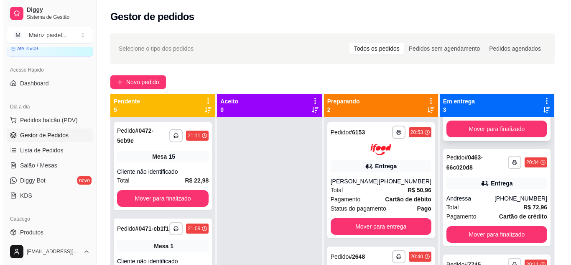
scroll to position [87, 0]
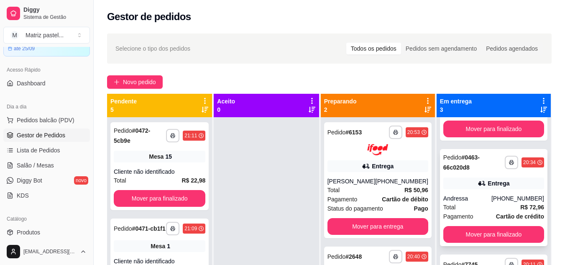
click at [488, 177] on div "Entrega" at bounding box center [493, 183] width 101 height 12
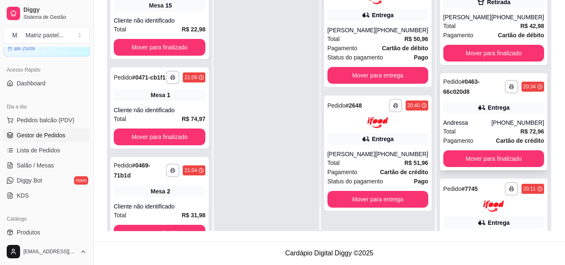
scroll to position [0, 0]
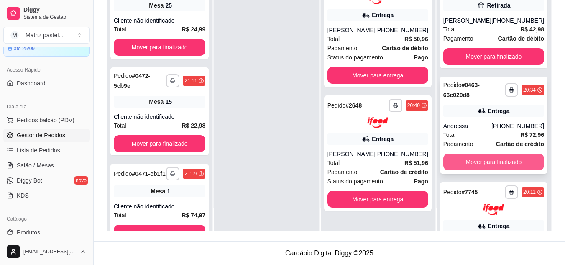
click at [494, 163] on button "Mover para finalizado" at bounding box center [493, 161] width 101 height 17
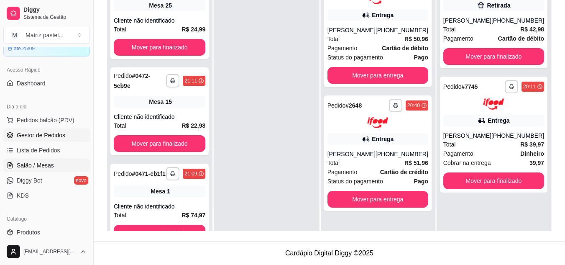
click at [41, 164] on span "Salão / Mesas" at bounding box center [35, 165] width 37 height 8
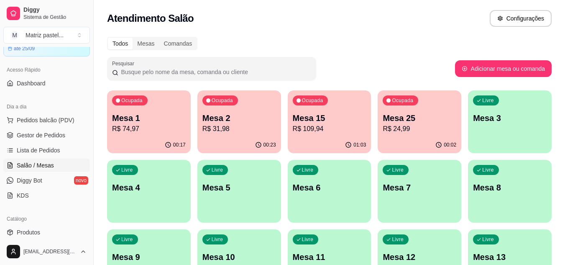
click at [401, 132] on p "R$ 24,99" at bounding box center [419, 129] width 74 height 10
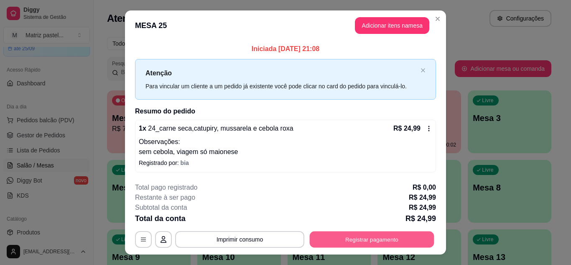
click at [341, 244] on button "Registrar pagamento" at bounding box center [372, 239] width 125 height 16
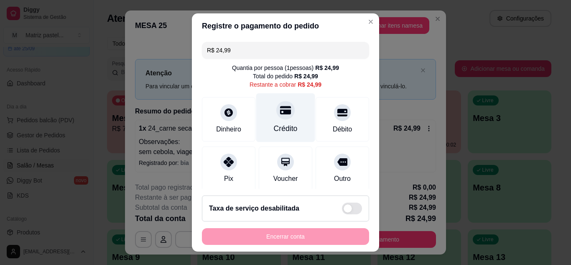
click at [274, 122] on div "Crédito" at bounding box center [285, 117] width 59 height 49
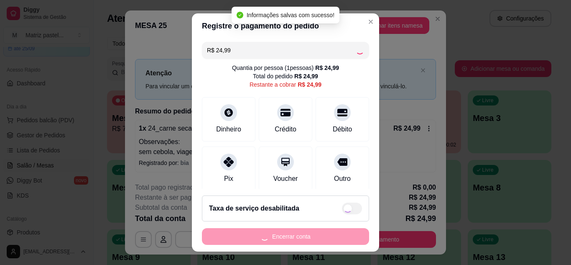
type input "R$ 0,00"
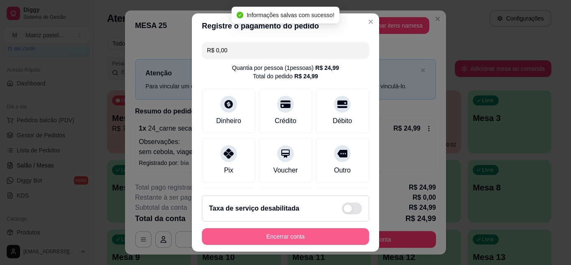
click at [249, 237] on button "Encerrar conta" at bounding box center [285, 236] width 167 height 17
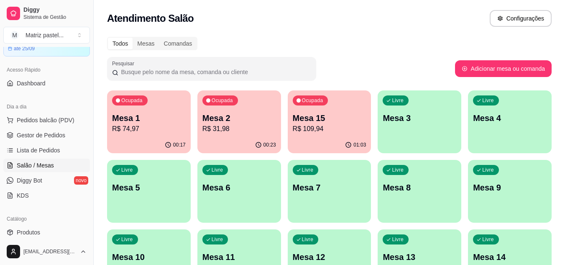
click at [228, 124] on p "R$ 31,98" at bounding box center [239, 129] width 74 height 10
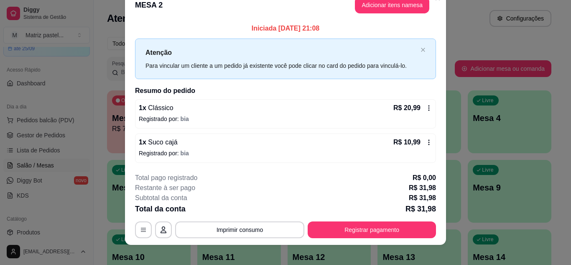
scroll to position [22, 0]
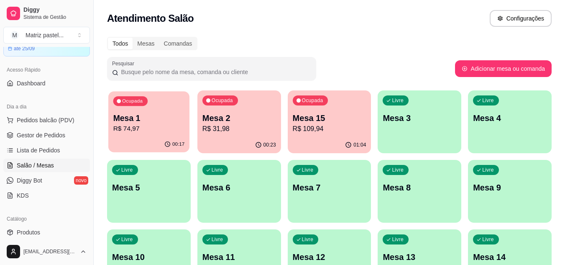
click at [119, 118] on p "Mesa 1" at bounding box center [148, 117] width 71 height 11
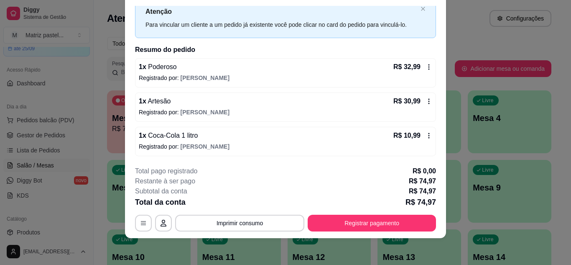
scroll to position [0, 0]
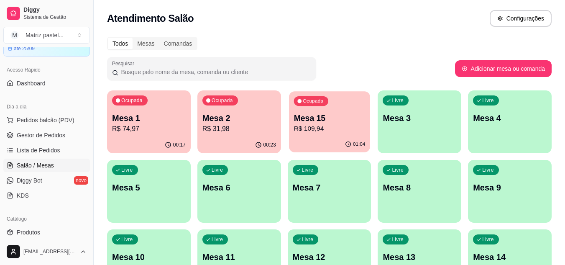
click at [323, 135] on div "Ocupada Mesa 15 R$ 109,94" at bounding box center [329, 113] width 81 height 45
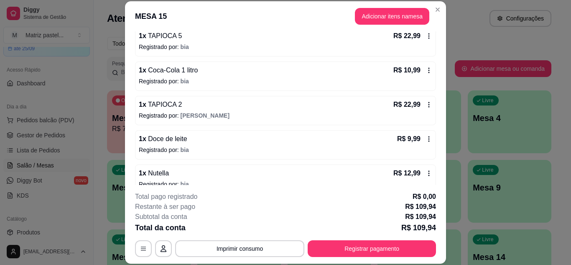
scroll to position [167, 0]
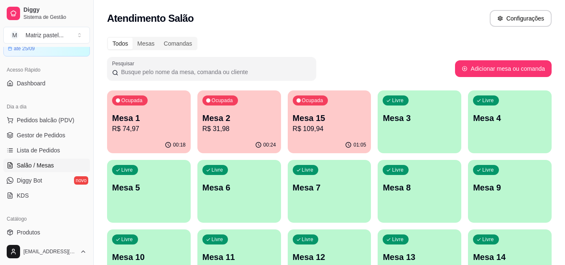
click at [228, 135] on div "Ocupada Mesa 2 R$ 31,98" at bounding box center [239, 113] width 84 height 46
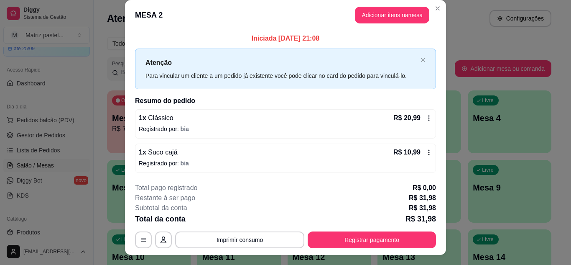
scroll to position [0, 0]
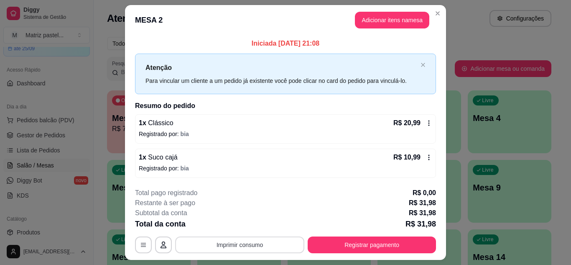
click at [253, 247] on button "Imprimir consumo" at bounding box center [239, 244] width 129 height 17
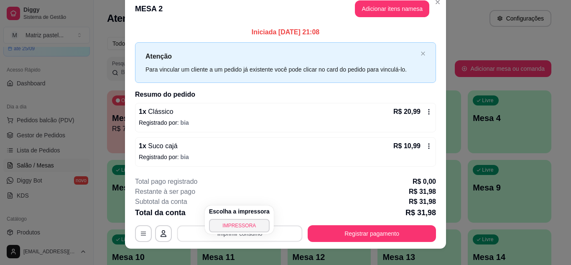
scroll to position [22, 0]
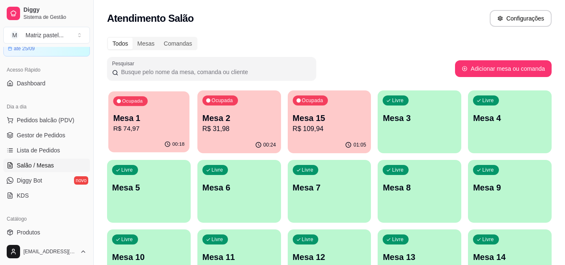
click at [147, 130] on p "R$ 74,97" at bounding box center [148, 129] width 71 height 10
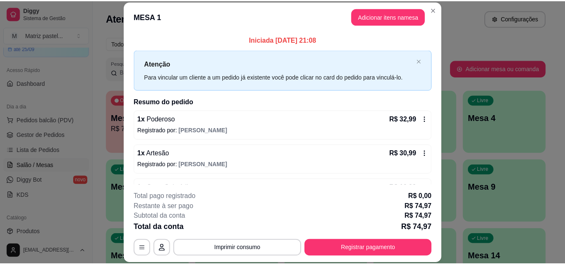
scroll to position [27, 0]
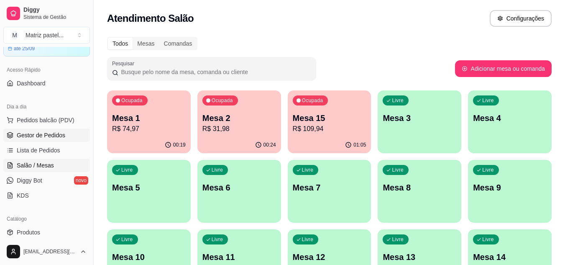
click at [31, 138] on span "Gestor de Pedidos" at bounding box center [41, 135] width 48 height 8
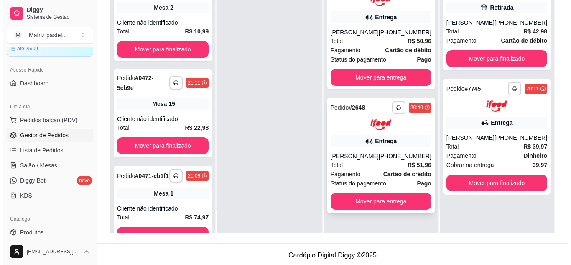
scroll to position [127, 0]
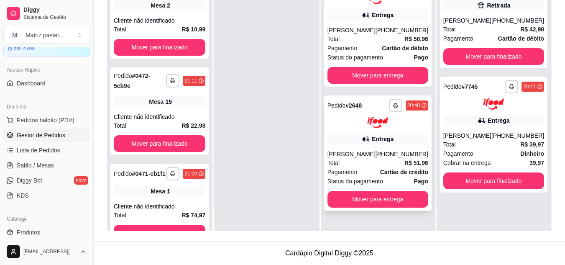
click at [394, 146] on div "**********" at bounding box center [377, 153] width 107 height 116
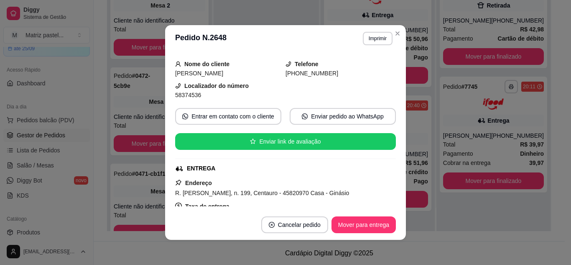
scroll to position [125, 0]
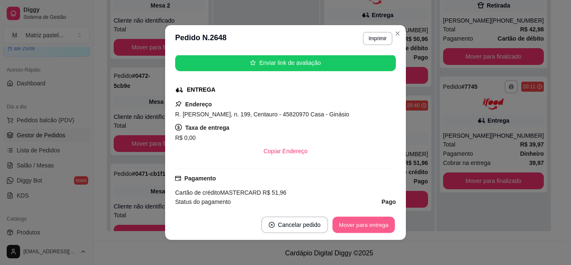
click at [372, 227] on button "Mover para entrega" at bounding box center [363, 225] width 63 height 16
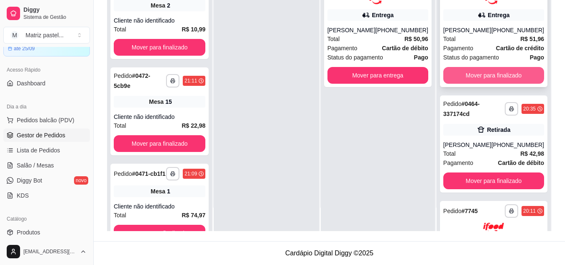
click at [504, 75] on button "Mover para finalizado" at bounding box center [493, 75] width 101 height 17
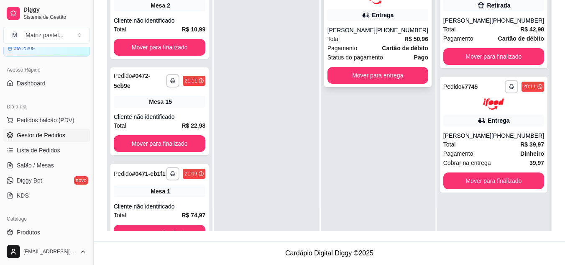
click at [375, 33] on div "Amanda Rodrigues" at bounding box center [351, 30] width 48 height 8
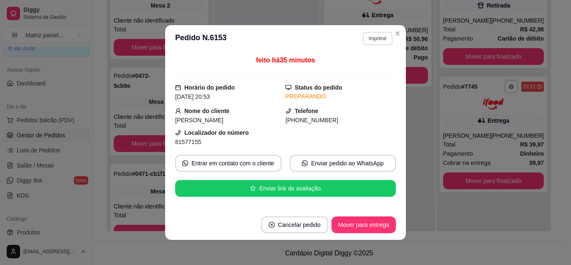
click at [375, 41] on button "Imprimir" at bounding box center [378, 38] width 30 height 13
click at [372, 68] on button "IMPRESSORA" at bounding box center [359, 67] width 61 height 13
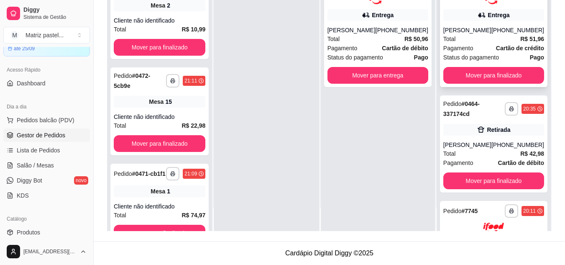
click at [529, 31] on div "(08) 00705-4050" at bounding box center [517, 30] width 53 height 8
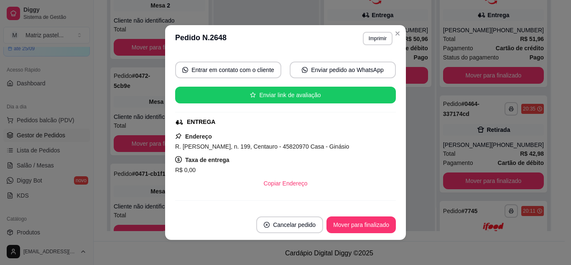
scroll to position [89, 0]
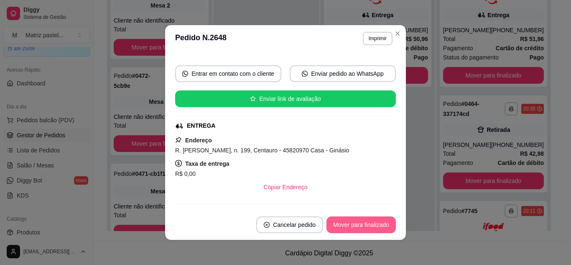
click at [362, 231] on button "Mover para finalizado" at bounding box center [360, 224] width 69 height 17
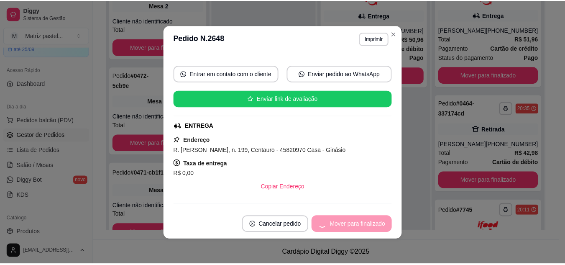
scroll to position [70, 0]
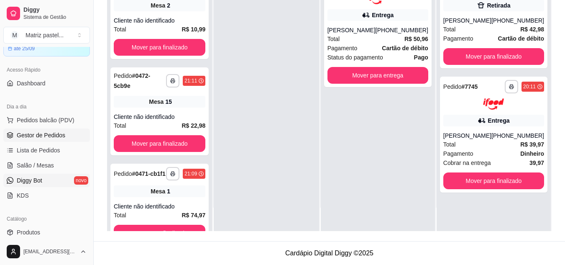
click at [38, 166] on span "Salão / Mesas" at bounding box center [35, 165] width 37 height 8
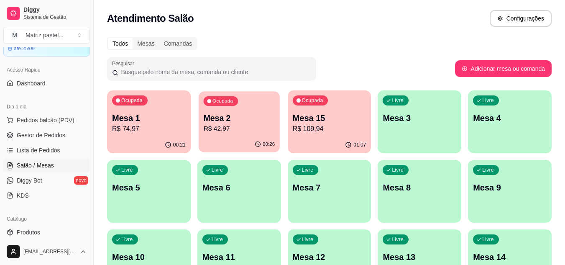
click at [241, 126] on p "R$ 42,97" at bounding box center [238, 129] width 71 height 10
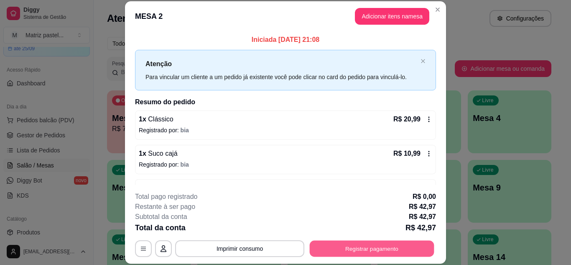
click at [336, 250] on button "Registrar pagamento" at bounding box center [372, 248] width 125 height 16
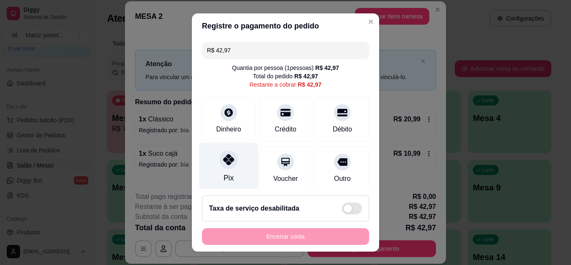
click at [210, 160] on div "Pix" at bounding box center [228, 166] width 59 height 49
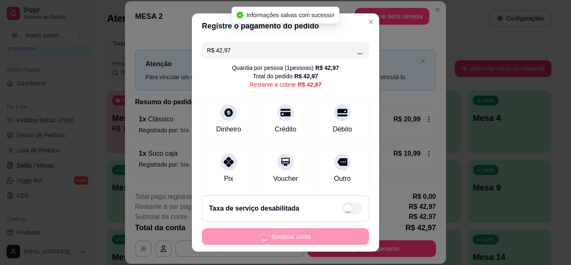
type input "R$ 0,00"
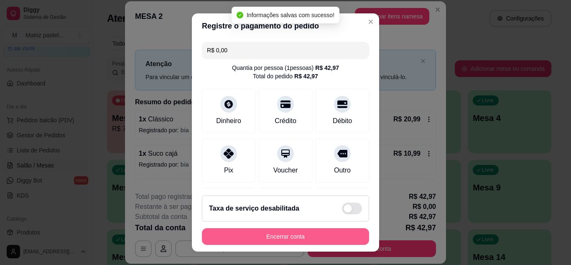
click at [311, 234] on button "Encerrar conta" at bounding box center [285, 236] width 167 height 17
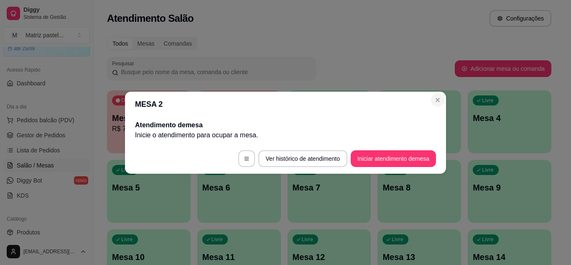
click at [431, 98] on section "MESA 2 Atendimento de mesa Inicie o atendimento para ocupar a mesa . Ver histór…" at bounding box center [285, 133] width 321 height 82
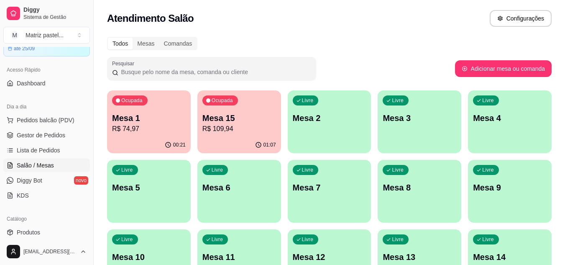
click at [172, 130] on p "R$ 74,97" at bounding box center [149, 129] width 74 height 10
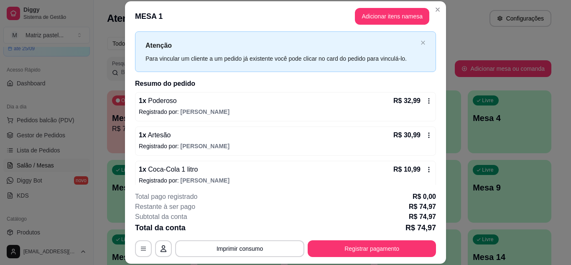
scroll to position [27, 0]
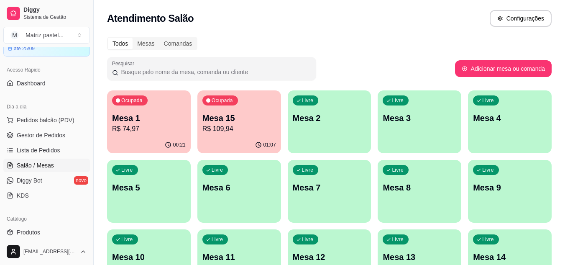
click at [245, 120] on p "Mesa 15" at bounding box center [239, 118] width 74 height 12
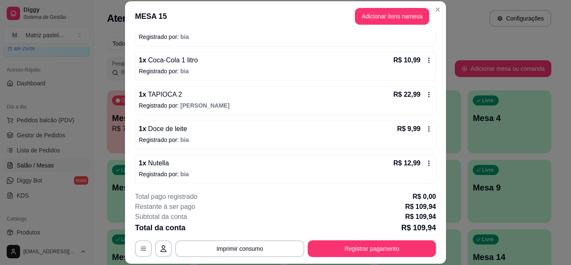
scroll to position [177, 0]
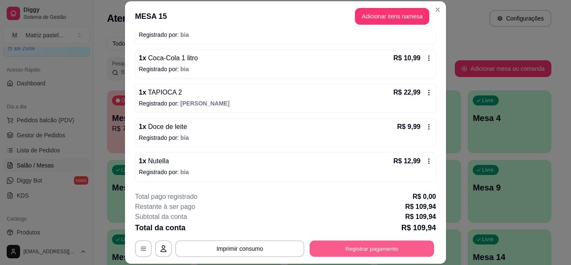
click at [331, 243] on button "Registrar pagamento" at bounding box center [372, 248] width 125 height 16
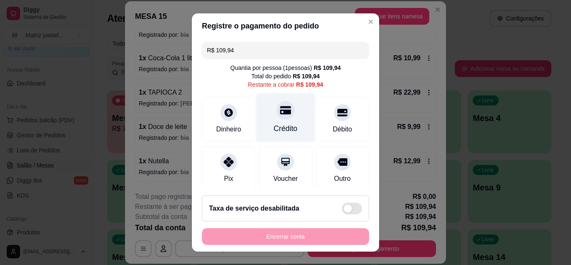
click at [267, 134] on div "Crédito" at bounding box center [285, 117] width 59 height 49
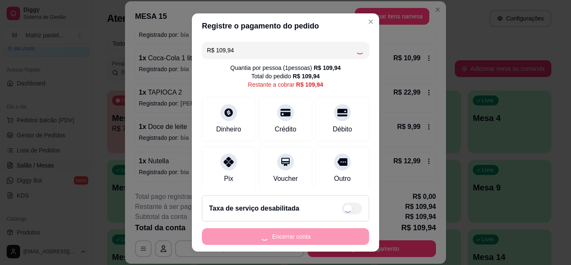
type input "R$ 0,00"
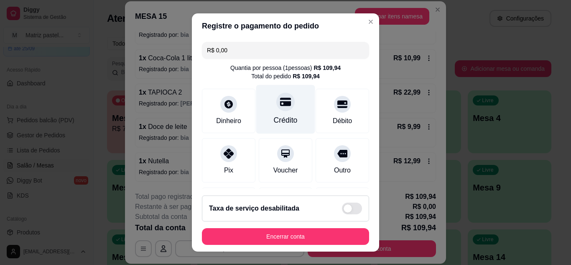
click at [276, 107] on div at bounding box center [285, 101] width 18 height 18
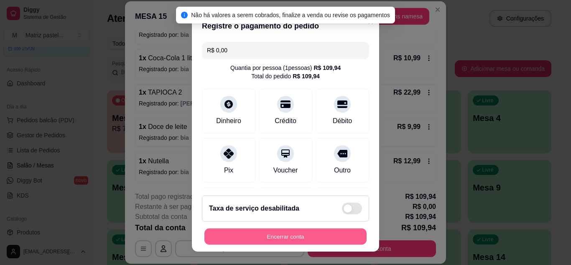
click at [245, 231] on button "Encerrar conta" at bounding box center [285, 236] width 162 height 16
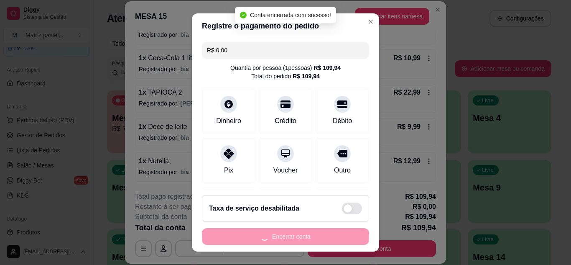
scroll to position [0, 0]
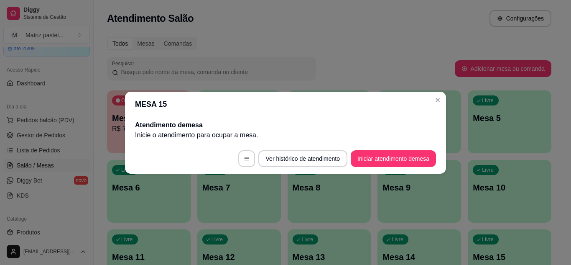
click at [438, 98] on div "MESA 15 Atendimento de mesa Inicie o atendimento para ocupar a mesa . Ver histó…" at bounding box center [285, 132] width 571 height 265
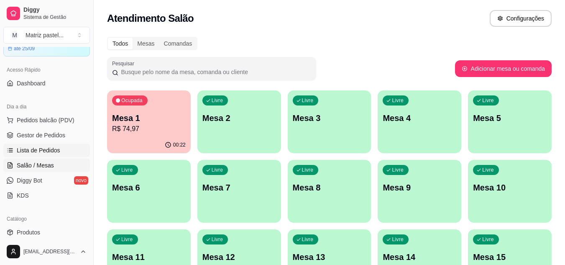
click at [35, 151] on span "Lista de Pedidos" at bounding box center [38, 150] width 43 height 8
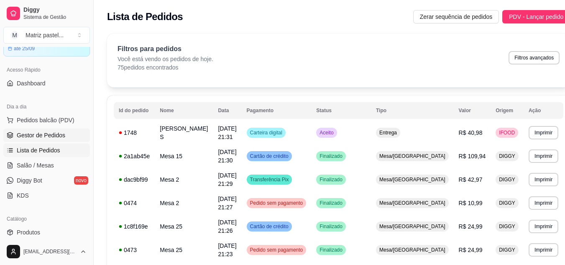
click at [47, 132] on span "Gestor de Pedidos" at bounding box center [41, 135] width 48 height 8
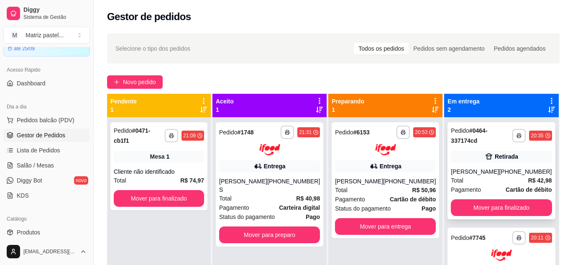
click at [512, 149] on div "**********" at bounding box center [500, 170] width 107 height 97
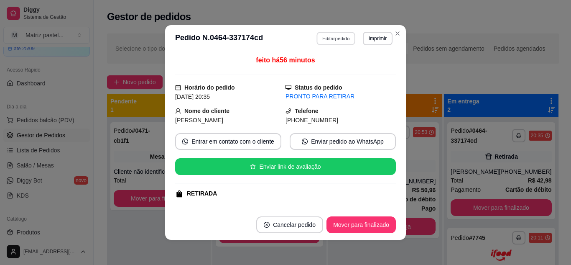
click at [348, 40] on button "Editar pedido" at bounding box center [336, 38] width 39 height 13
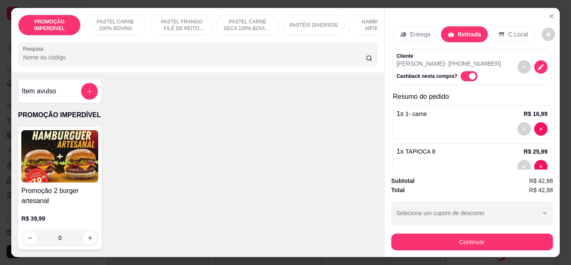
click at [355, 25] on p "HAMBÚRGUER ARTESANAL" at bounding box center [379, 24] width 48 height 13
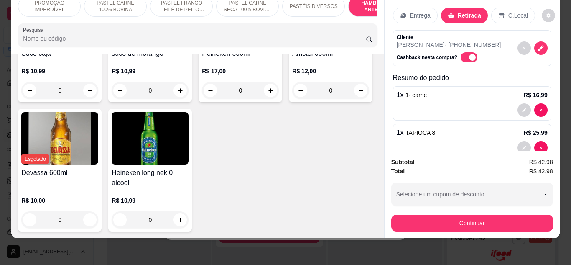
scroll to position [3474, 0]
type input "1"
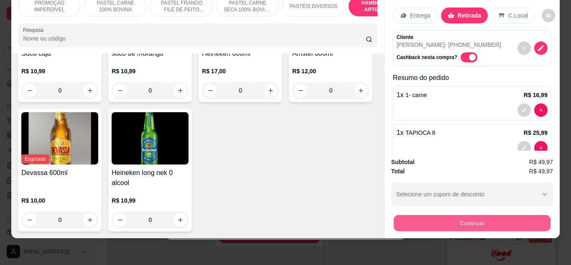
click at [408, 215] on button "Continuar" at bounding box center [471, 223] width 157 height 16
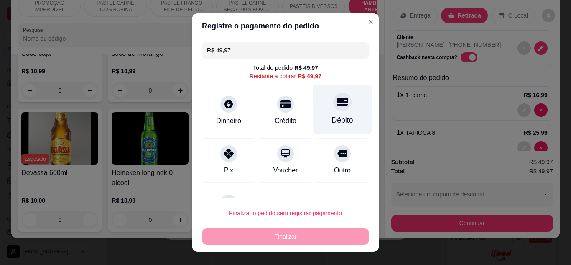
click at [332, 115] on div "Débito" at bounding box center [342, 120] width 21 height 11
type input "R$ 0,00"
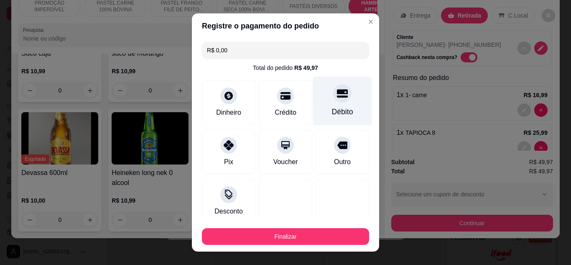
click at [320, 94] on div "Débito" at bounding box center [342, 100] width 59 height 49
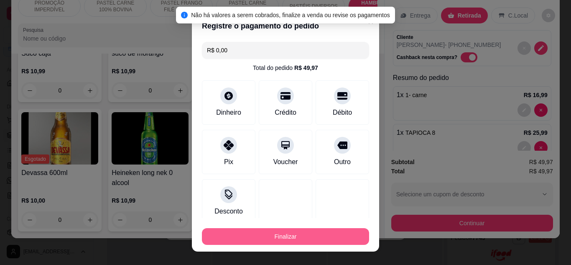
click at [314, 239] on button "Finalizar" at bounding box center [285, 236] width 167 height 17
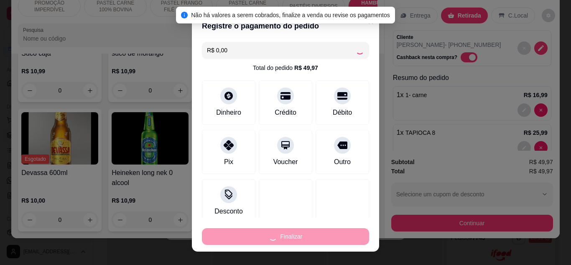
type input "0"
type input "-R$ 49,97"
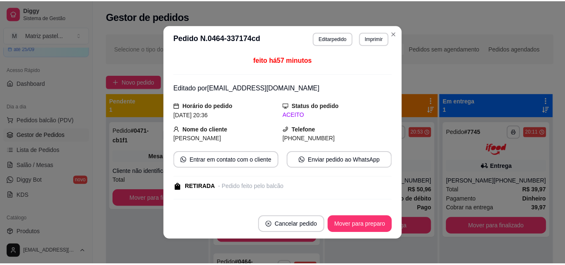
scroll to position [154, 0]
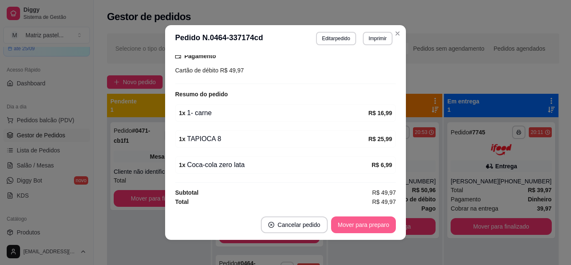
click at [357, 227] on button "Mover para preparo" at bounding box center [363, 224] width 65 height 17
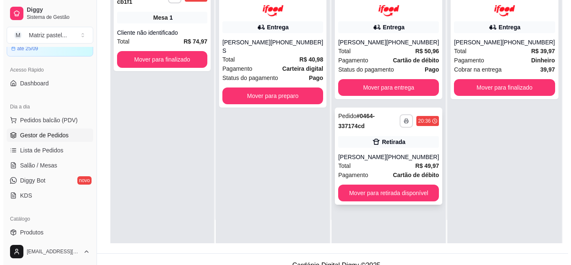
scroll to position [127, 0]
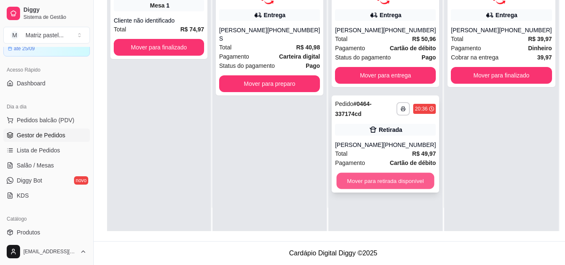
click at [407, 184] on button "Mover para retirada disponível" at bounding box center [385, 180] width 98 height 16
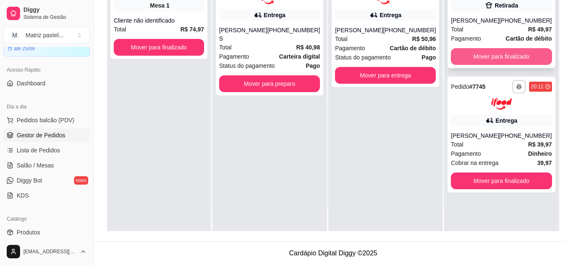
click at [487, 55] on button "Mover para finalizado" at bounding box center [501, 56] width 101 height 17
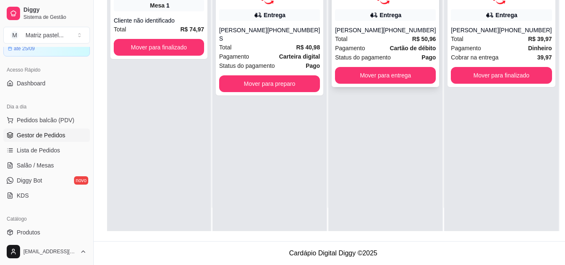
click at [378, 37] on div "Total R$ 50,96" at bounding box center [385, 38] width 101 height 9
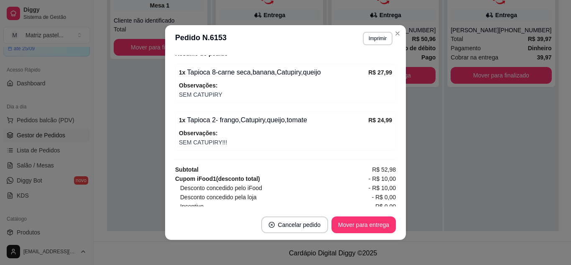
scroll to position [130, 0]
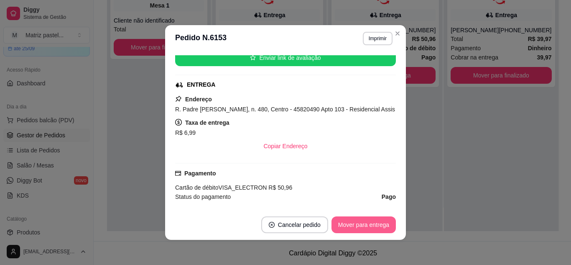
click at [366, 226] on button "Mover para entrega" at bounding box center [363, 224] width 64 height 17
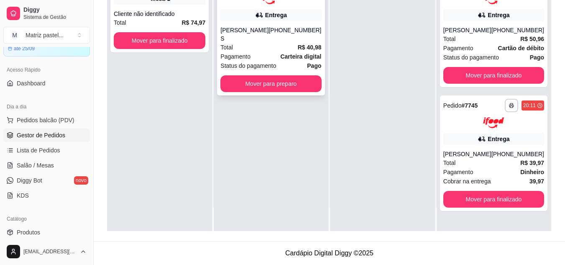
click at [261, 52] on div "Pagamento Carteira digital" at bounding box center [270, 56] width 101 height 9
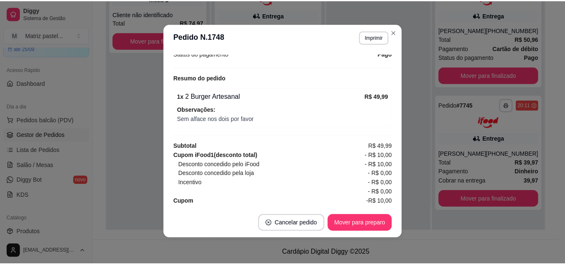
scroll to position [2, 0]
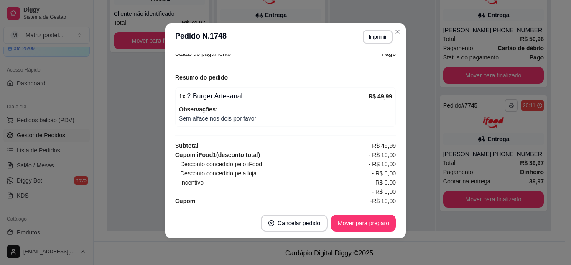
click at [341, 232] on footer "Cancelar pedido Mover para preparo" at bounding box center [285, 223] width 241 height 30
click at [344, 225] on button "Mover para preparo" at bounding box center [363, 222] width 65 height 17
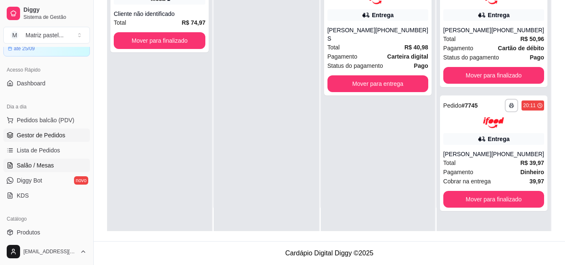
click at [53, 163] on link "Salão / Mesas" at bounding box center [46, 164] width 87 height 13
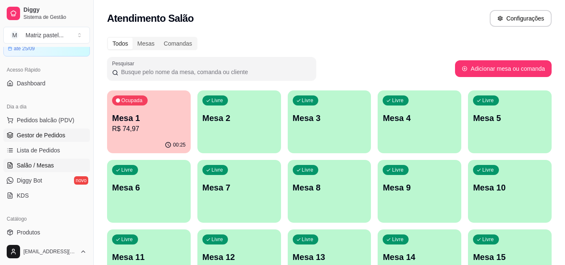
click at [36, 132] on span "Gestor de Pedidos" at bounding box center [41, 135] width 48 height 8
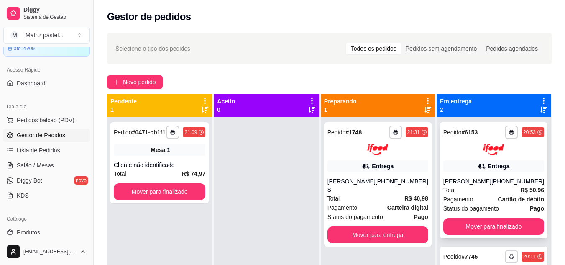
click at [492, 171] on div "Entrega" at bounding box center [493, 166] width 101 height 12
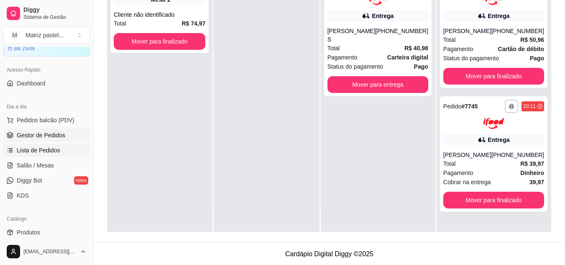
scroll to position [127, 0]
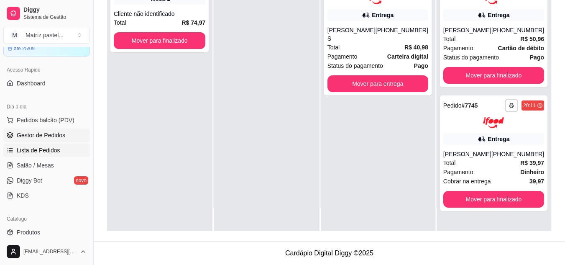
click at [52, 155] on link "Lista de Pedidos" at bounding box center [46, 149] width 87 height 13
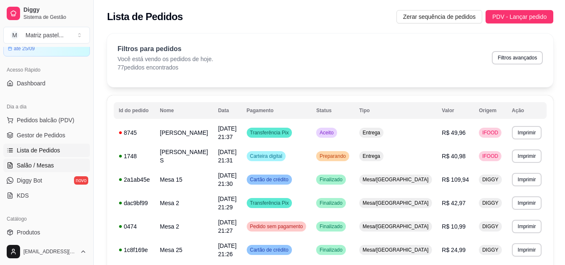
click at [33, 159] on link "Salão / Mesas" at bounding box center [46, 164] width 87 height 13
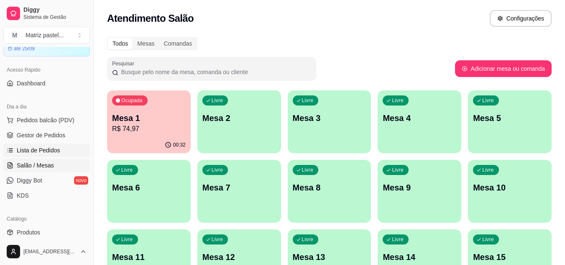
click at [31, 153] on span "Lista de Pedidos" at bounding box center [38, 150] width 43 height 8
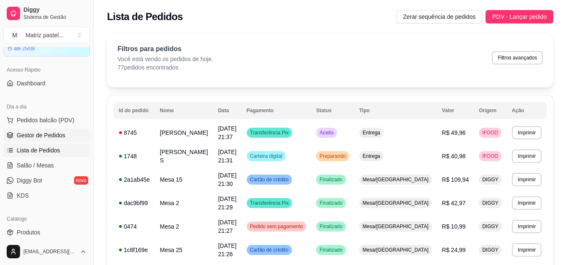
click at [50, 136] on span "Gestor de Pedidos" at bounding box center [41, 135] width 48 height 8
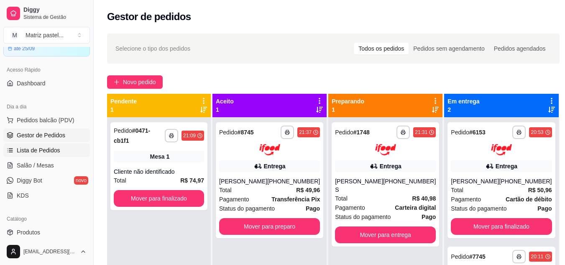
click at [40, 151] on span "Lista de Pedidos" at bounding box center [38, 150] width 43 height 8
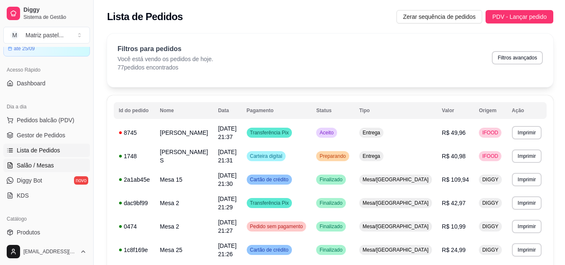
click at [41, 162] on span "Salão / Mesas" at bounding box center [35, 165] width 37 height 8
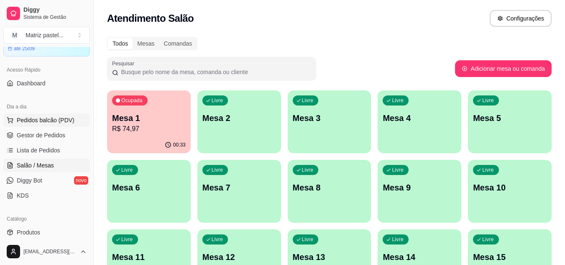
click at [34, 120] on span "Pedidos balcão (PDV)" at bounding box center [46, 120] width 58 height 8
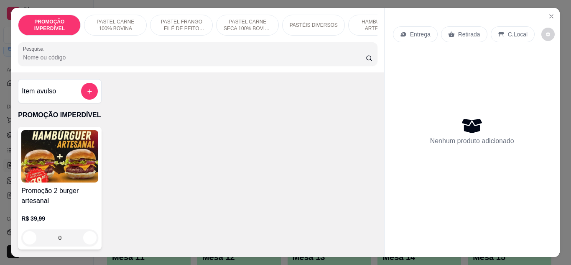
click at [357, 18] on p "HAMBÚRGUER ARTESANAL" at bounding box center [379, 24] width 48 height 13
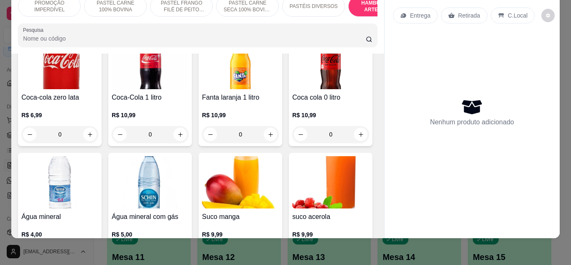
scroll to position [2930, 0]
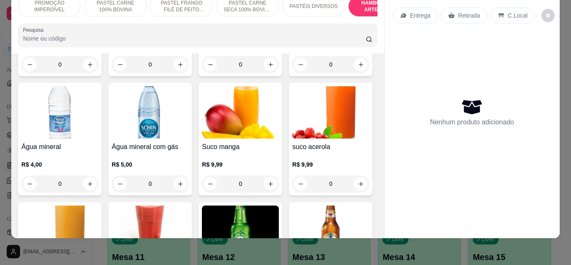
type input "1"
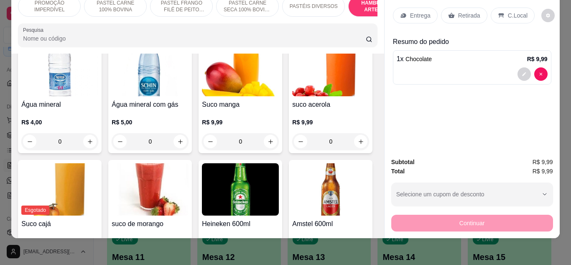
scroll to position [3014, 0]
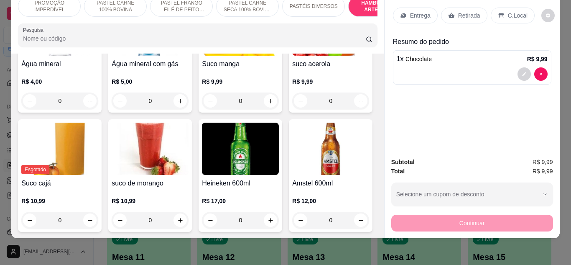
type input "1"
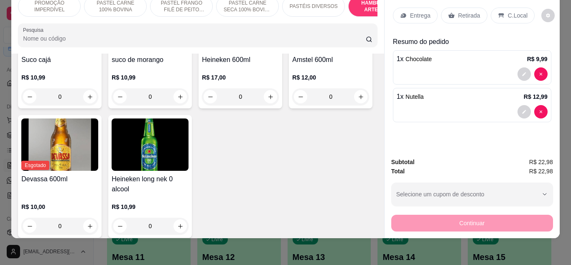
scroll to position [3139, 0]
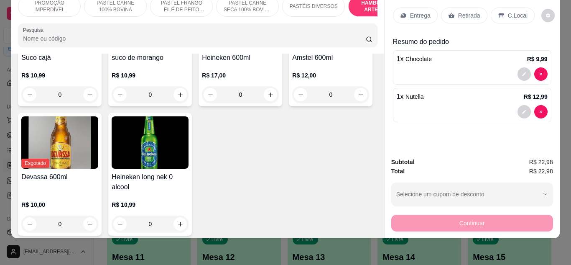
drag, startPoint x: 446, startPoint y: 40, endPoint x: 469, endPoint y: 65, distance: 34.6
drag, startPoint x: 469, startPoint y: 65, endPoint x: 489, endPoint y: 47, distance: 27.5
click at [489, 50] on div "1 x Chocolate R$ 9,99" at bounding box center [472, 67] width 158 height 34
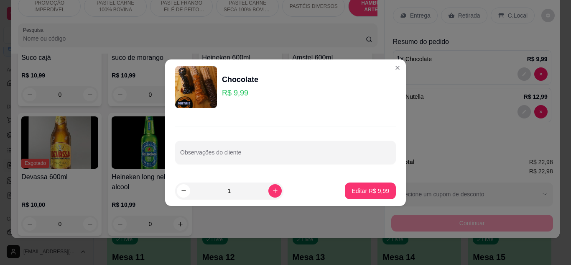
click at [385, 63] on header "Chocolate R$ 9,99" at bounding box center [285, 86] width 241 height 55
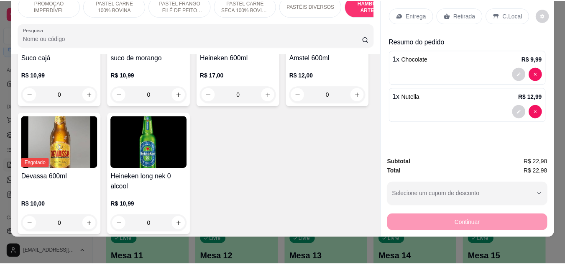
scroll to position [0, 0]
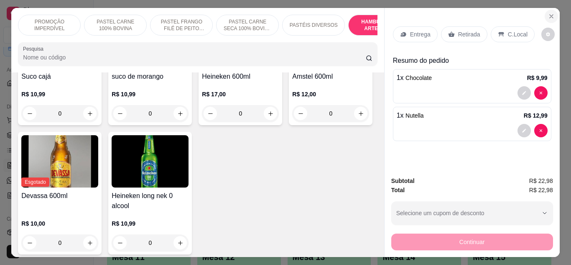
click at [551, 10] on button "Close" at bounding box center [551, 16] width 13 height 13
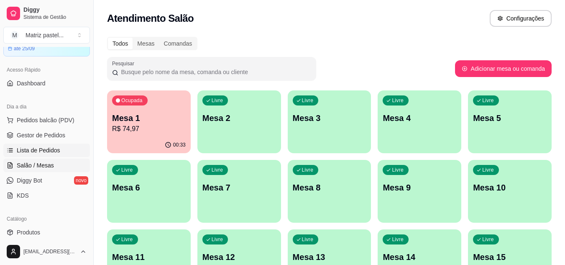
click at [48, 153] on span "Lista de Pedidos" at bounding box center [38, 150] width 43 height 8
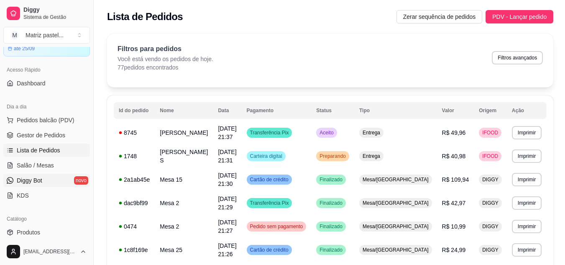
click at [38, 173] on link "Diggy Bot novo" at bounding box center [46, 179] width 87 height 13
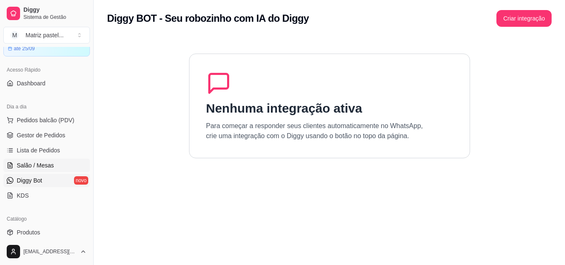
drag, startPoint x: 46, startPoint y: 164, endPoint x: 53, endPoint y: 159, distance: 8.1
click at [47, 164] on span "Salão / Mesas" at bounding box center [35, 165] width 37 height 8
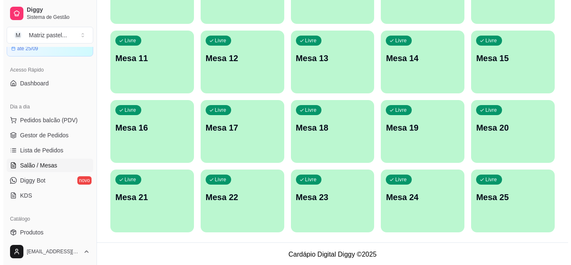
scroll to position [200, 0]
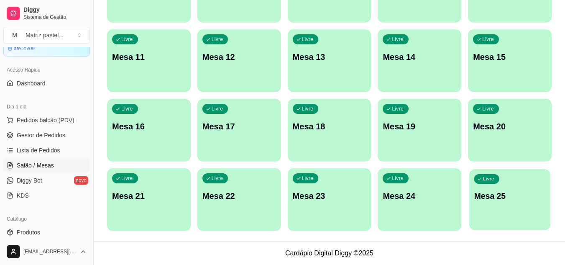
click at [520, 206] on div "Livre Mesa 25" at bounding box center [509, 194] width 81 height 51
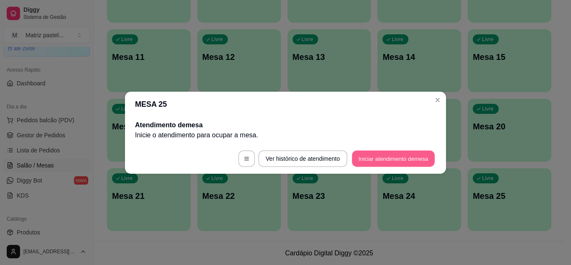
click at [359, 160] on button "Iniciar atendimento de mesa" at bounding box center [393, 158] width 83 height 16
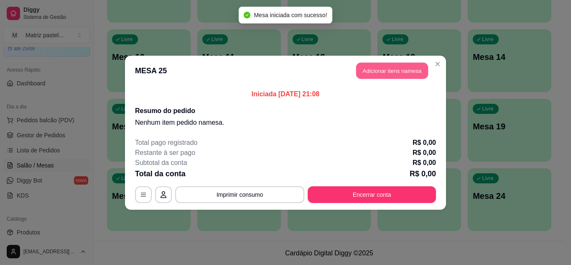
click at [371, 74] on button "Adicionar itens na mesa" at bounding box center [392, 70] width 72 height 16
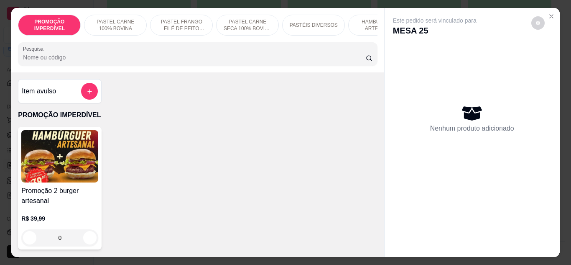
click at [361, 28] on p "HAMBÚRGUER ARTESANAL" at bounding box center [379, 24] width 48 height 13
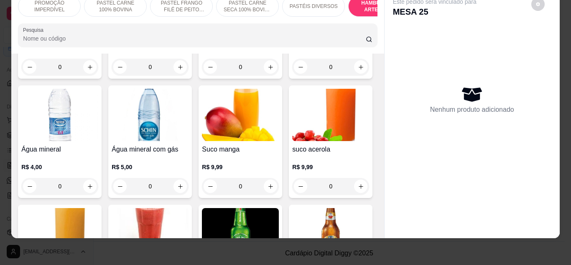
scroll to position [2930, 0]
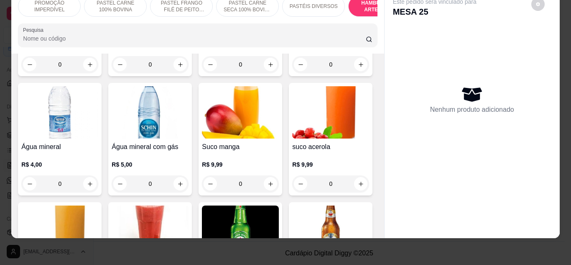
type input "1"
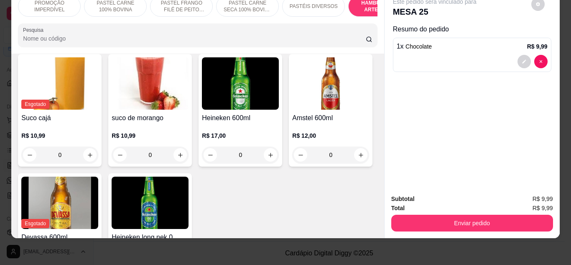
scroll to position [3097, 0]
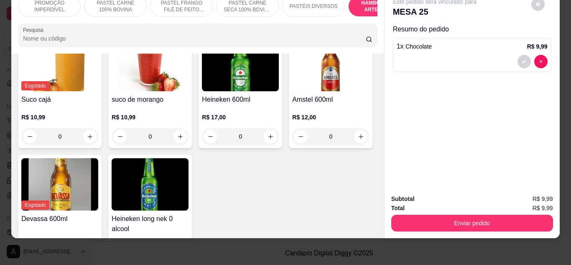
type input "1"
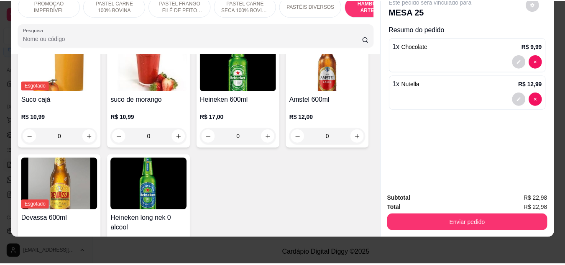
scroll to position [3098, 0]
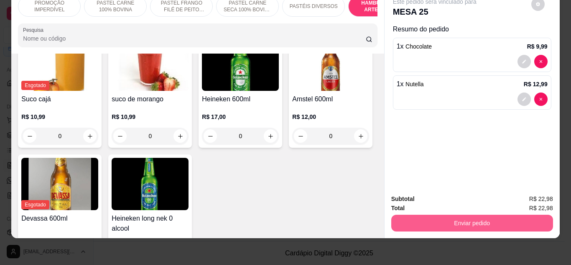
click at [405, 214] on button "Enviar pedido" at bounding box center [472, 222] width 162 height 17
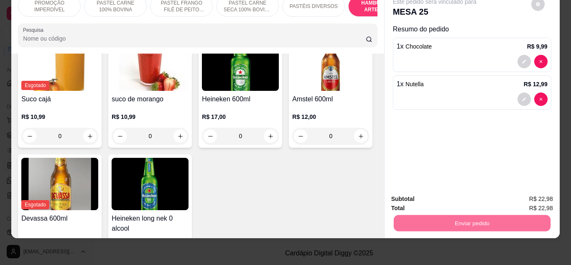
click at [441, 192] on button "Não registrar e enviar pedido" at bounding box center [444, 195] width 84 height 15
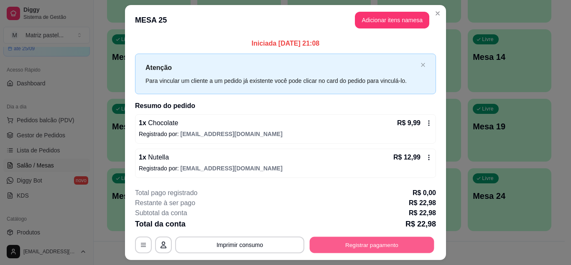
click at [383, 245] on button "Registrar pagamento" at bounding box center [372, 245] width 125 height 16
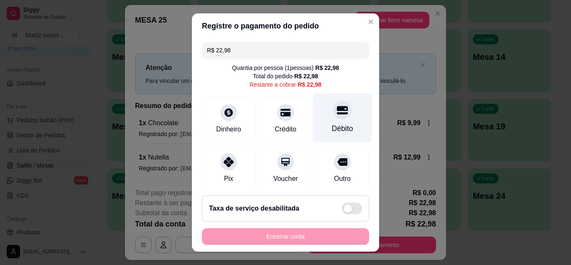
click at [333, 113] on div at bounding box center [342, 110] width 18 height 18
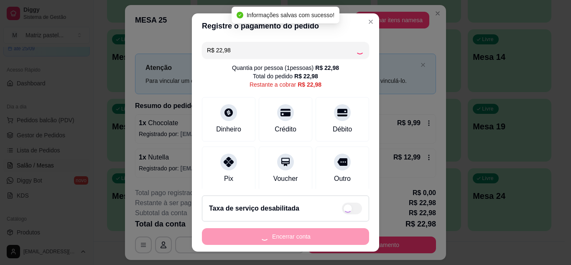
type input "R$ 0,00"
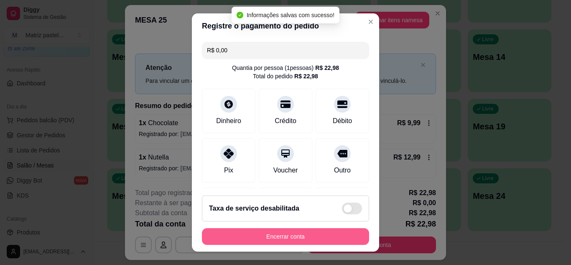
click at [299, 234] on button "Encerrar conta" at bounding box center [285, 236] width 167 height 17
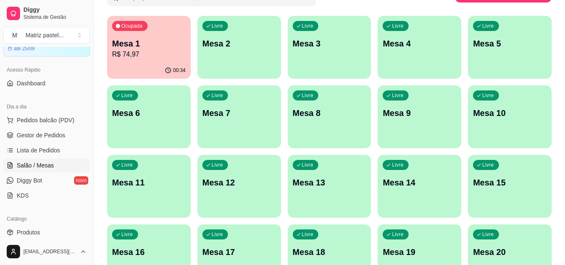
scroll to position [33, 0]
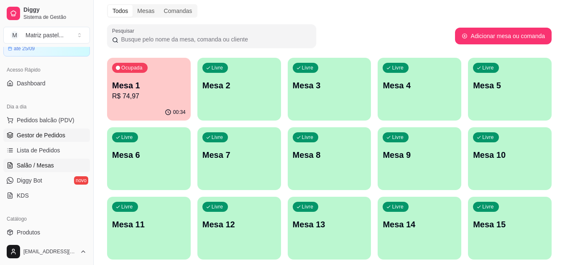
click at [51, 140] on link "Gestor de Pedidos" at bounding box center [46, 134] width 87 height 13
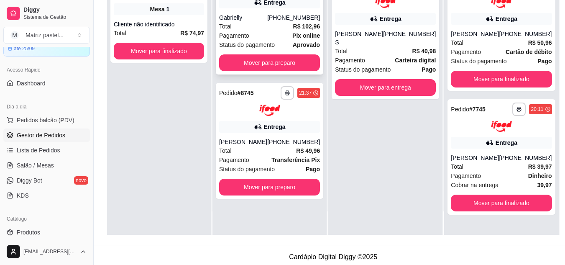
scroll to position [127, 0]
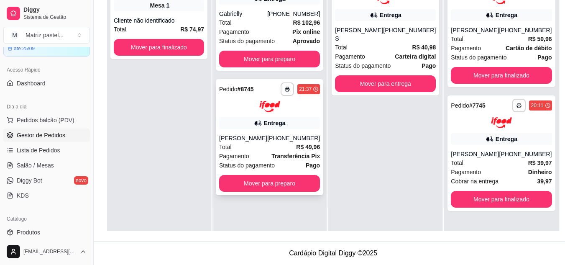
click at [293, 142] on div "(08) 00007-0110" at bounding box center [293, 138] width 53 height 8
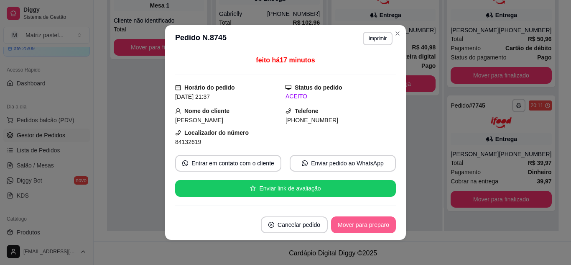
click at [334, 226] on button "Mover para preparo" at bounding box center [363, 224] width 65 height 17
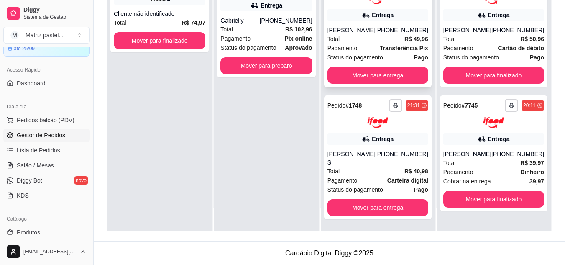
click at [384, 45] on strong "Transferência Pix" at bounding box center [404, 48] width 48 height 7
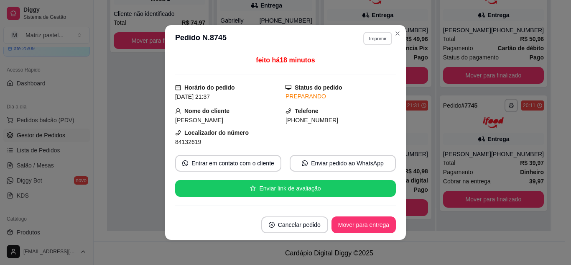
click at [366, 40] on button "Imprimir" at bounding box center [377, 38] width 29 height 13
click at [336, 67] on button "IMPRESSORA" at bounding box center [359, 67] width 59 height 13
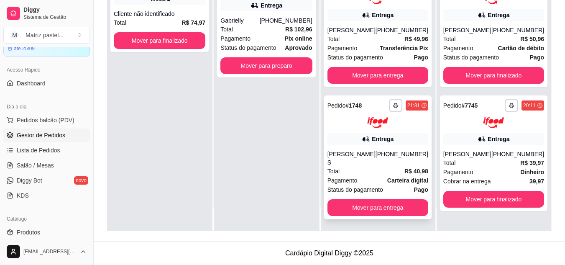
click at [415, 138] on div "Entrega" at bounding box center [377, 139] width 101 height 12
click at [410, 156] on div "(08) 00007-0110" at bounding box center [401, 158] width 53 height 17
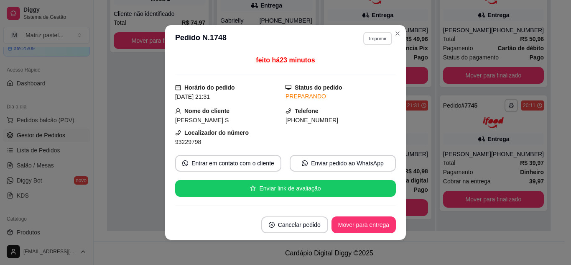
click at [373, 40] on button "Imprimir" at bounding box center [377, 38] width 29 height 13
click at [359, 70] on button "IMPRESSORA" at bounding box center [359, 67] width 61 height 13
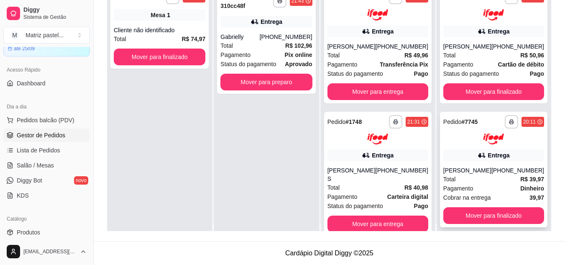
scroll to position [0, 0]
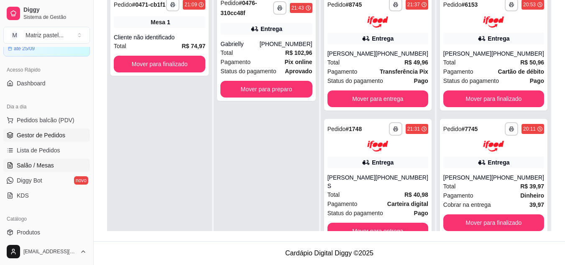
click at [31, 167] on span "Salão / Mesas" at bounding box center [35, 165] width 37 height 8
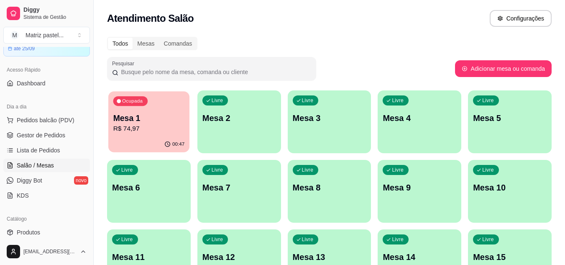
click at [150, 122] on p "Mesa 1" at bounding box center [148, 117] width 71 height 11
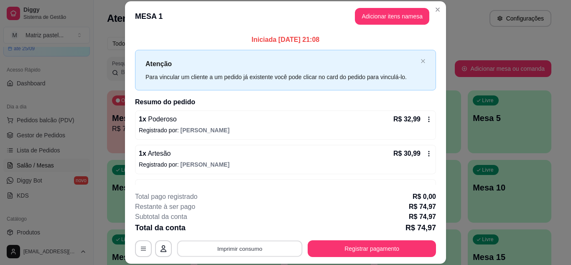
click at [209, 252] on button "Imprimir consumo" at bounding box center [239, 248] width 125 height 16
click at [221, 228] on button "IMPRESSORA" at bounding box center [239, 228] width 61 height 13
click at [330, 249] on button "Registrar pagamento" at bounding box center [372, 248] width 128 height 17
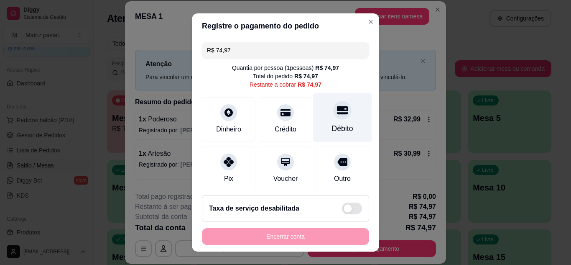
click at [332, 128] on div "Débito" at bounding box center [342, 128] width 21 height 11
type input "R$ 0,00"
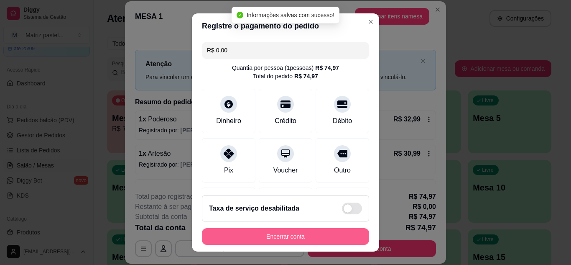
click at [352, 232] on button "Encerrar conta" at bounding box center [285, 236] width 167 height 17
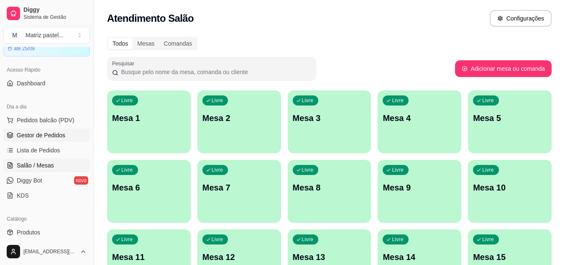
click at [47, 132] on span "Gestor de Pedidos" at bounding box center [41, 135] width 48 height 8
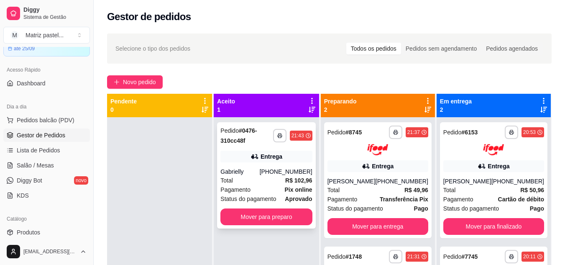
click at [297, 165] on div "**********" at bounding box center [266, 175] width 98 height 106
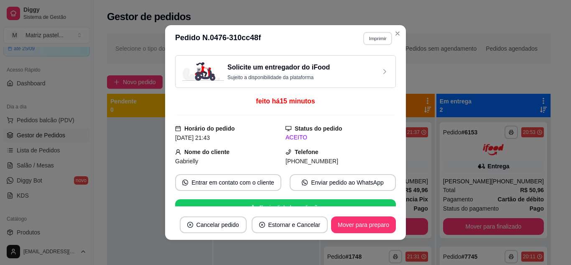
click at [363, 37] on button "Imprimir" at bounding box center [377, 38] width 29 height 13
click at [351, 68] on button "IMPRESSORA" at bounding box center [359, 67] width 59 height 13
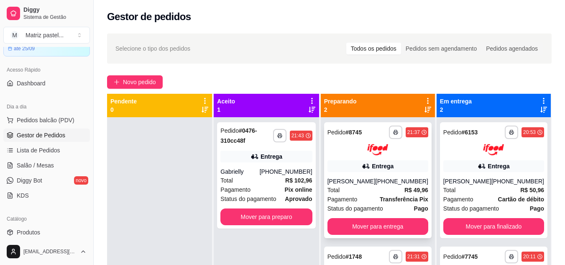
click at [380, 197] on div "Pagamento Transferência Pix" at bounding box center [377, 198] width 101 height 9
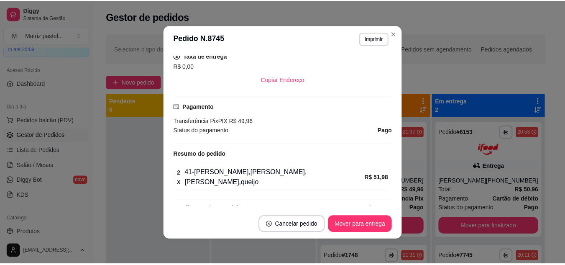
scroll to position [209, 0]
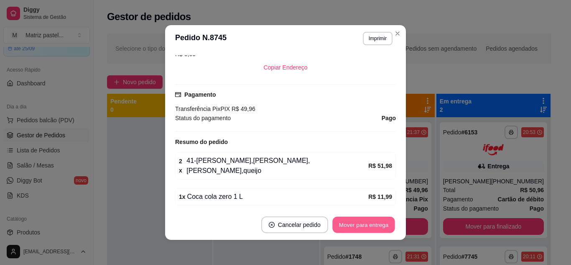
click at [385, 227] on button "Mover para entrega" at bounding box center [363, 225] width 63 height 16
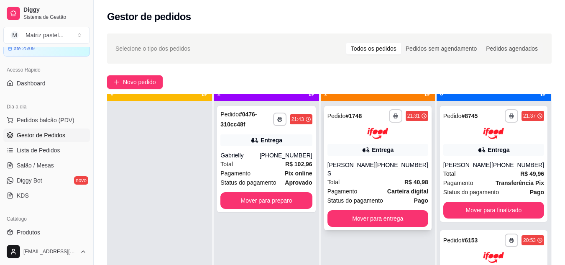
scroll to position [23, 0]
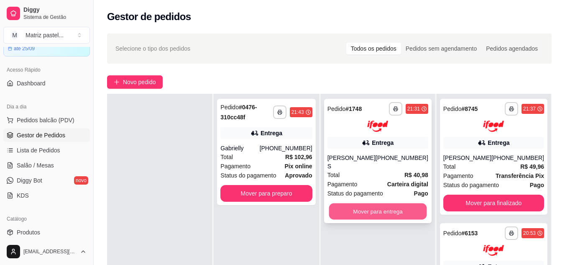
click at [383, 203] on button "Mover para entrega" at bounding box center [378, 211] width 98 height 16
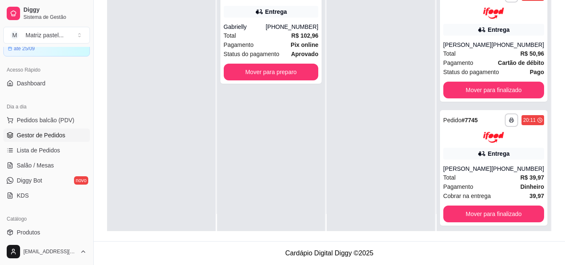
scroll to position [0, 0]
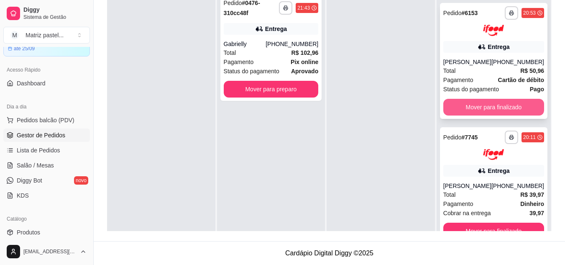
click at [507, 99] on button "Mover para finalizado" at bounding box center [493, 107] width 101 height 17
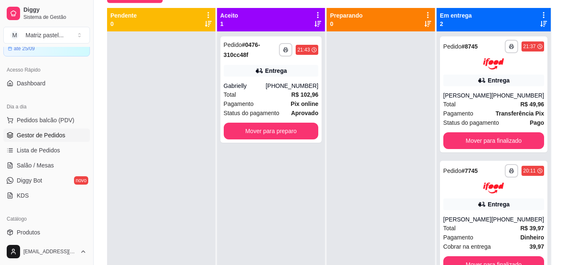
scroll to position [8, 0]
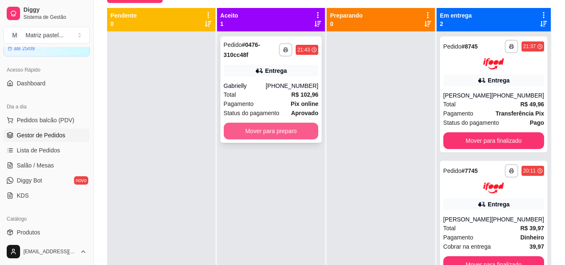
click at [295, 128] on button "Mover para preparo" at bounding box center [271, 130] width 95 height 17
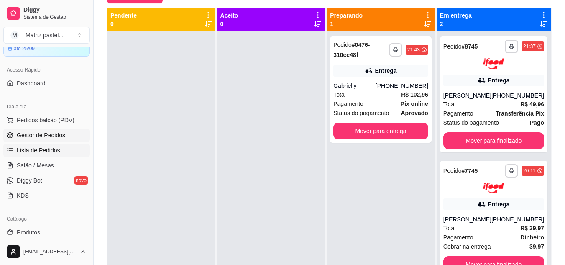
click at [30, 153] on span "Lista de Pedidos" at bounding box center [38, 150] width 43 height 8
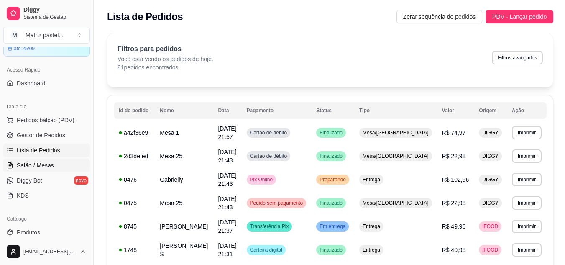
click at [17, 161] on span "Salão / Mesas" at bounding box center [35, 165] width 37 height 8
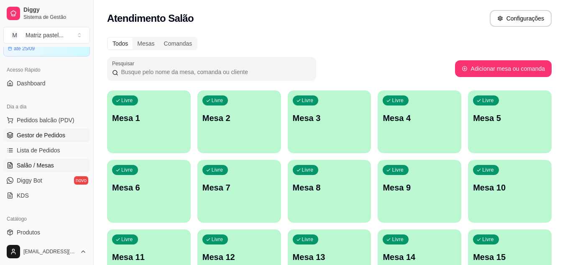
click at [48, 136] on span "Gestor de Pedidos" at bounding box center [41, 135] width 48 height 8
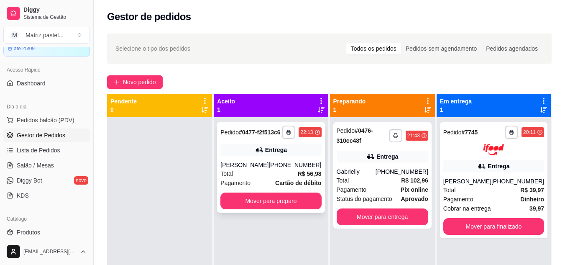
click at [306, 177] on strong "R$ 56,98" at bounding box center [310, 173] width 24 height 7
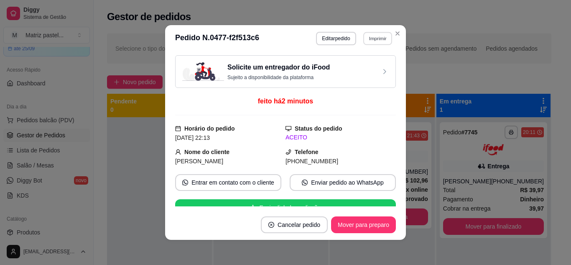
click at [363, 37] on button "Imprimir" at bounding box center [377, 38] width 29 height 13
click at [353, 65] on button "IMPRESSORA" at bounding box center [359, 67] width 59 height 13
click at [374, 228] on button "Mover para preparo" at bounding box center [363, 225] width 63 height 16
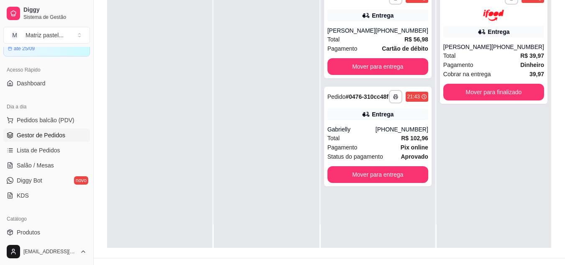
scroll to position [125, 0]
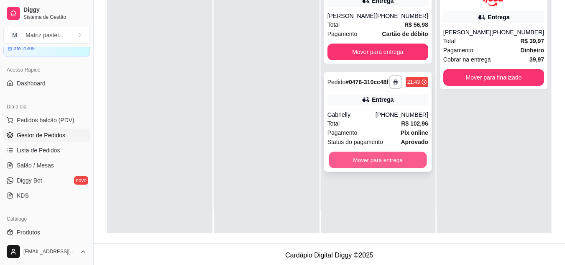
click at [377, 168] on button "Mover para entrega" at bounding box center [378, 160] width 98 height 16
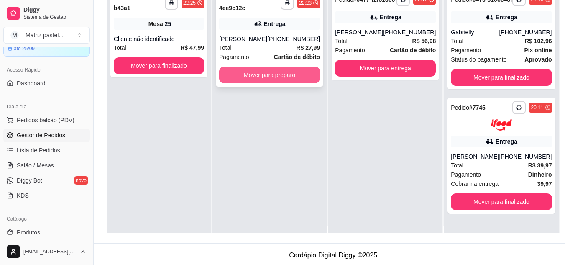
scroll to position [0, 0]
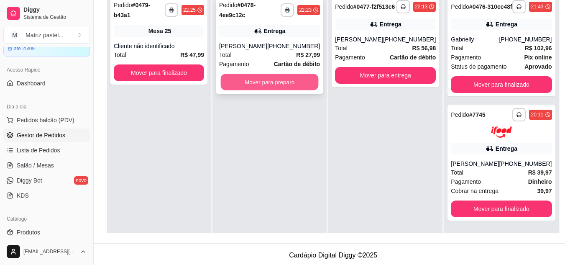
click at [266, 90] on button "Mover para preparo" at bounding box center [270, 82] width 98 height 16
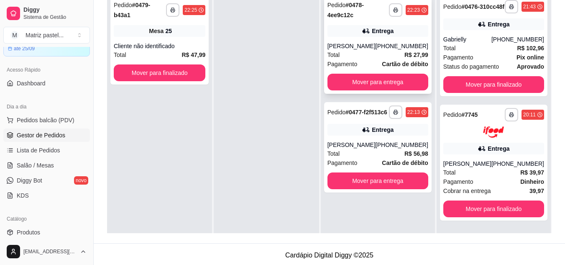
click at [389, 50] on div "(73) 99195-4078" at bounding box center [401, 46] width 53 height 8
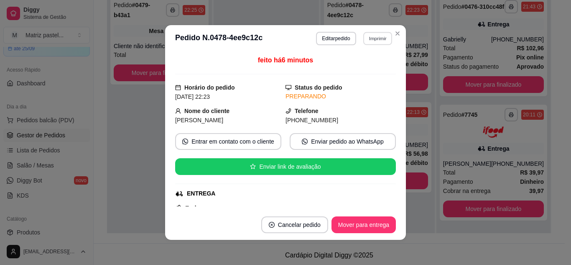
click at [373, 36] on button "Imprimir" at bounding box center [377, 38] width 29 height 13
click at [354, 64] on button "IMPRESSORA" at bounding box center [359, 67] width 59 height 13
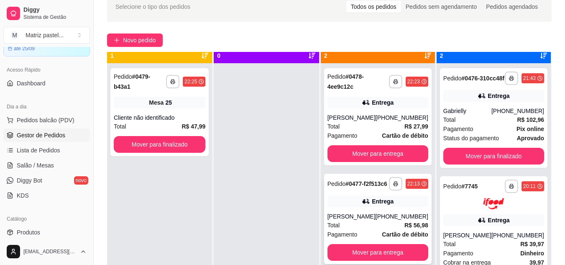
scroll to position [23, 0]
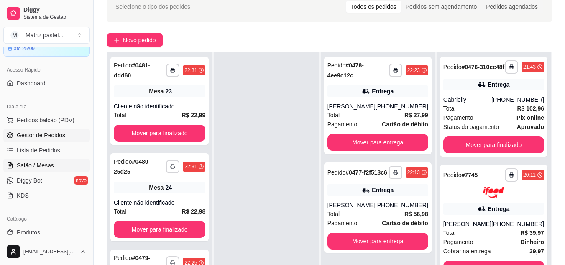
click at [41, 161] on span "Salão / Mesas" at bounding box center [35, 165] width 37 height 8
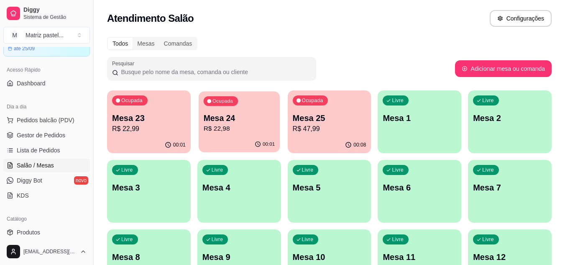
click at [233, 134] on div "Ocupada Mesa 24 R$ 22,98" at bounding box center [239, 113] width 81 height 45
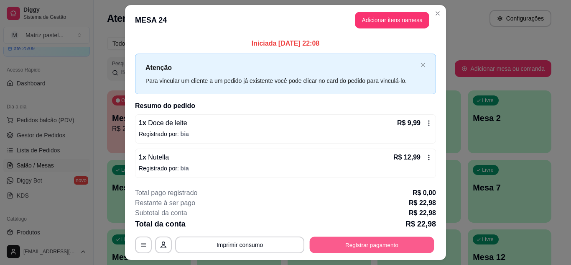
click at [312, 248] on button "Registrar pagamento" at bounding box center [372, 245] width 125 height 16
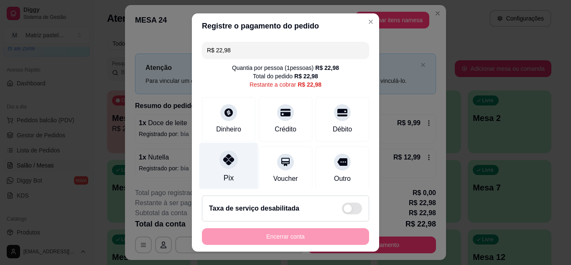
click at [223, 161] on icon at bounding box center [228, 159] width 11 height 11
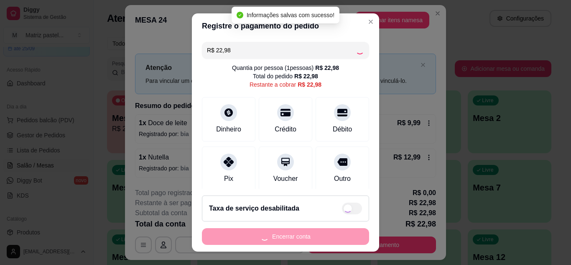
type input "R$ 0,00"
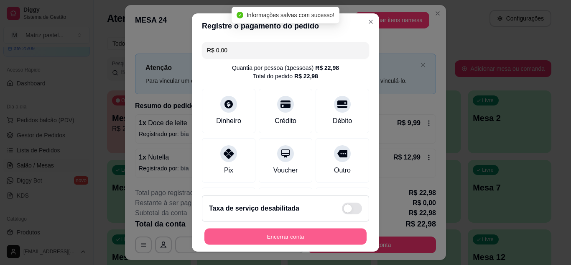
click at [281, 229] on button "Encerrar conta" at bounding box center [285, 236] width 162 height 16
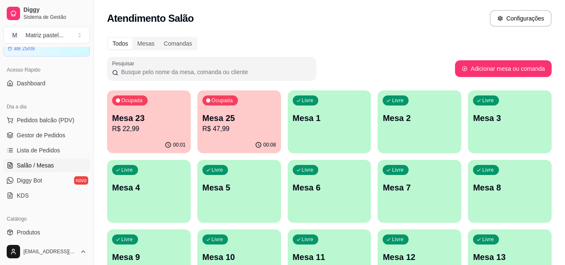
click at [161, 128] on p "R$ 22,99" at bounding box center [149, 129] width 74 height 10
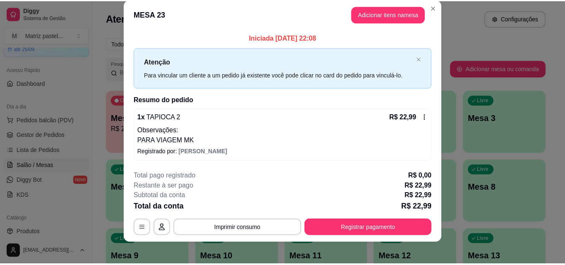
scroll to position [16, 0]
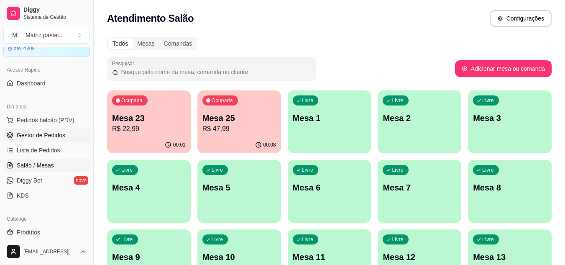
click at [52, 138] on span "Gestor de Pedidos" at bounding box center [41, 135] width 48 height 8
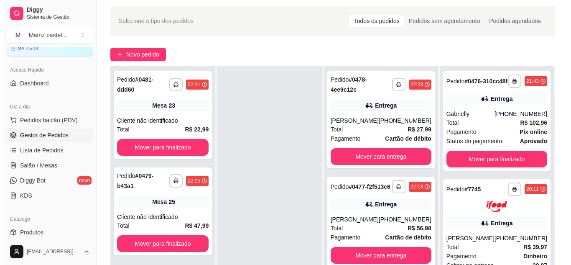
scroll to position [84, 0]
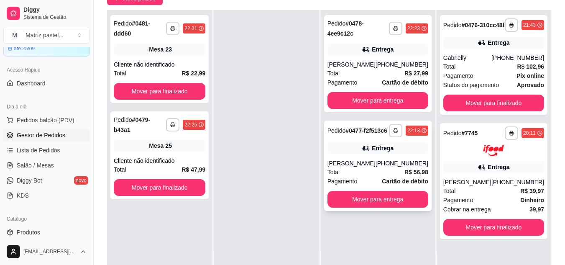
click at [386, 167] on div "(73) 97400-7315" at bounding box center [401, 163] width 53 height 8
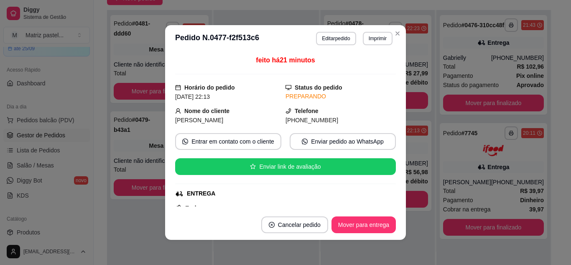
scroll to position [125, 0]
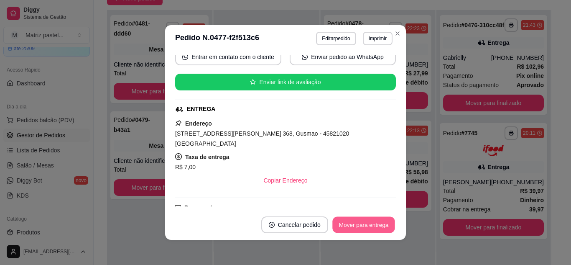
click at [353, 224] on button "Mover para entrega" at bounding box center [363, 225] width 63 height 16
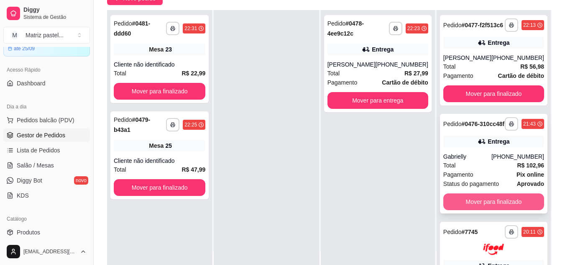
click at [464, 210] on button "Mover para finalizado" at bounding box center [493, 201] width 101 height 17
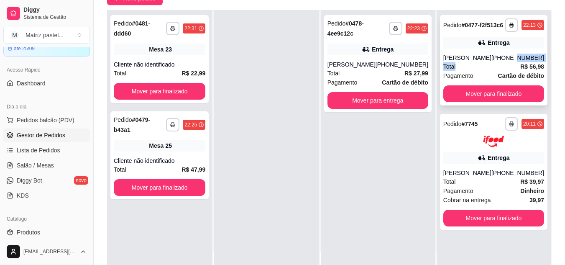
click at [513, 69] on div "**********" at bounding box center [493, 60] width 107 height 90
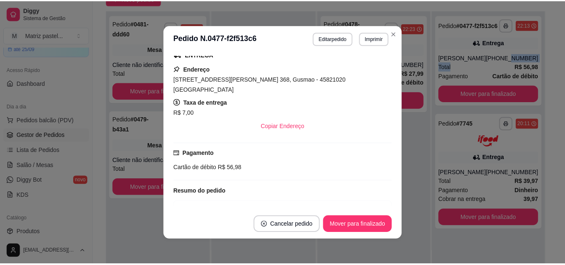
scroll to position [179, 0]
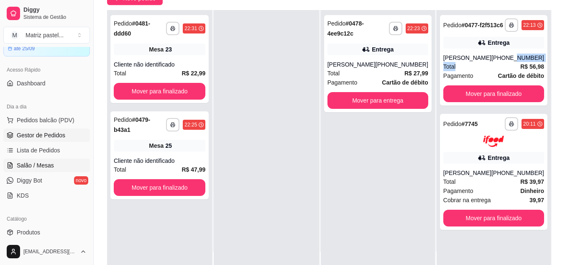
click at [32, 159] on link "Salão / Mesas" at bounding box center [46, 164] width 87 height 13
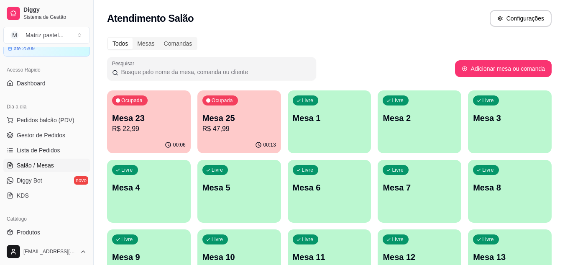
click at [209, 135] on div "Ocupada Mesa 25 R$ 47,99" at bounding box center [239, 113] width 84 height 46
click at [246, 138] on div "00:15" at bounding box center [239, 145] width 84 height 16
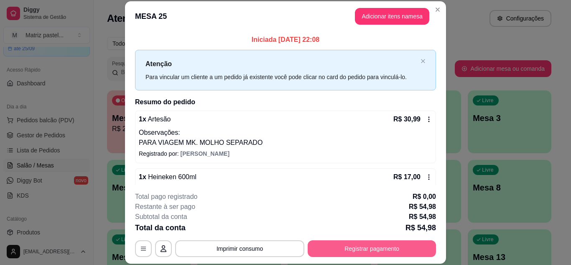
click at [310, 245] on button "Registrar pagamento" at bounding box center [372, 248] width 128 height 17
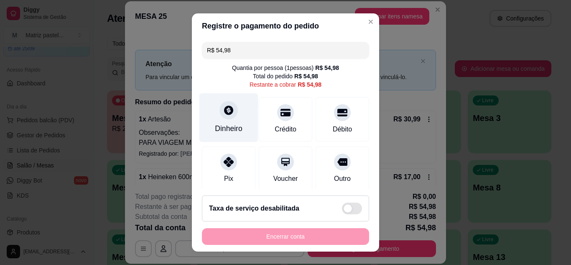
click at [236, 121] on div "Dinheiro" at bounding box center [228, 117] width 59 height 49
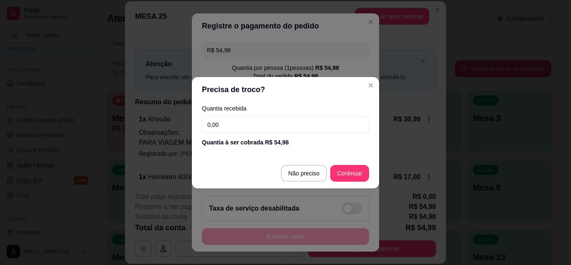
click at [259, 123] on input "0,00" at bounding box center [285, 124] width 167 height 17
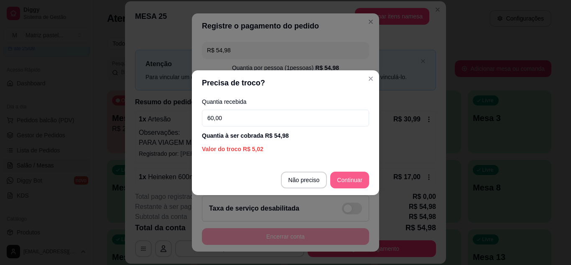
type input "60,00"
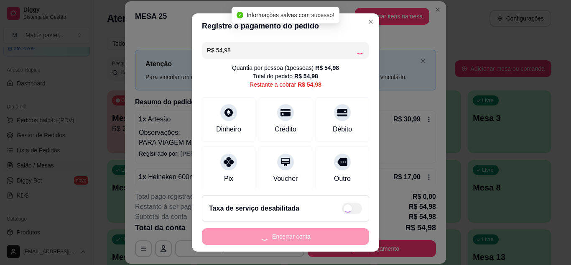
type input "R$ 0,00"
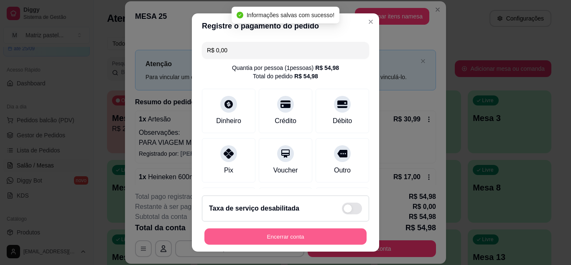
click at [299, 239] on button "Encerrar conta" at bounding box center [285, 236] width 162 height 16
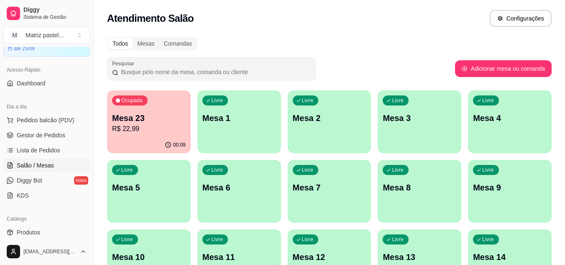
click at [128, 126] on p "R$ 22,99" at bounding box center [149, 129] width 74 height 10
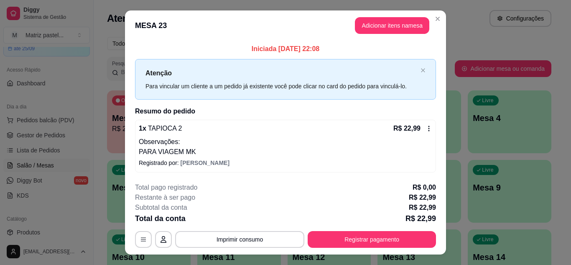
scroll to position [16, 0]
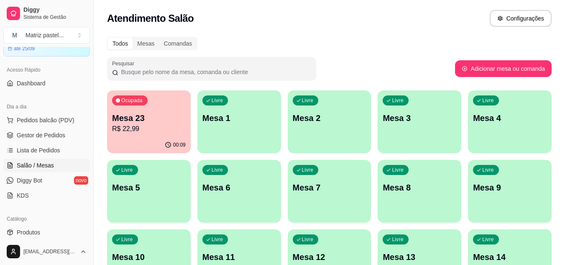
click at [145, 127] on p "R$ 22,99" at bounding box center [149, 129] width 74 height 10
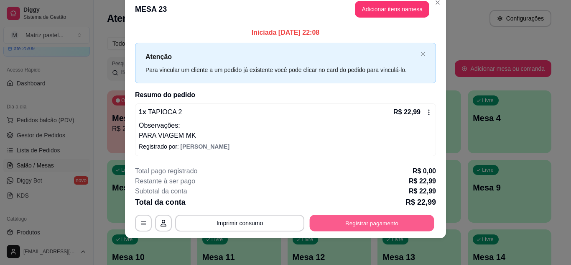
click at [318, 219] on button "Registrar pagamento" at bounding box center [372, 223] width 125 height 16
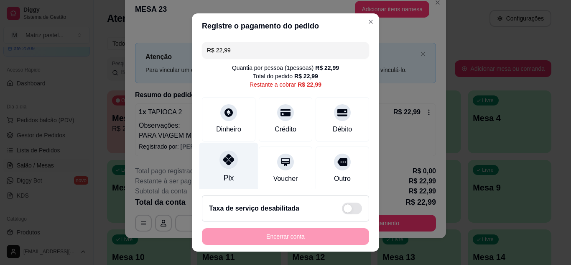
click at [227, 153] on div at bounding box center [228, 159] width 18 height 18
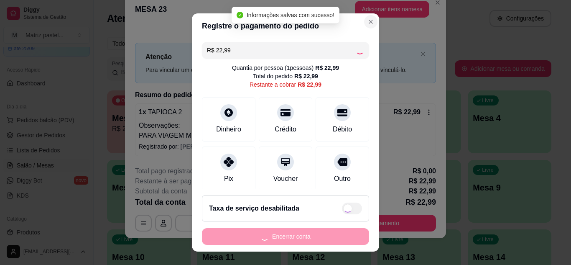
type input "R$ 0,00"
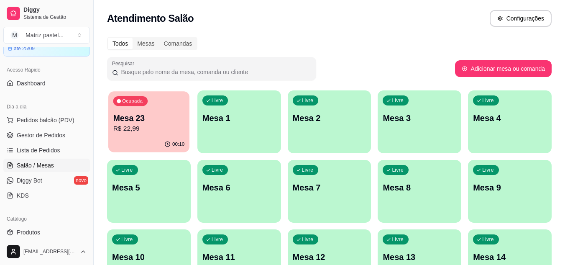
click at [166, 125] on p "R$ 22,99" at bounding box center [148, 129] width 71 height 10
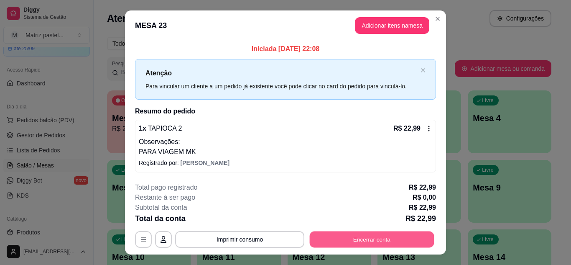
click at [333, 233] on button "Encerrar conta" at bounding box center [372, 239] width 125 height 16
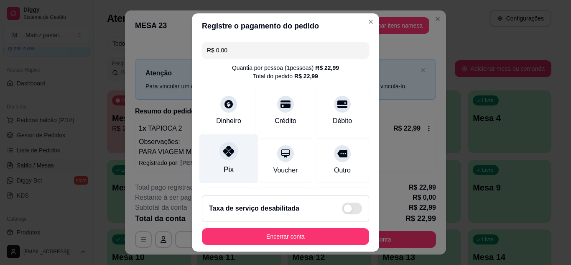
click at [234, 154] on div "Pix" at bounding box center [228, 158] width 59 height 49
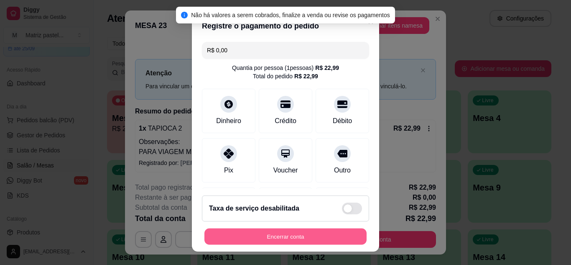
click at [265, 231] on button "Encerrar conta" at bounding box center [285, 236] width 162 height 16
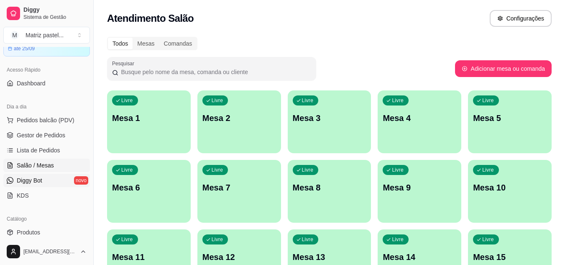
click at [38, 181] on span "Diggy Bot" at bounding box center [29, 180] width 25 height 8
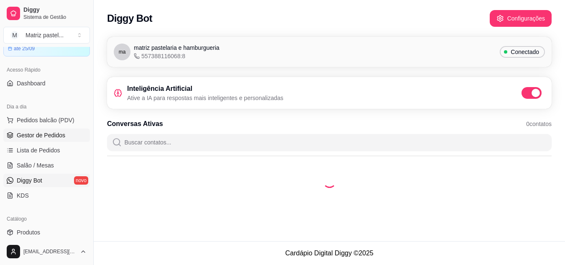
click at [53, 134] on span "Gestor de Pedidos" at bounding box center [41, 135] width 48 height 8
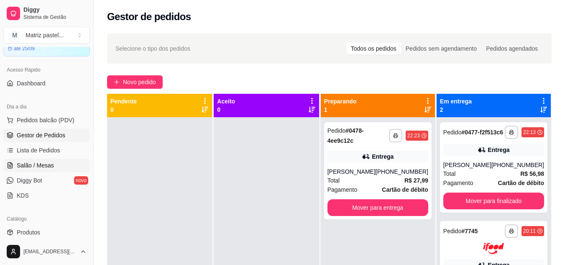
click at [52, 162] on span "Salão / Mesas" at bounding box center [35, 165] width 37 height 8
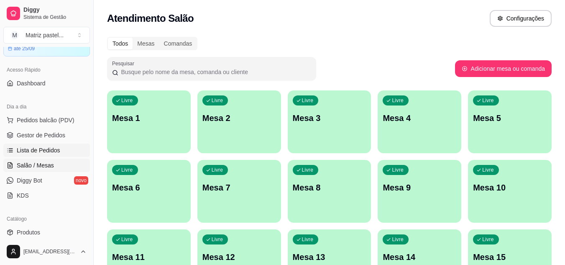
drag, startPoint x: 40, startPoint y: 145, endPoint x: 44, endPoint y: 144, distance: 4.2
click at [40, 145] on link "Lista de Pedidos" at bounding box center [46, 149] width 87 height 13
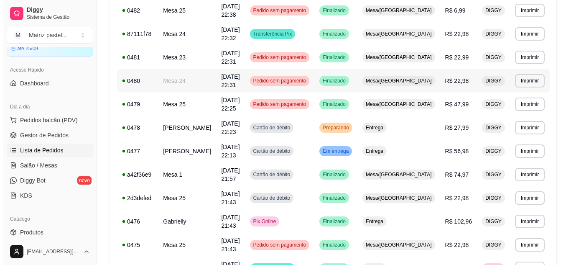
scroll to position [167, 0]
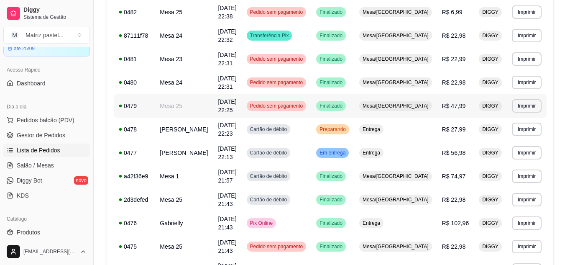
click at [211, 103] on td "Mesa 25" at bounding box center [184, 105] width 58 height 23
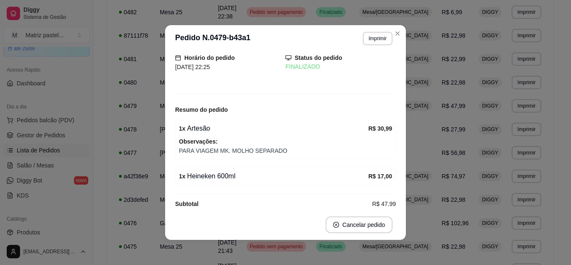
scroll to position [40, 0]
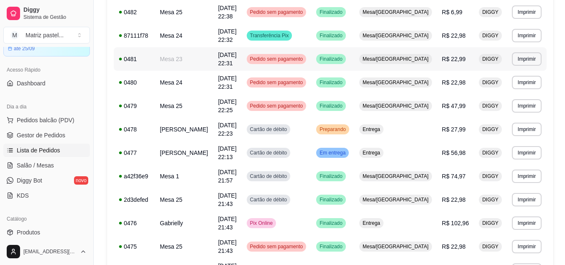
click at [205, 66] on td "Mesa 23" at bounding box center [184, 58] width 58 height 23
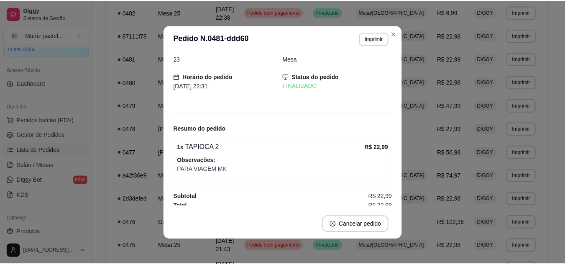
scroll to position [14, 0]
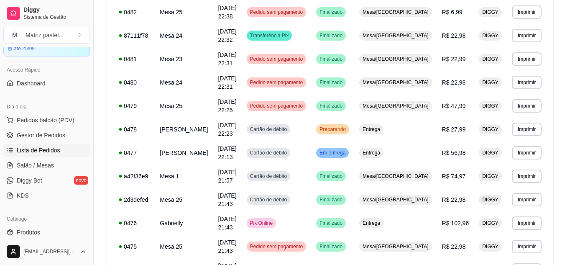
click at [64, 127] on ul "Pedidos balcão (PDV) Gestor de Pedidos Lista de Pedidos Salão / Mesas Diggy Bot…" at bounding box center [46, 157] width 87 height 89
click at [61, 118] on span "Pedidos balcão (PDV)" at bounding box center [46, 120] width 58 height 8
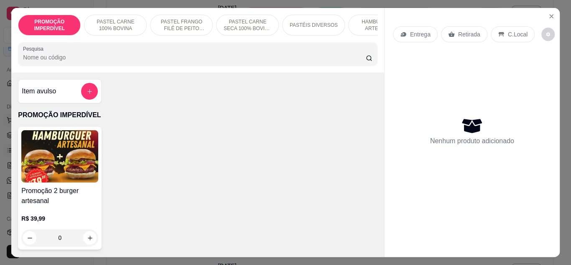
click at [61, 133] on img at bounding box center [59, 156] width 77 height 52
click at [550, 15] on icon "Close" at bounding box center [551, 16] width 3 height 3
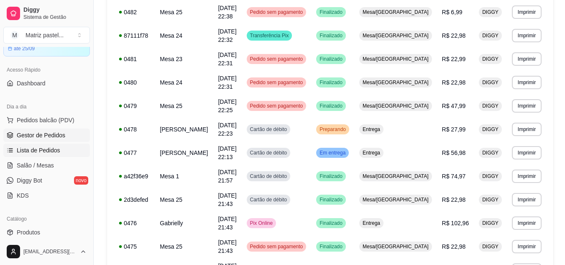
click at [57, 131] on span "Gestor de Pedidos" at bounding box center [41, 135] width 48 height 8
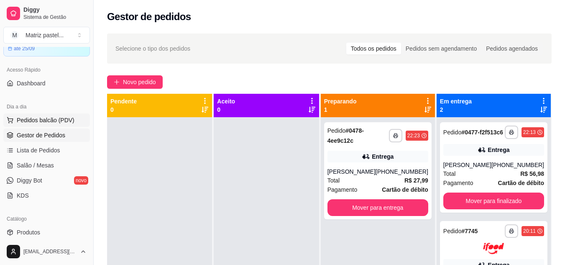
click at [52, 121] on span "Pedidos balcão (PDV)" at bounding box center [46, 120] width 58 height 8
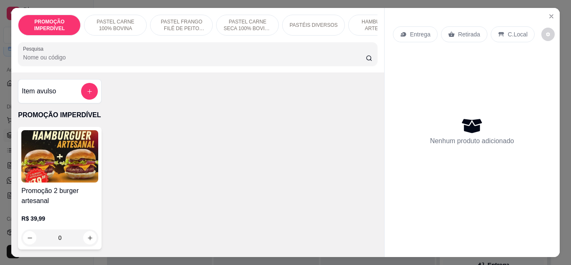
click at [359, 28] on p "HAMBÚRGUER ARTESANAL" at bounding box center [379, 24] width 48 height 13
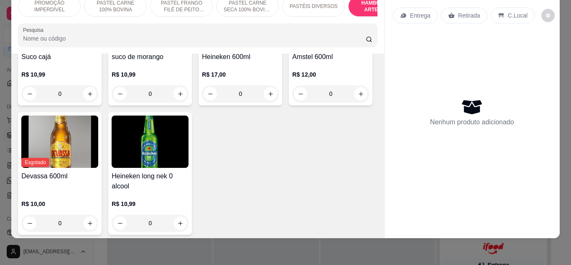
scroll to position [3306, 0]
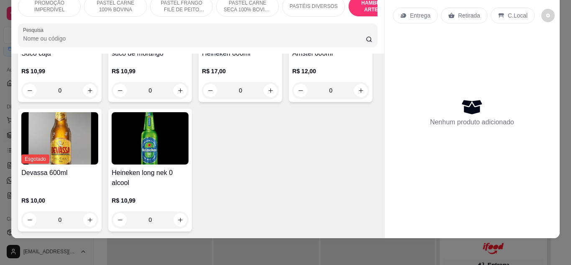
type input "1"
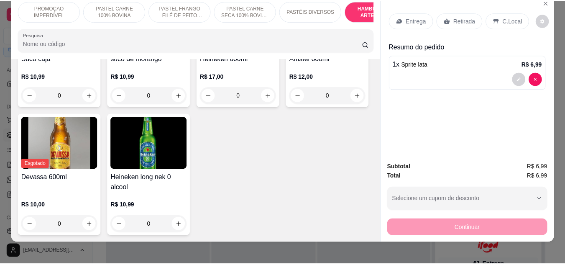
scroll to position [0, 0]
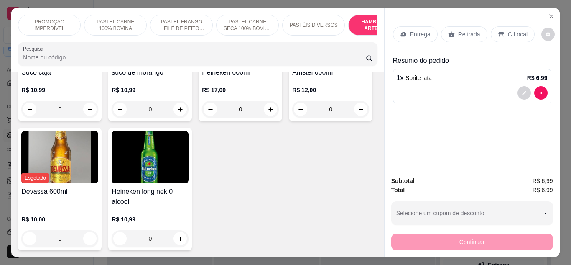
click at [501, 35] on div "C.Local" at bounding box center [513, 34] width 44 height 16
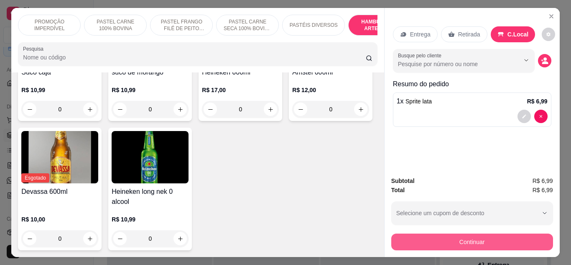
click at [477, 235] on button "Continuar" at bounding box center [472, 241] width 162 height 17
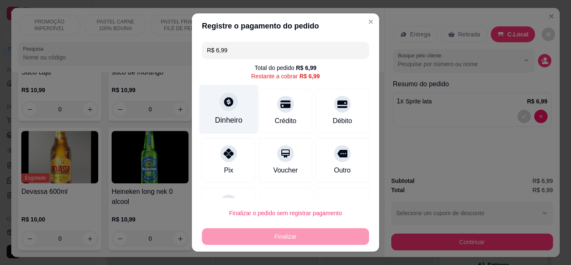
click at [224, 110] on div at bounding box center [228, 101] width 18 height 18
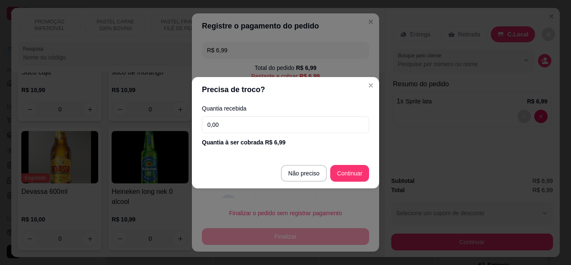
click at [235, 130] on input "0,00" at bounding box center [285, 124] width 167 height 17
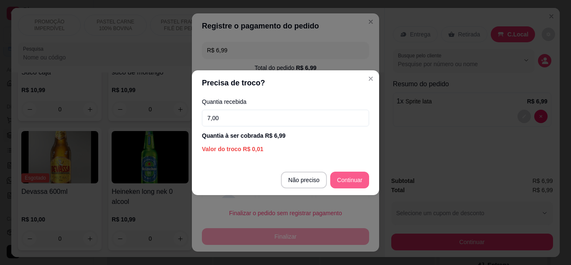
type input "7,00"
type input "R$ 0,00"
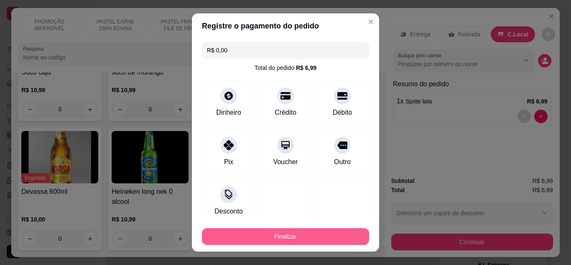
click at [338, 241] on button "Finalizar" at bounding box center [285, 236] width 167 height 17
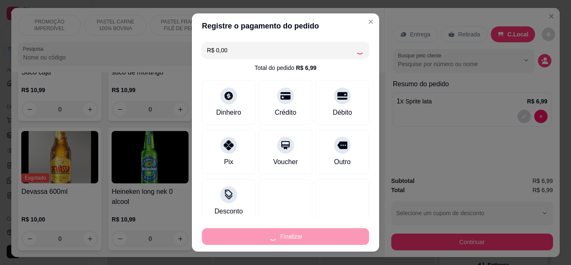
type input "0"
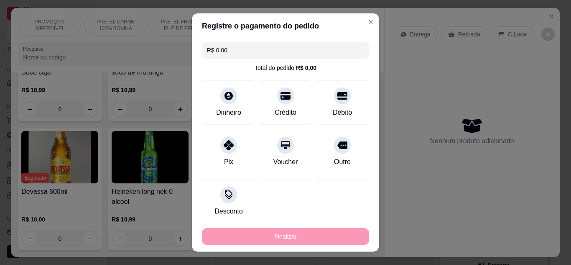
type input "-R$ 6,99"
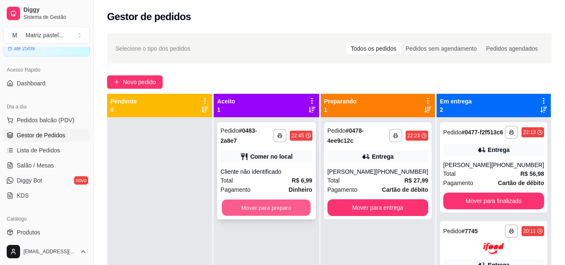
click at [261, 199] on button "Mover para preparo" at bounding box center [266, 207] width 89 height 16
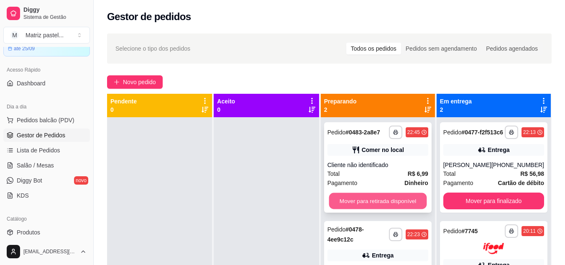
click at [372, 196] on button "Mover para retirada disponível" at bounding box center [378, 201] width 98 height 16
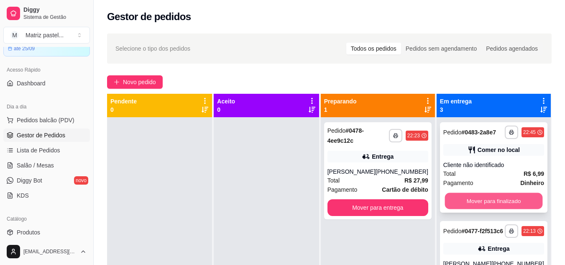
click at [459, 207] on button "Mover para finalizado" at bounding box center [493, 201] width 98 height 16
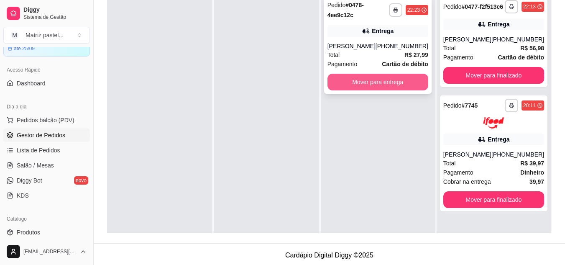
click at [366, 89] on button "Mover para entrega" at bounding box center [377, 82] width 101 height 17
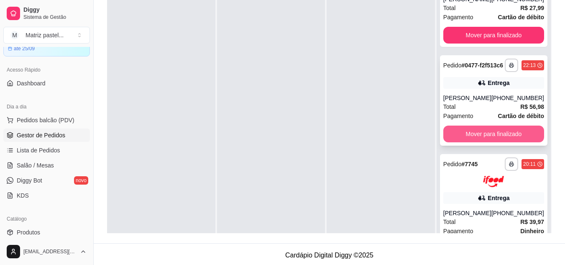
scroll to position [95, 0]
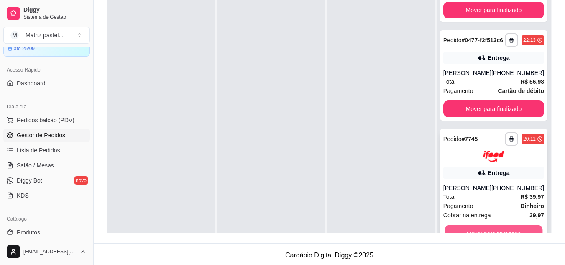
click at [484, 229] on button "Mover para finalizado" at bounding box center [493, 232] width 98 height 16
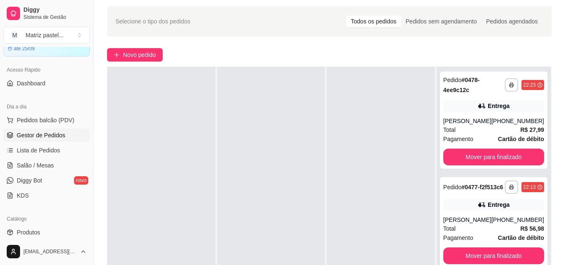
scroll to position [42, 0]
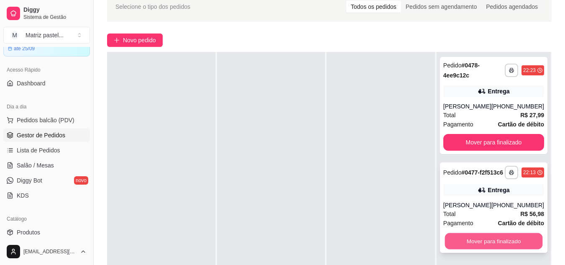
click at [510, 249] on button "Mover para finalizado" at bounding box center [493, 241] width 98 height 16
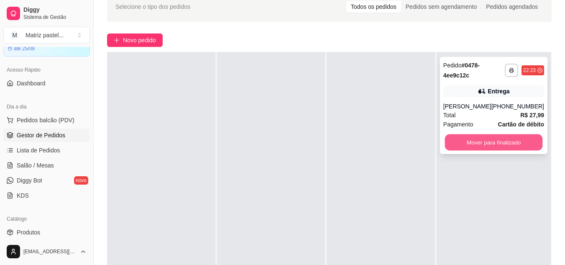
click at [506, 146] on button "Mover para finalizado" at bounding box center [493, 142] width 98 height 16
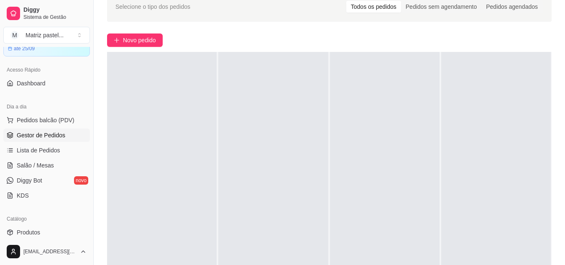
scroll to position [0, 0]
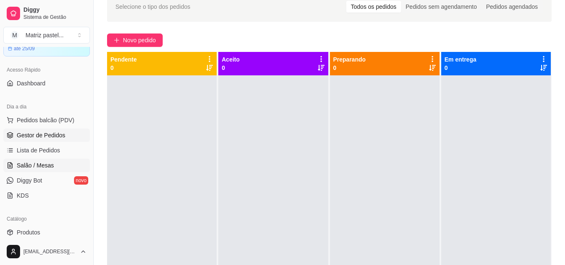
click at [36, 161] on span "Salão / Mesas" at bounding box center [35, 165] width 37 height 8
